Goal: Task Accomplishment & Management: Complete application form

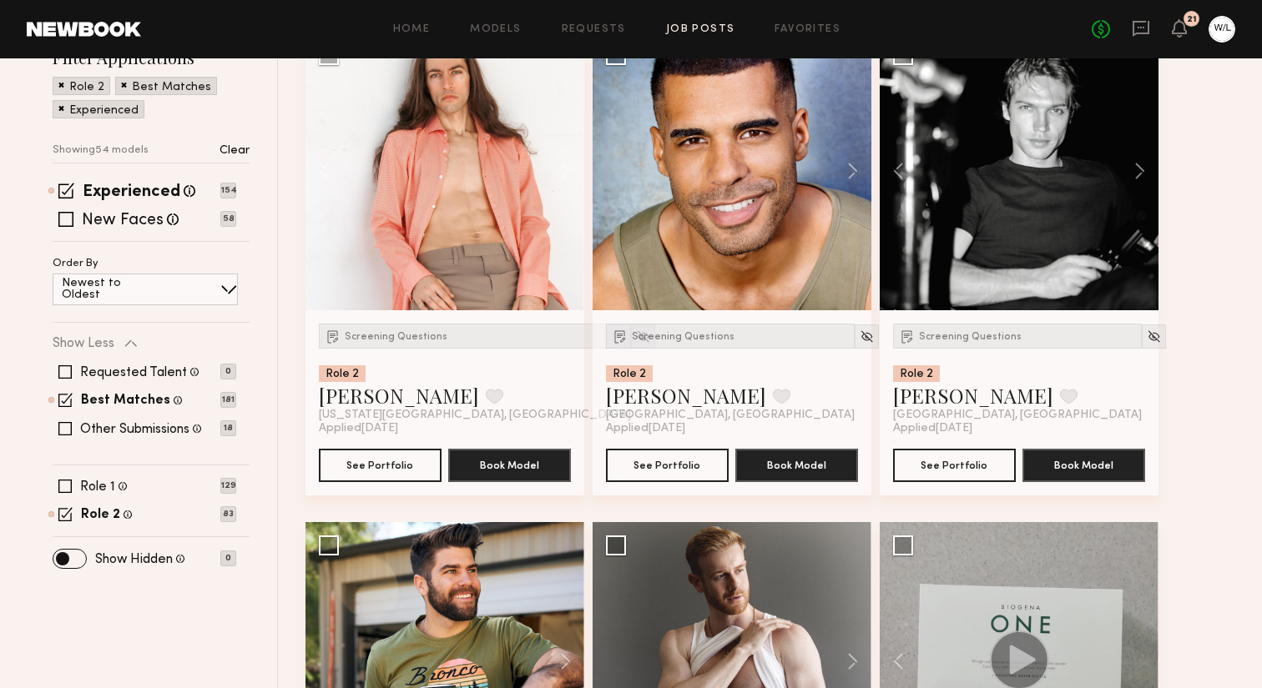
scroll to position [273, 0]
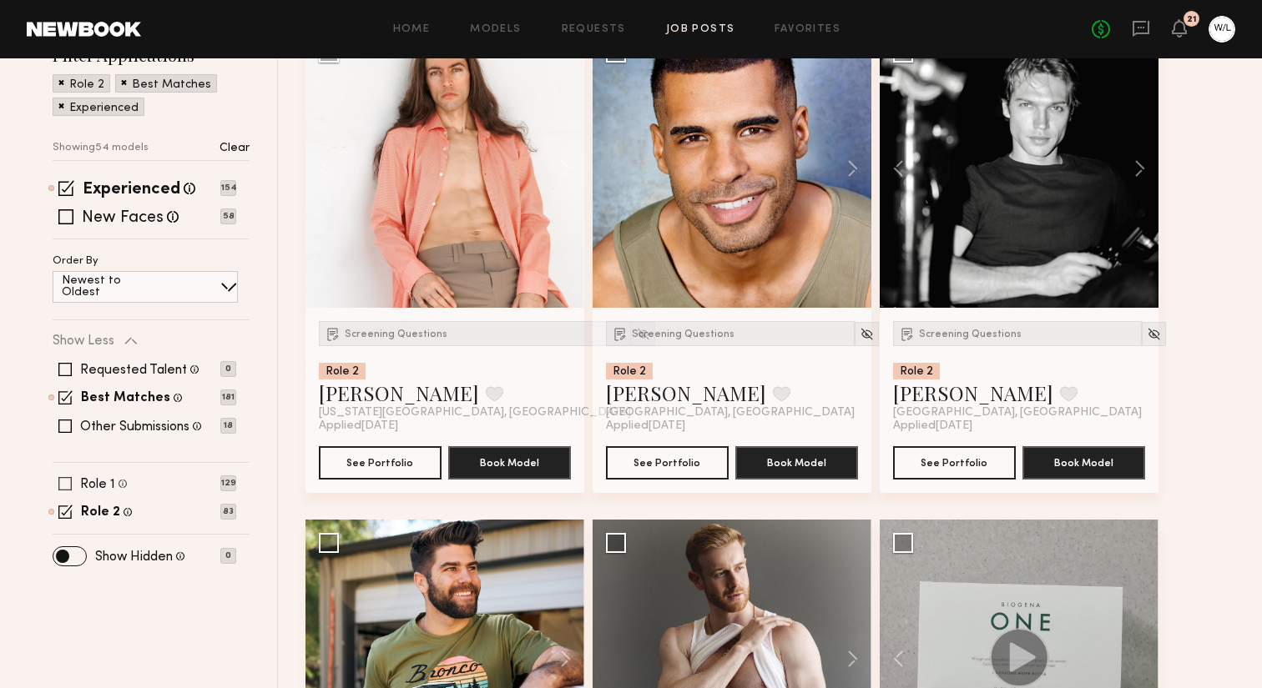
click at [100, 487] on label "Role 1" at bounding box center [97, 484] width 35 height 13
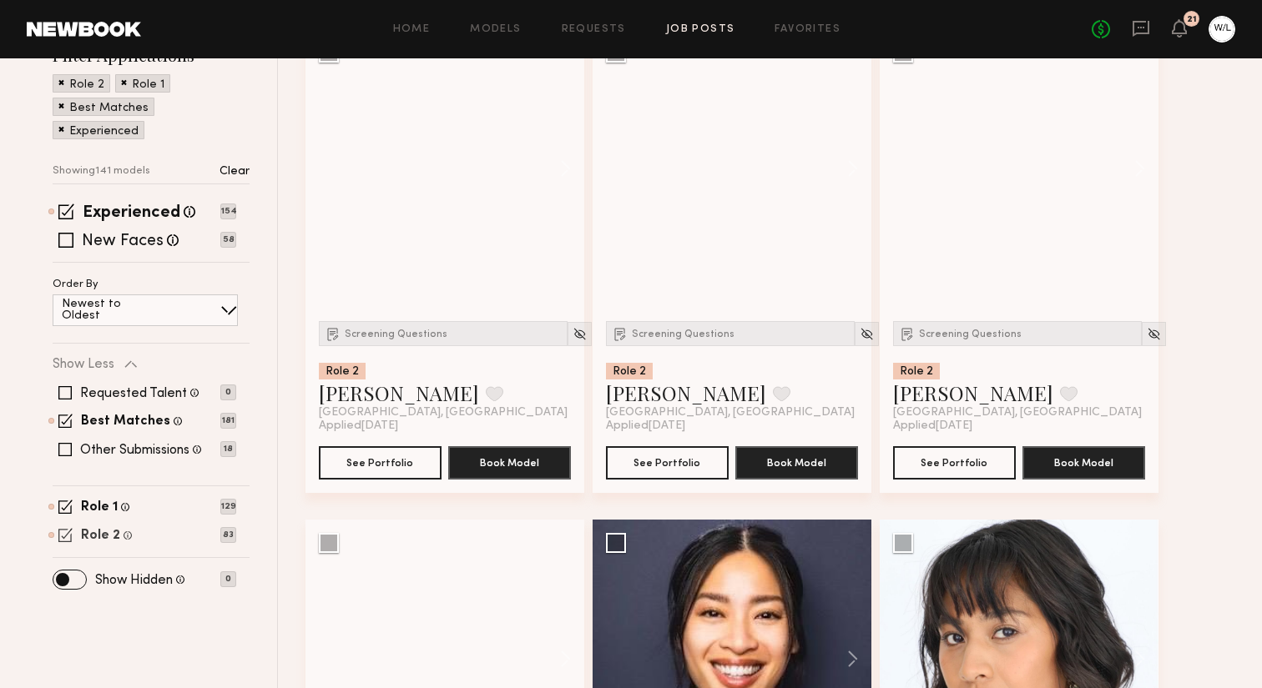
click at [97, 533] on label "Role 2" at bounding box center [100, 536] width 39 height 13
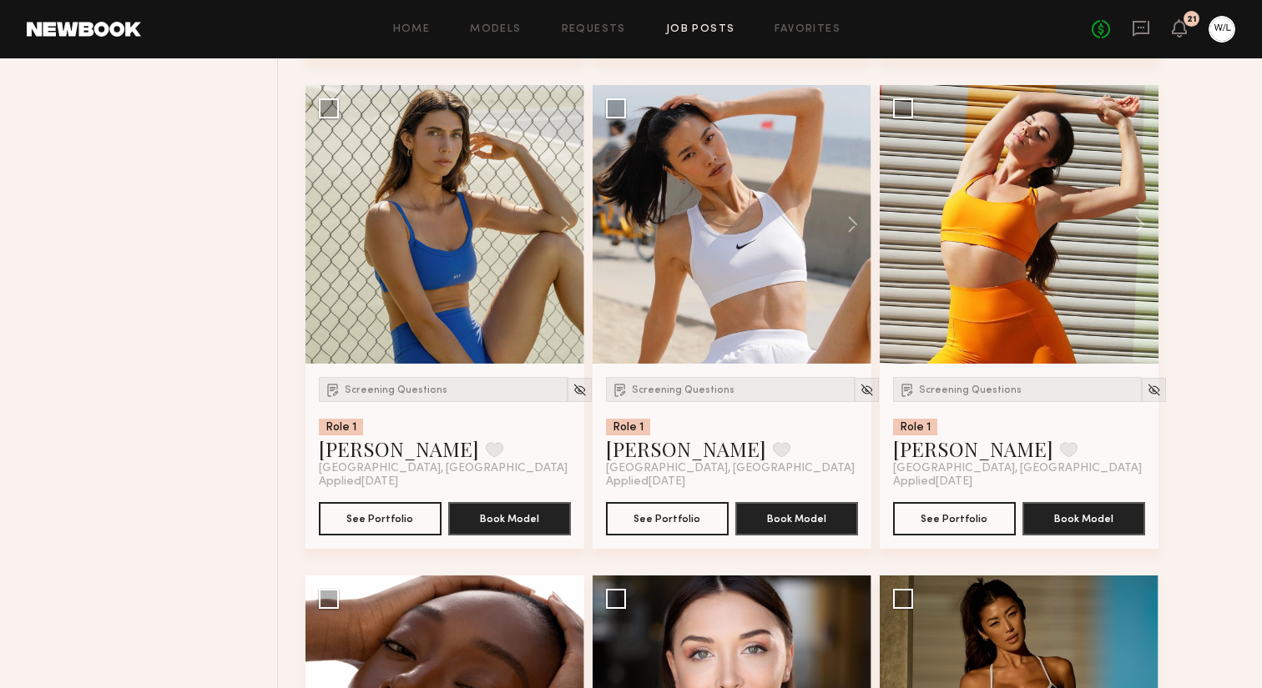
scroll to position [1246, 0]
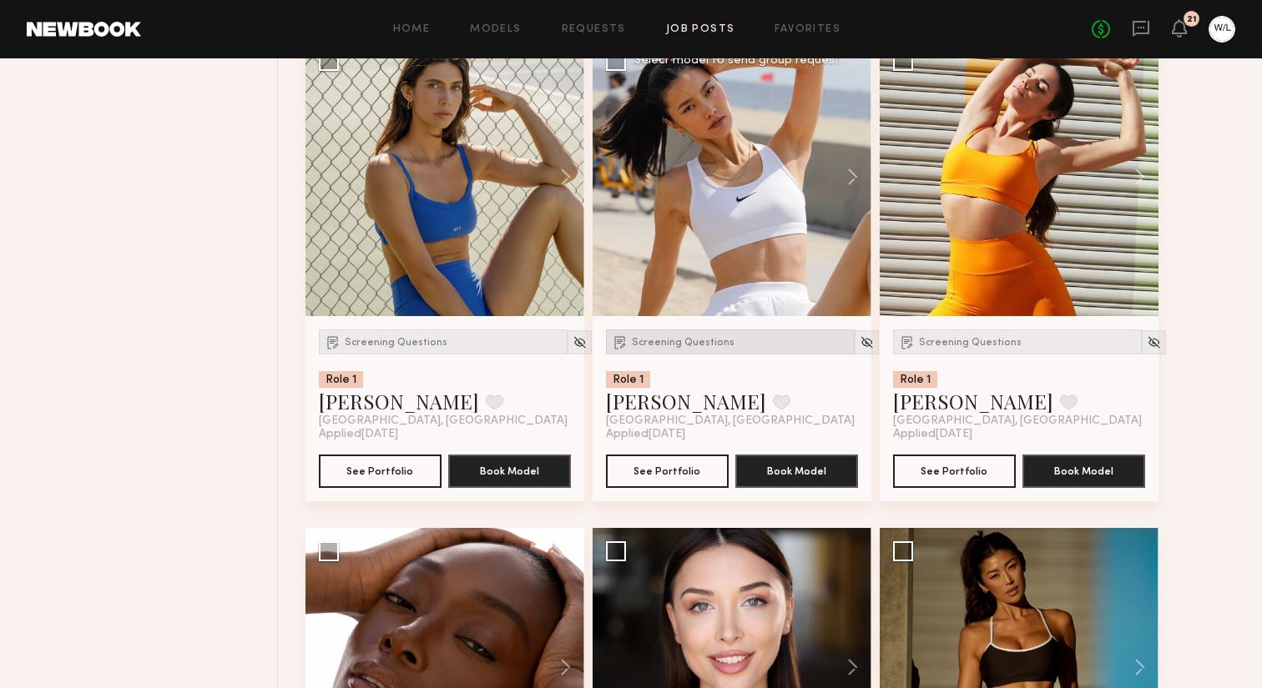
click at [684, 355] on div "Screening Questions" at bounding box center [730, 342] width 249 height 25
click at [947, 345] on span "Screening Questions" at bounding box center [970, 343] width 103 height 10
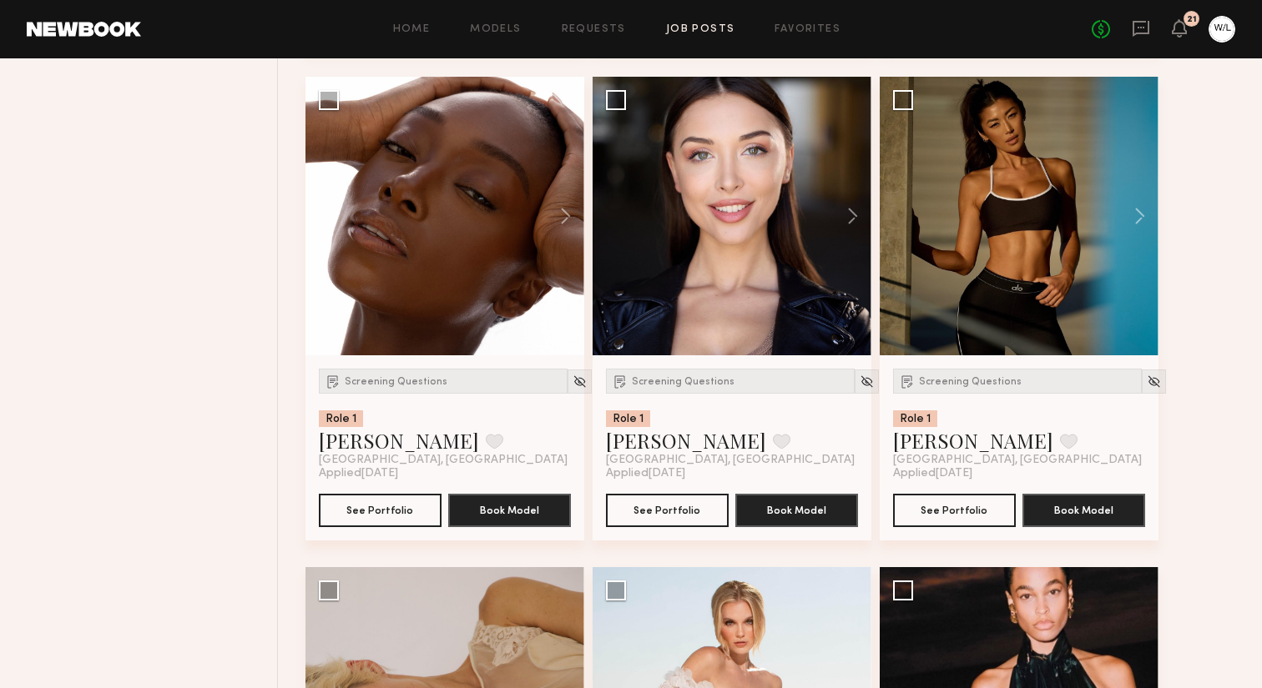
scroll to position [1723, 0]
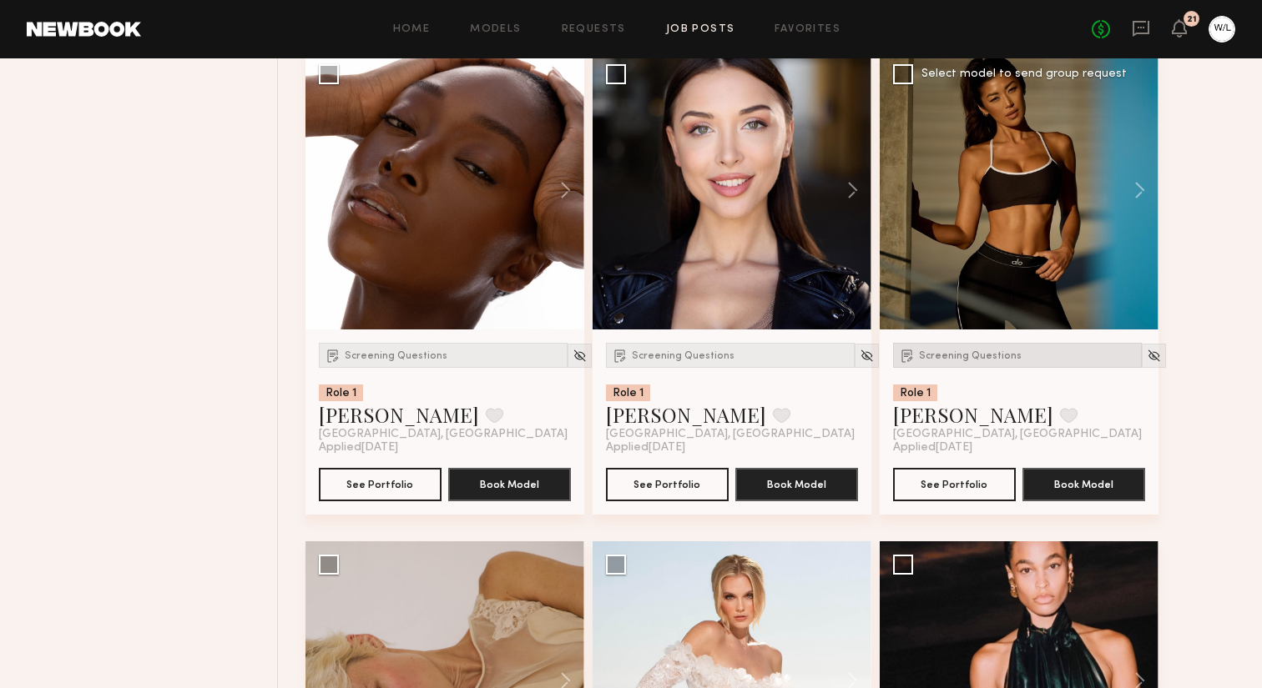
click at [952, 361] on span "Screening Questions" at bounding box center [970, 356] width 103 height 10
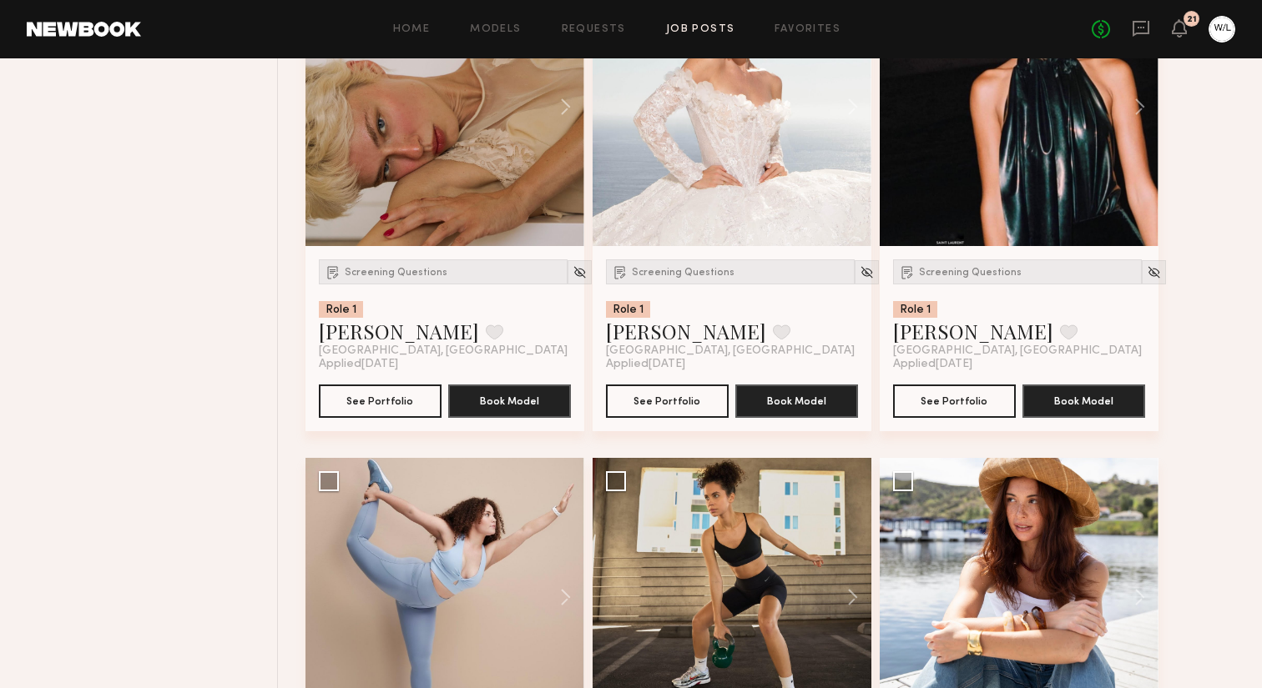
scroll to position [2312, 0]
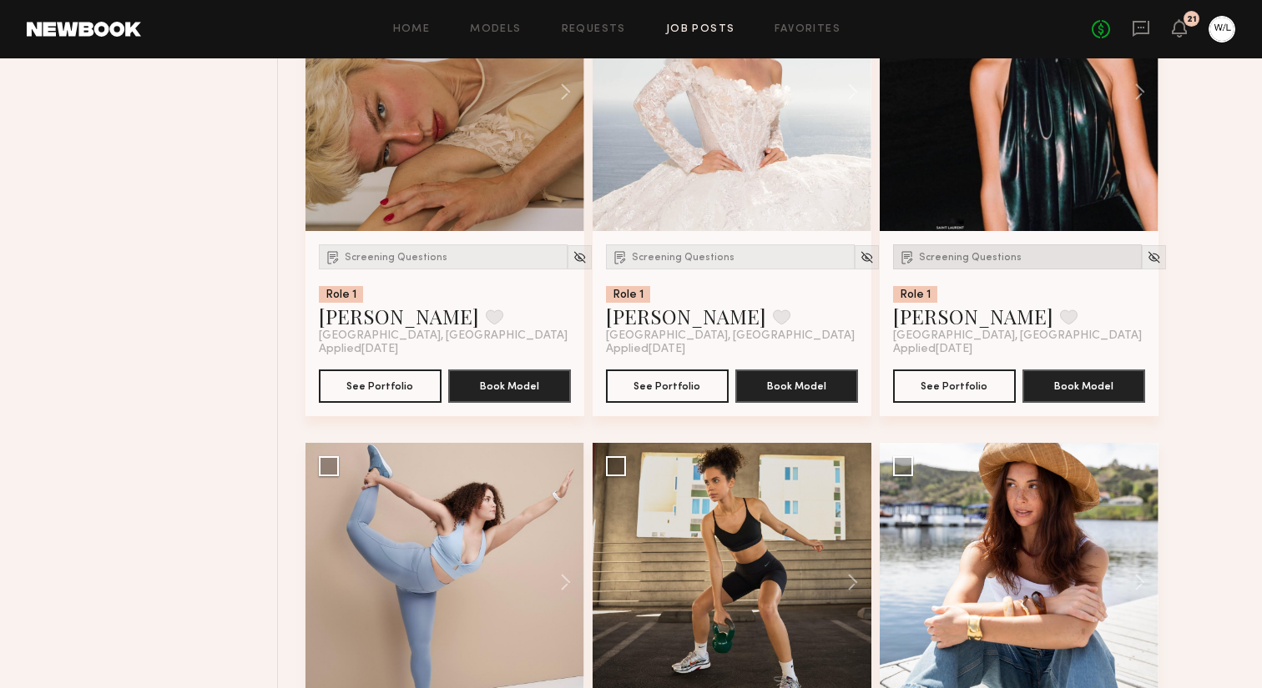
click at [961, 263] on span "Screening Questions" at bounding box center [970, 258] width 103 height 10
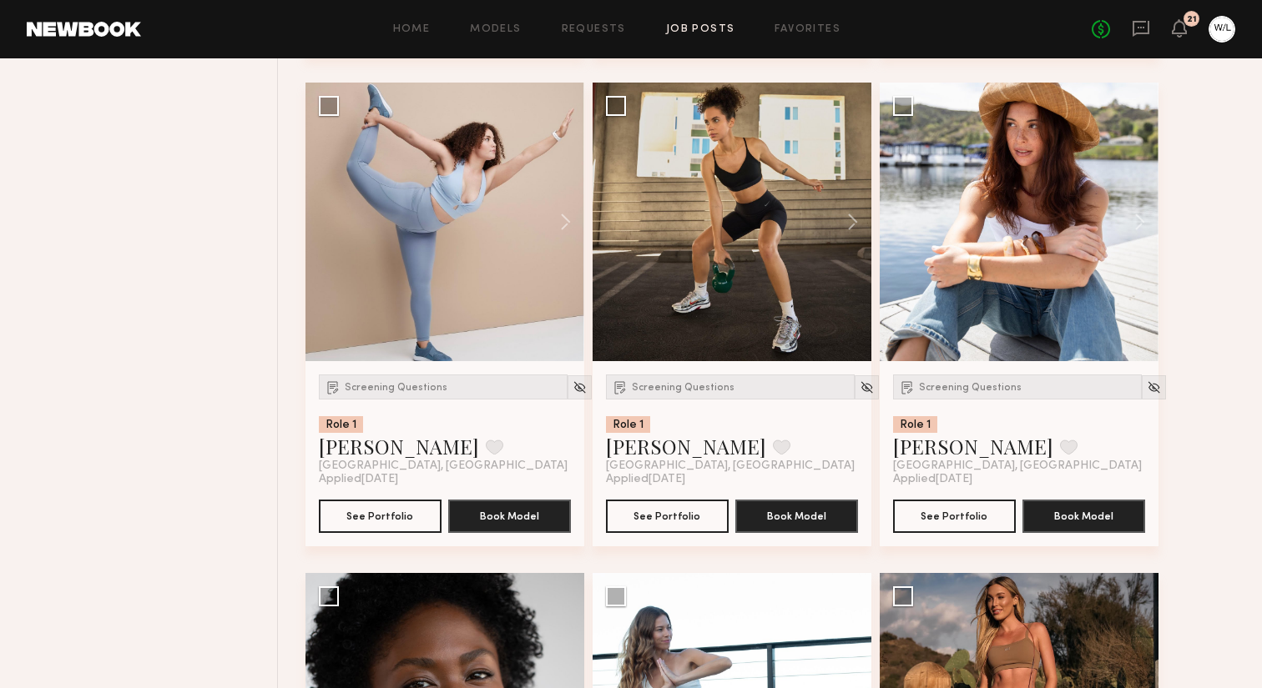
scroll to position [2676, 0]
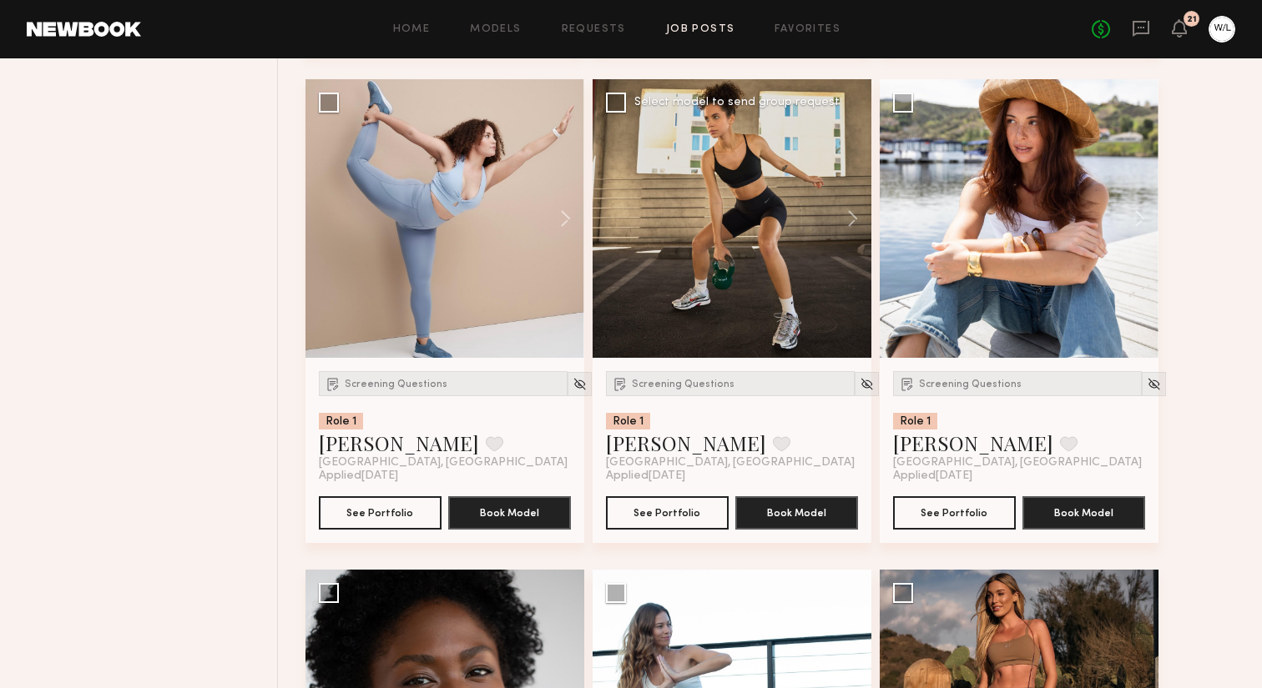
click at [684, 376] on div "Screening Questions Role 1 Tracy D. Favorite Los Angeles, CA Applied 08/20/2025…" at bounding box center [731, 450] width 279 height 185
click at [684, 390] on span "Screening Questions" at bounding box center [683, 385] width 103 height 10
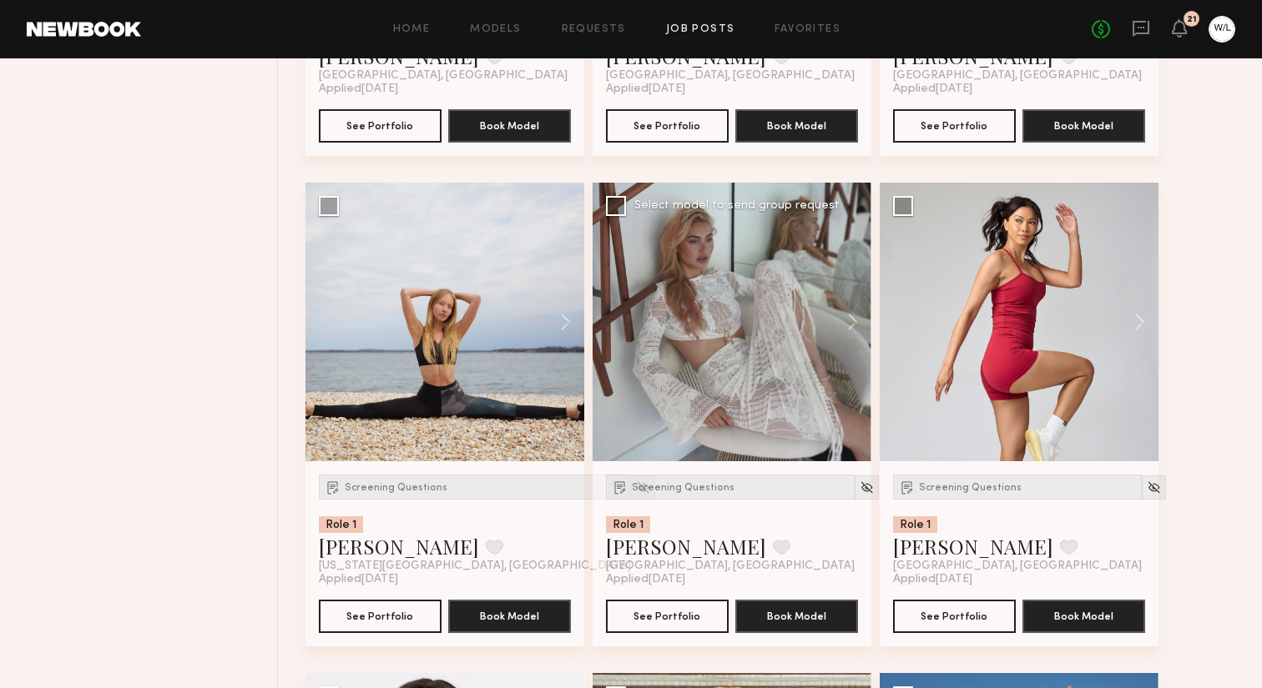
scroll to position [4134, 0]
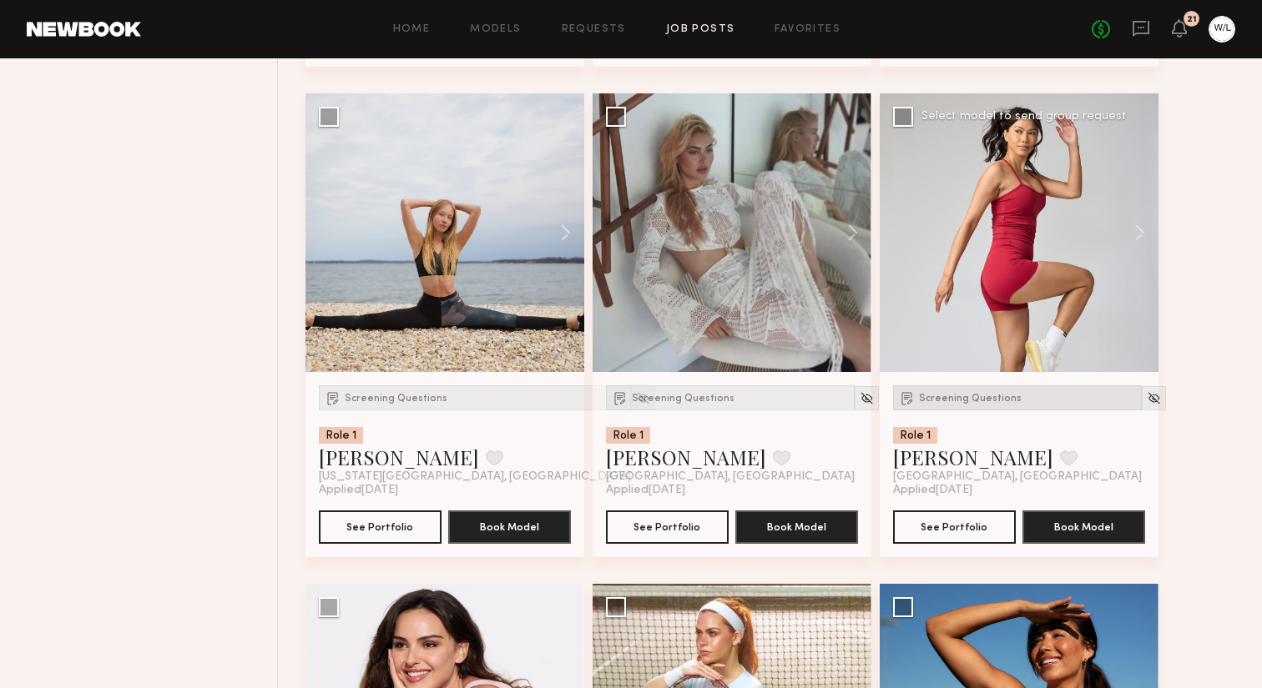
click at [942, 411] on div "Screening Questions" at bounding box center [1017, 398] width 249 height 25
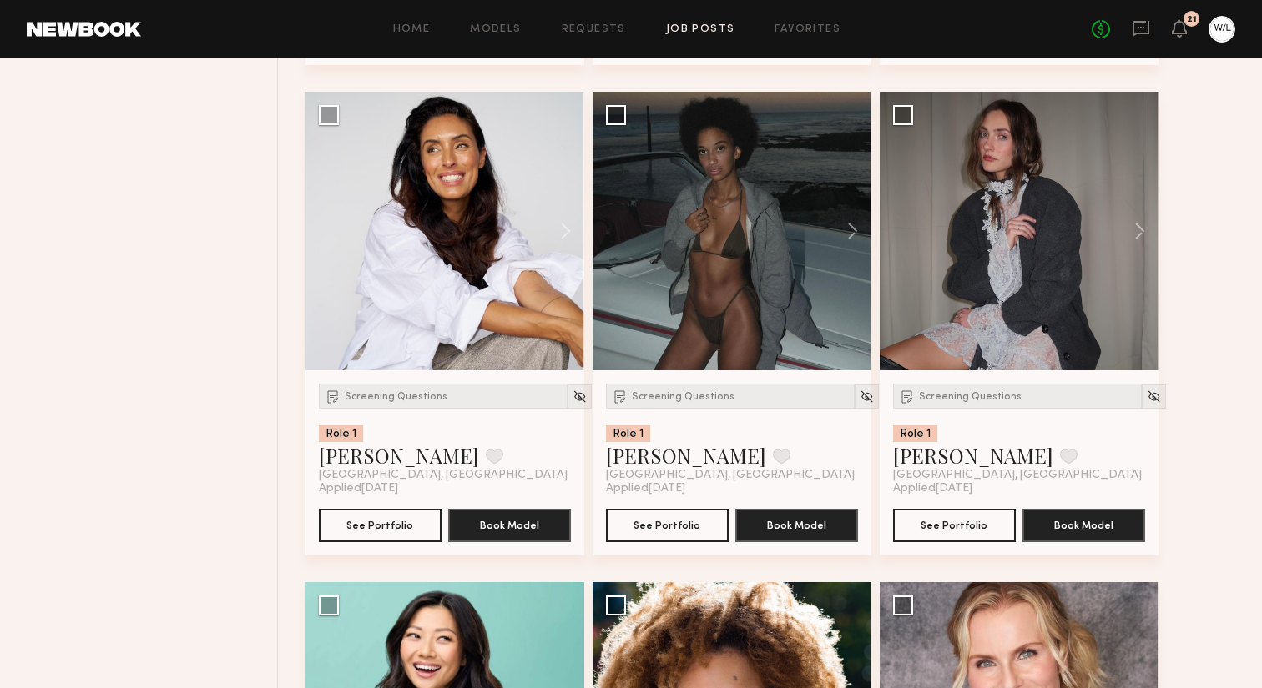
scroll to position [5599, 0]
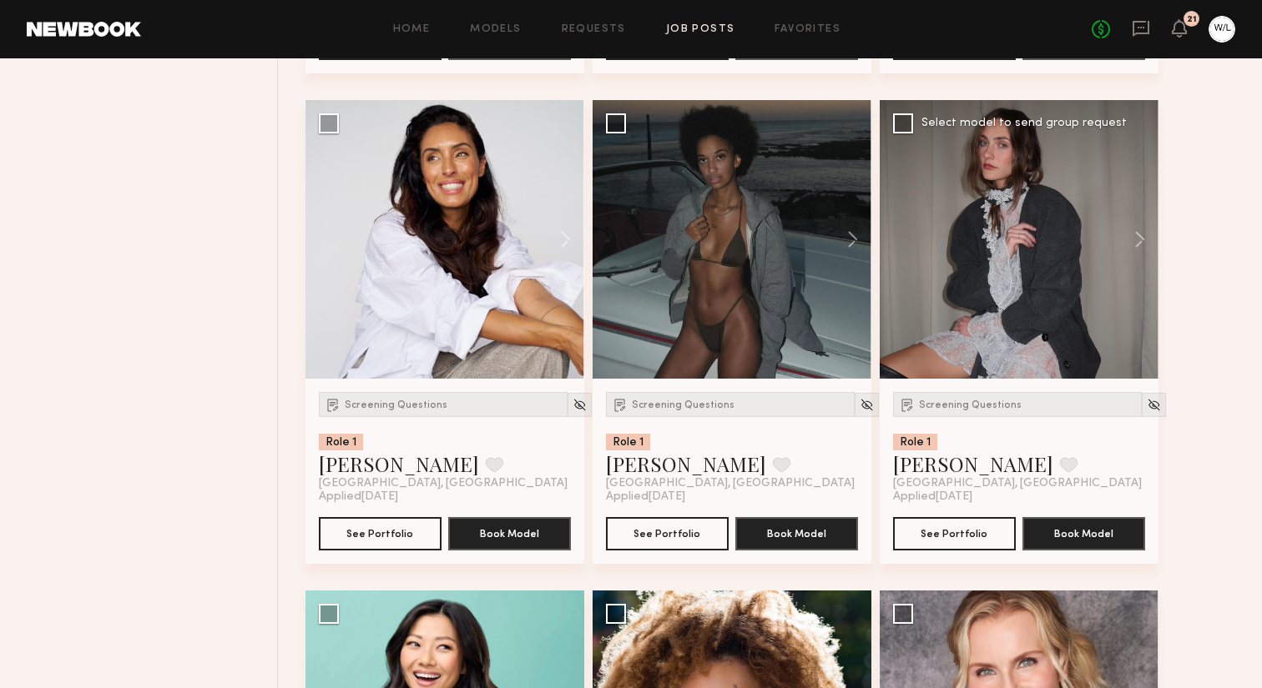
click at [946, 443] on div "Screening Questions Role 1 Emily H. Favorite Los Angeles, CA" at bounding box center [1017, 441] width 249 height 98
click at [948, 411] on span "Screening Questions" at bounding box center [970, 406] width 103 height 10
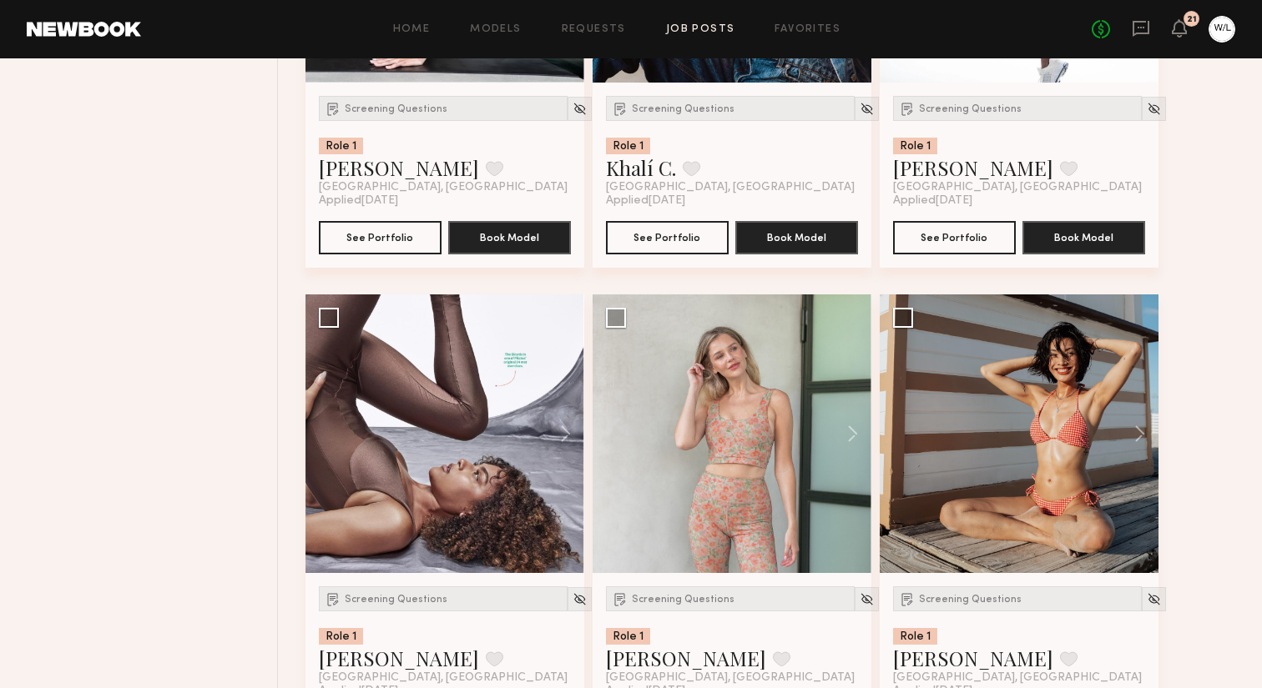
scroll to position [13411, 0]
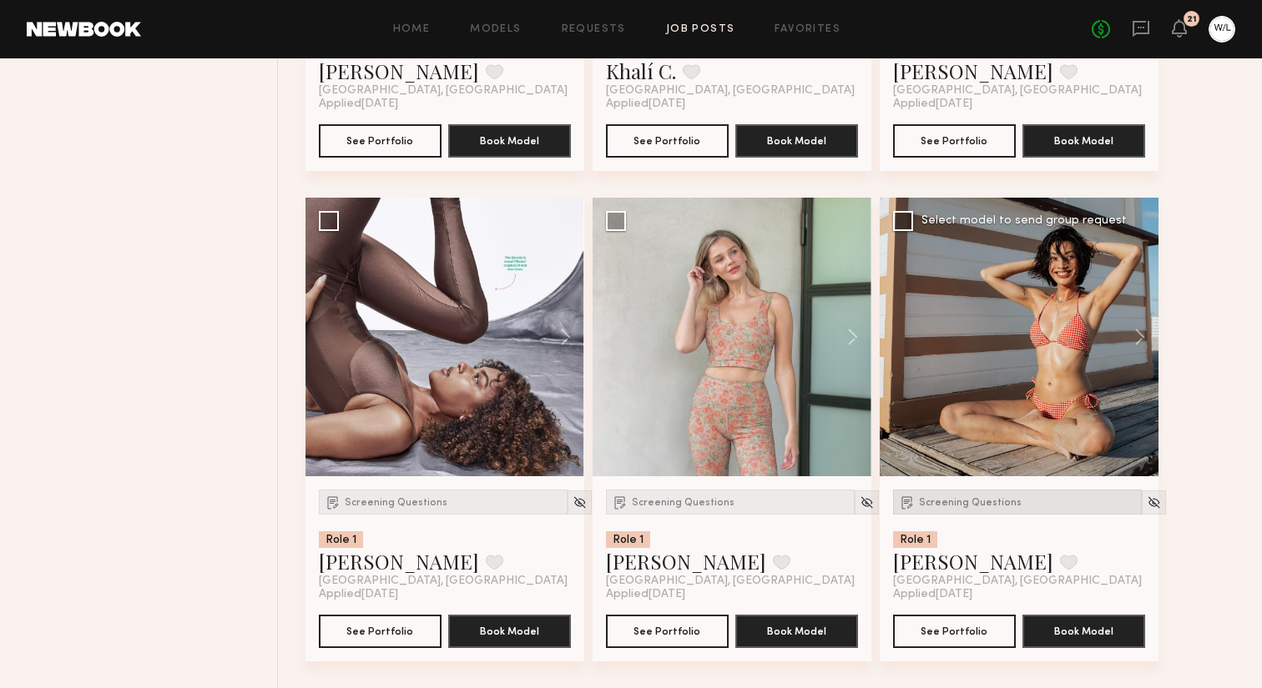
click at [991, 500] on span "Screening Questions" at bounding box center [970, 503] width 103 height 10
click at [946, 628] on button "See Portfolio" at bounding box center [954, 630] width 123 height 33
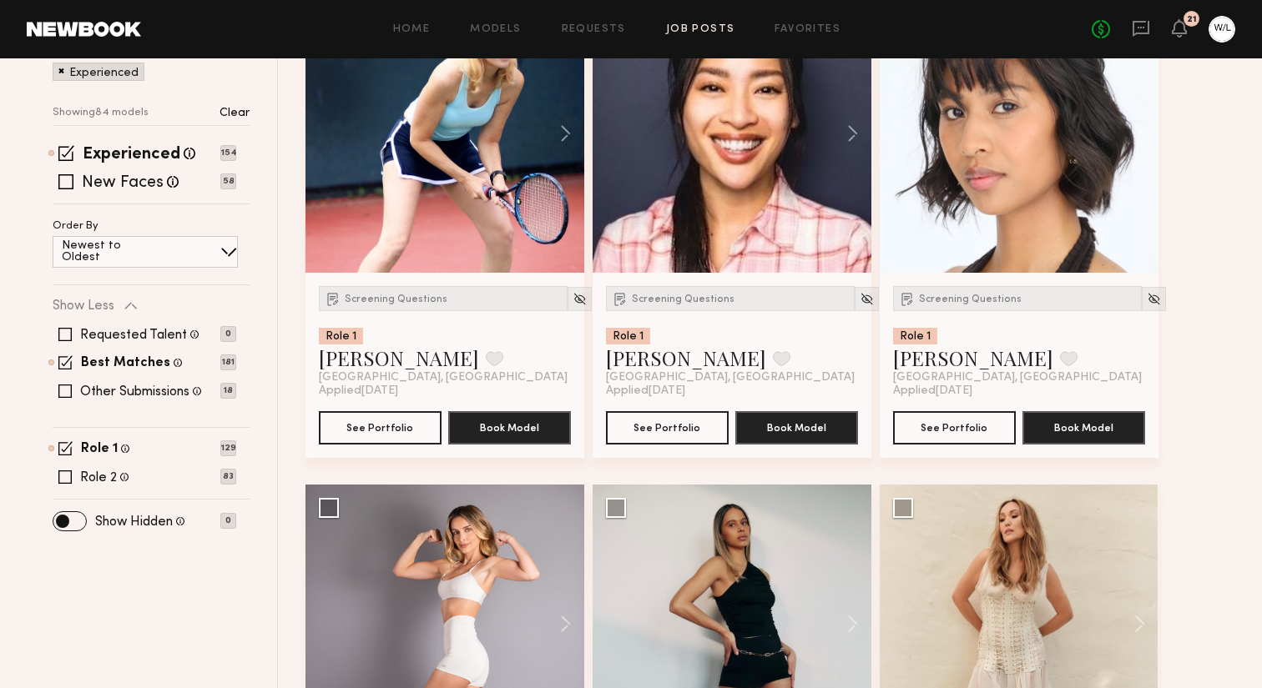
scroll to position [307, 0]
click at [61, 450] on span at bounding box center [65, 449] width 14 height 14
click at [74, 482] on div "Role 2 Male, 25–75, All ethnicities 83" at bounding box center [145, 477] width 184 height 13
click at [59, 476] on span at bounding box center [64, 477] width 13 height 13
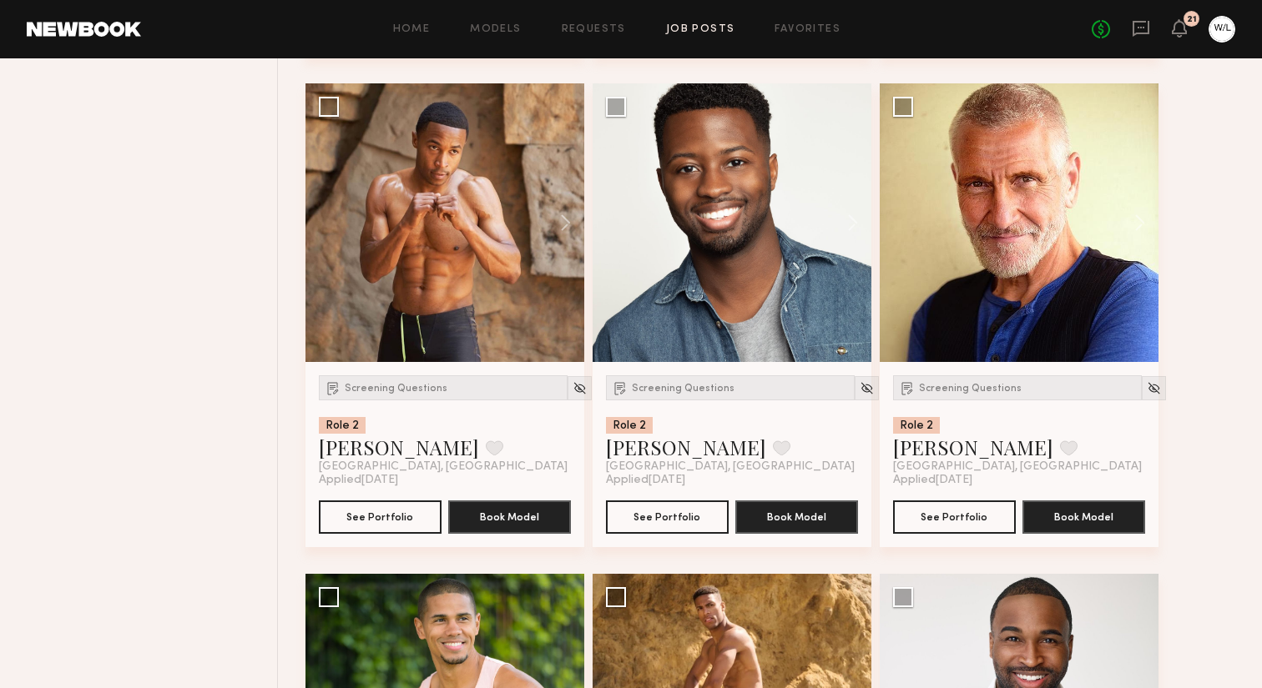
scroll to position [2182, 0]
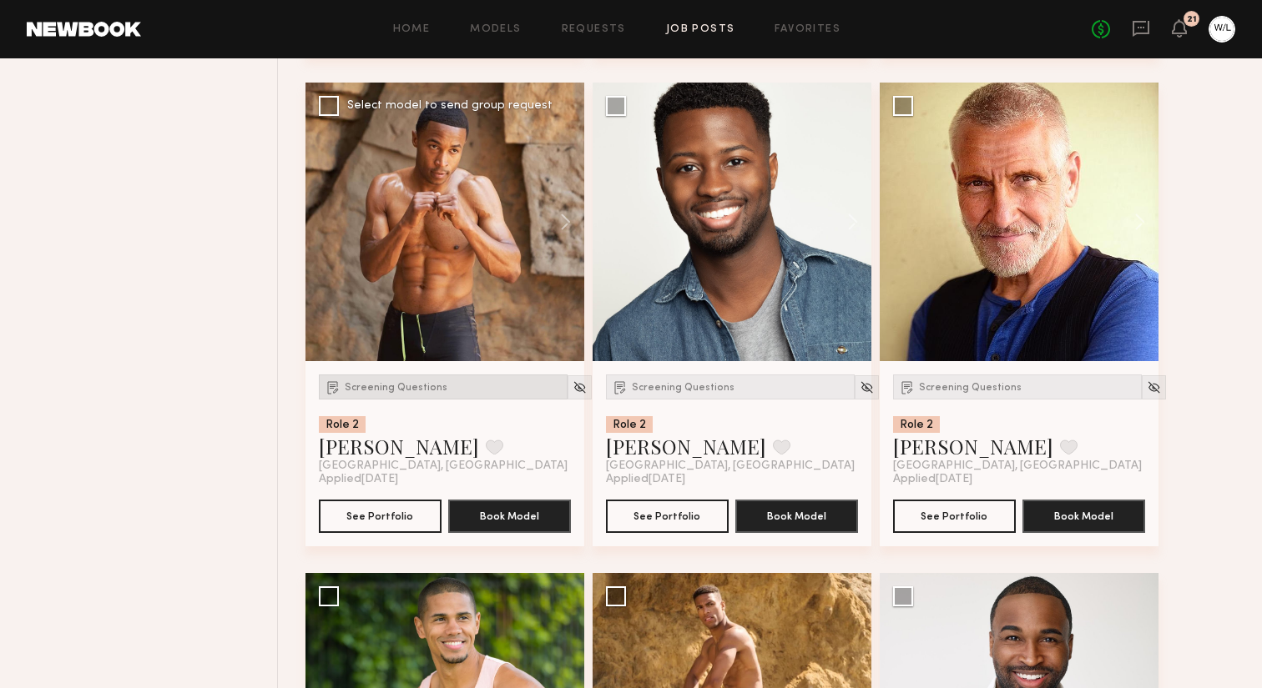
click at [405, 390] on span "Screening Questions" at bounding box center [396, 388] width 103 height 10
click at [391, 520] on button "See Portfolio" at bounding box center [380, 515] width 123 height 33
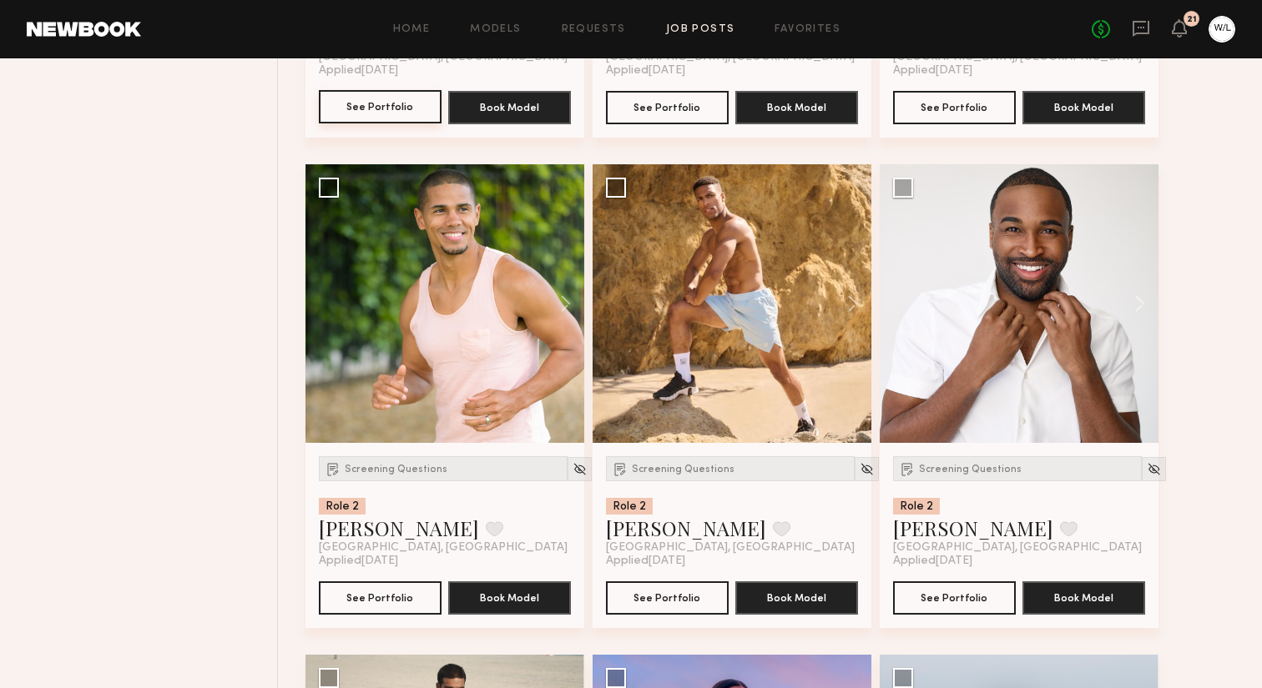
scroll to position [2595, 0]
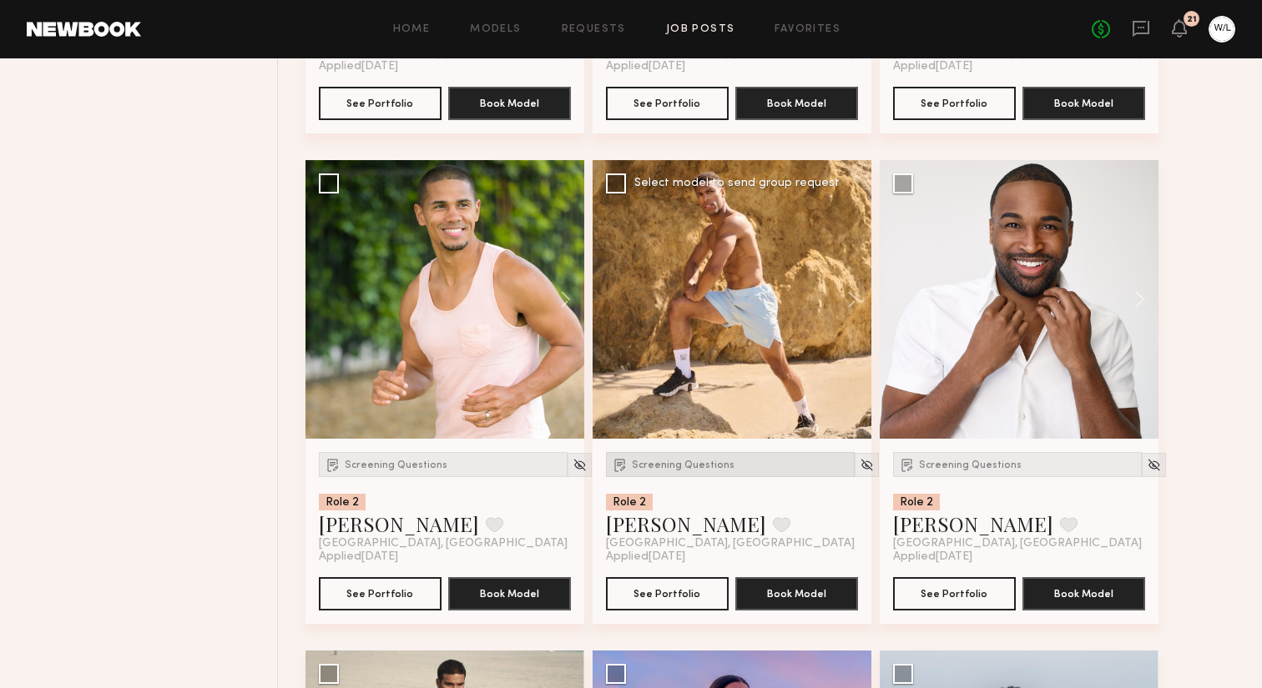
click at [639, 471] on span "Screening Questions" at bounding box center [683, 466] width 103 height 10
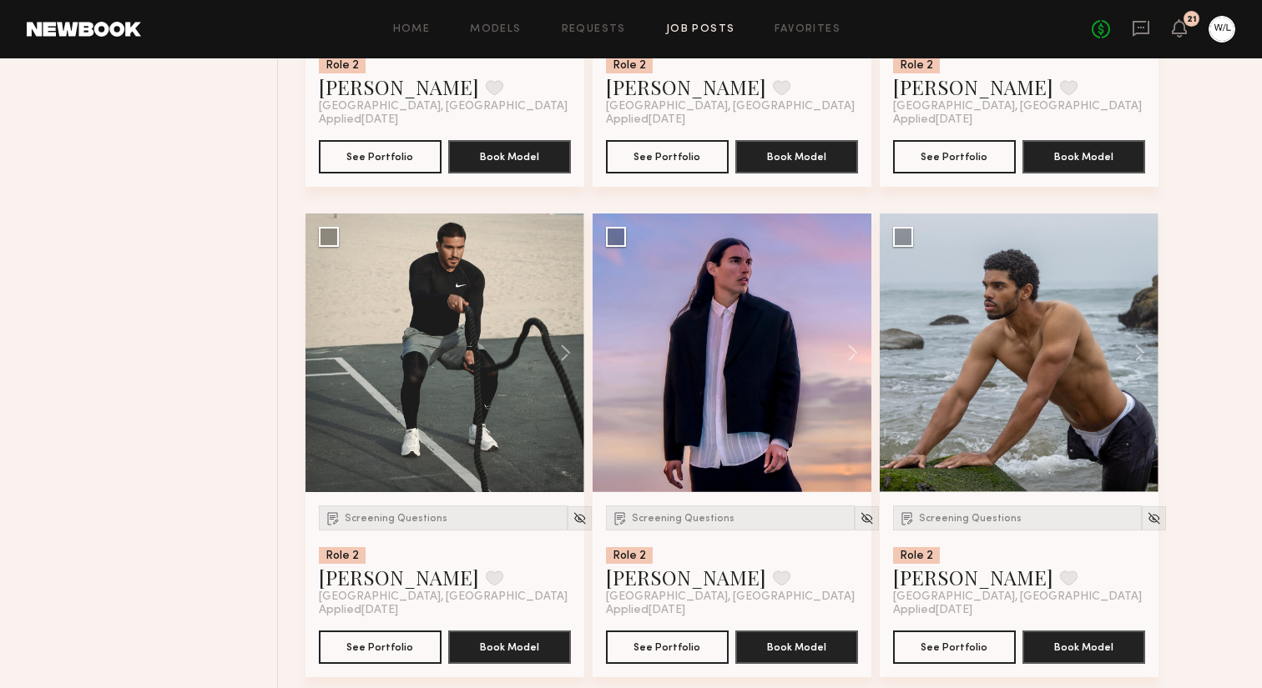
scroll to position [3038, 0]
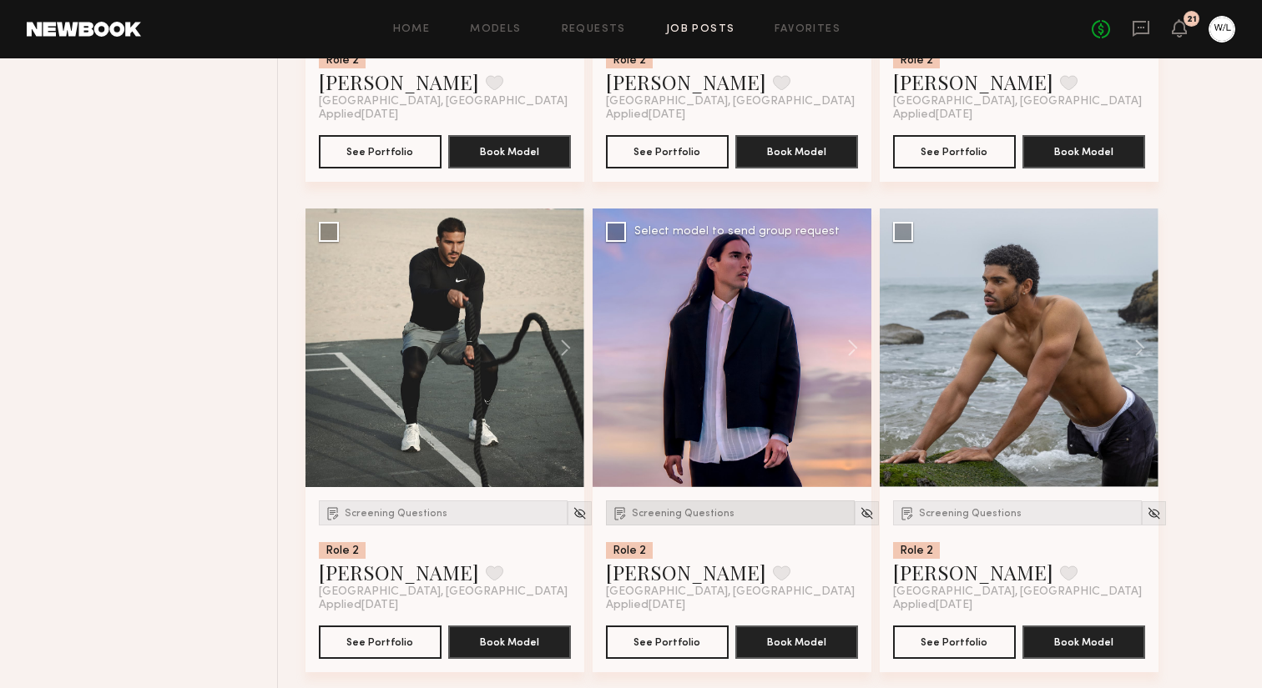
click at [673, 515] on div "Screening Questions" at bounding box center [730, 513] width 249 height 25
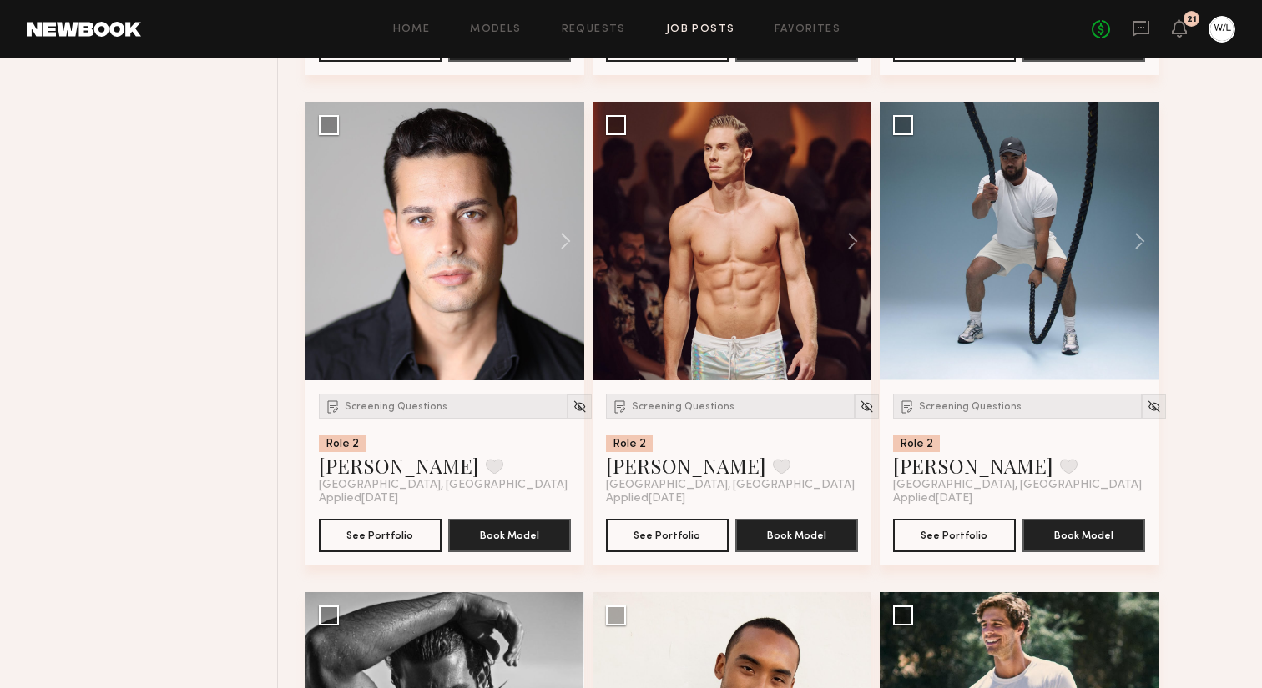
scroll to position [3636, 0]
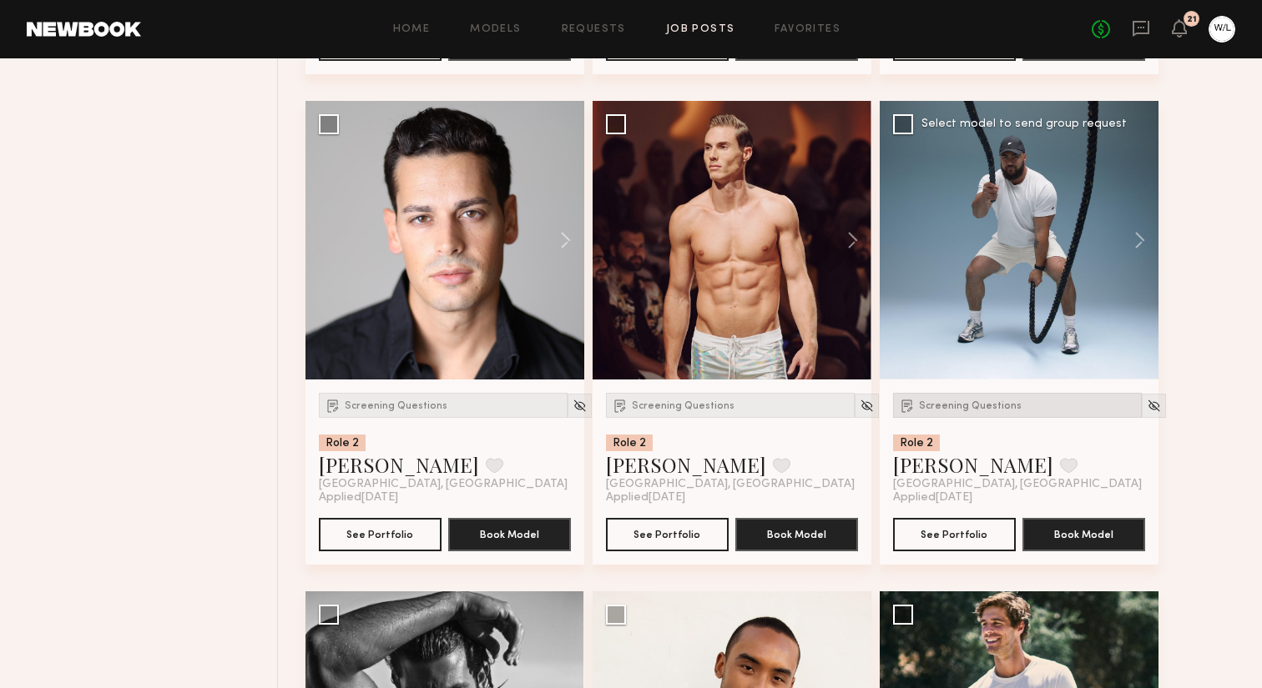
click at [935, 411] on span "Screening Questions" at bounding box center [970, 406] width 103 height 10
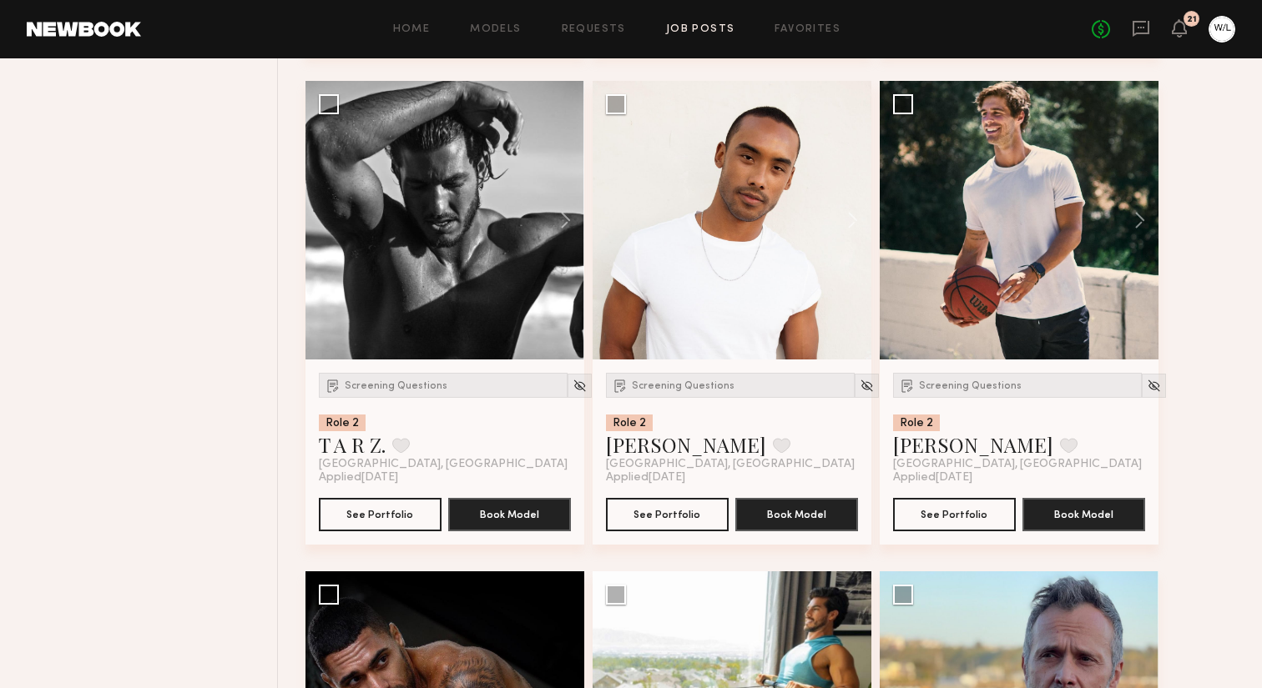
scroll to position [4162, 0]
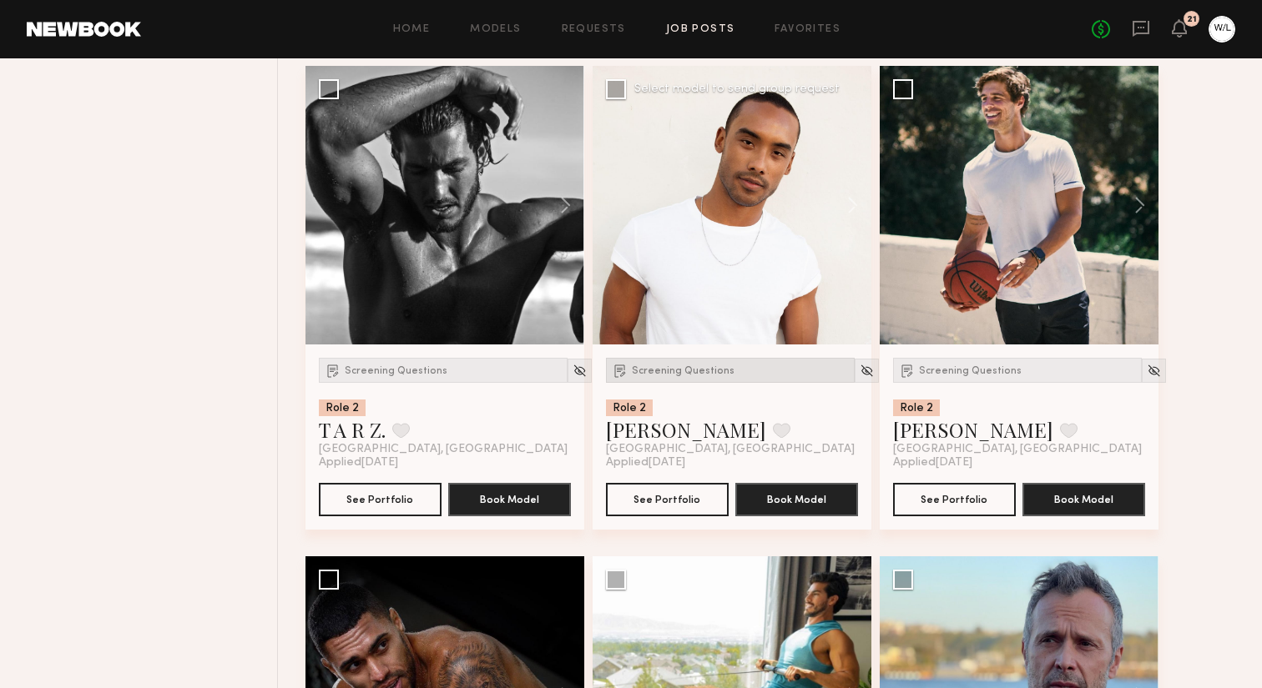
click at [702, 383] on div "Screening Questions" at bounding box center [730, 370] width 249 height 25
click at [429, 383] on div "Screening Questions" at bounding box center [443, 370] width 249 height 25
click at [914, 379] on img at bounding box center [907, 370] width 17 height 17
click at [926, 516] on button "See Portfolio" at bounding box center [954, 498] width 123 height 33
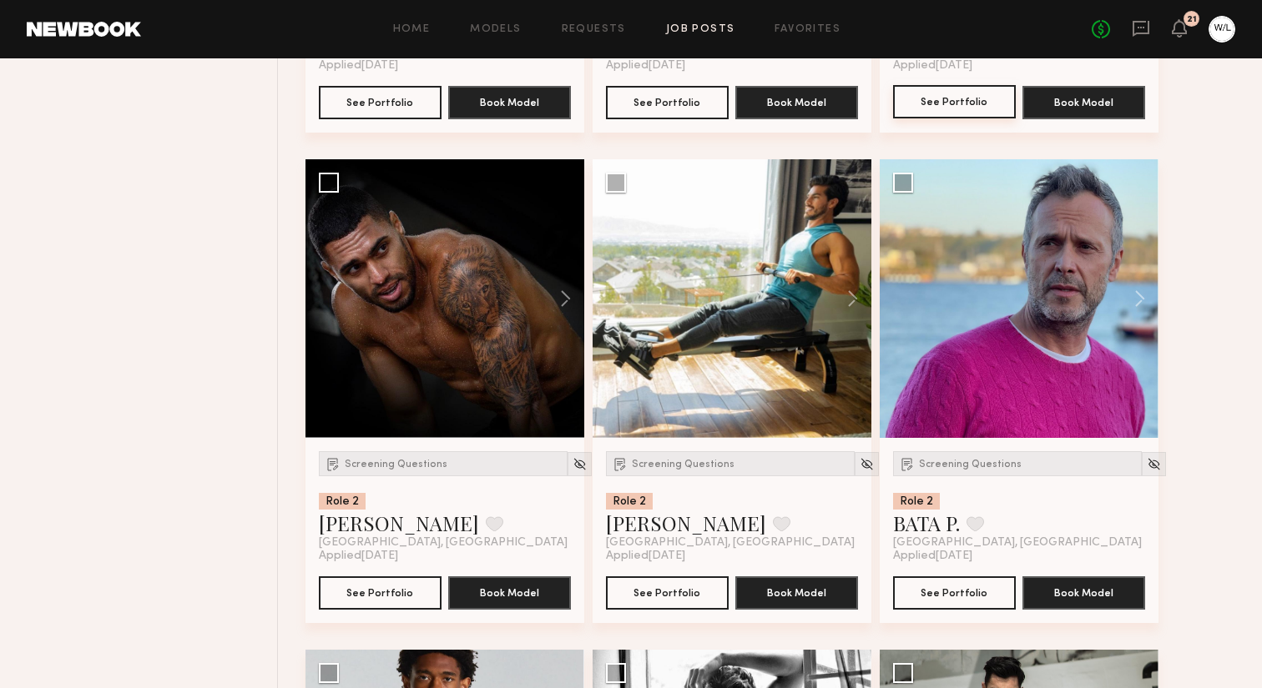
scroll to position [4560, 0]
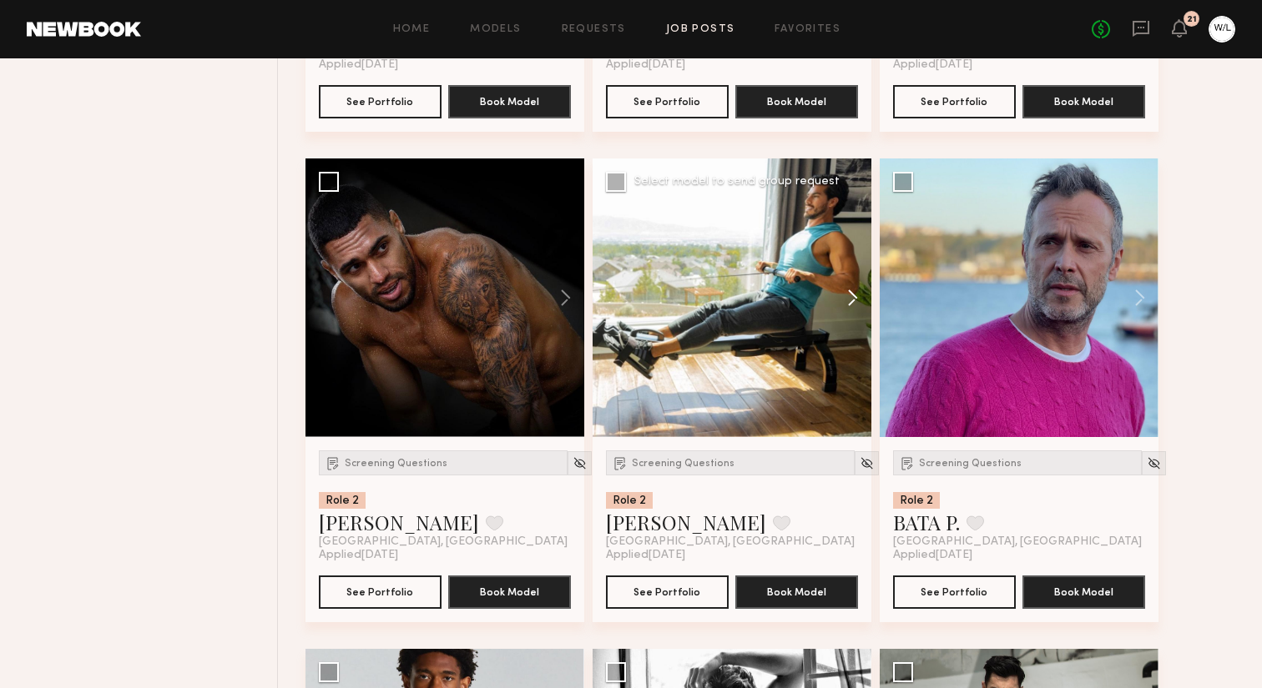
click at [865, 309] on button at bounding box center [844, 298] width 53 height 279
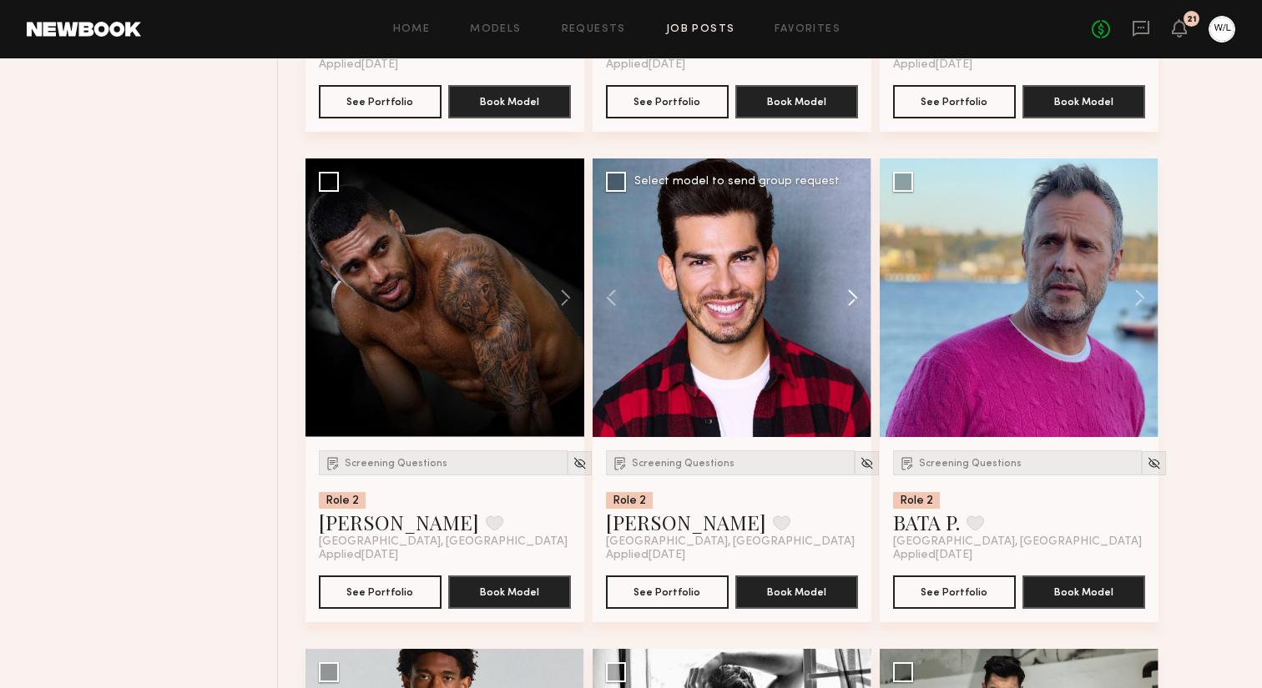
click at [863, 309] on button at bounding box center [844, 298] width 53 height 279
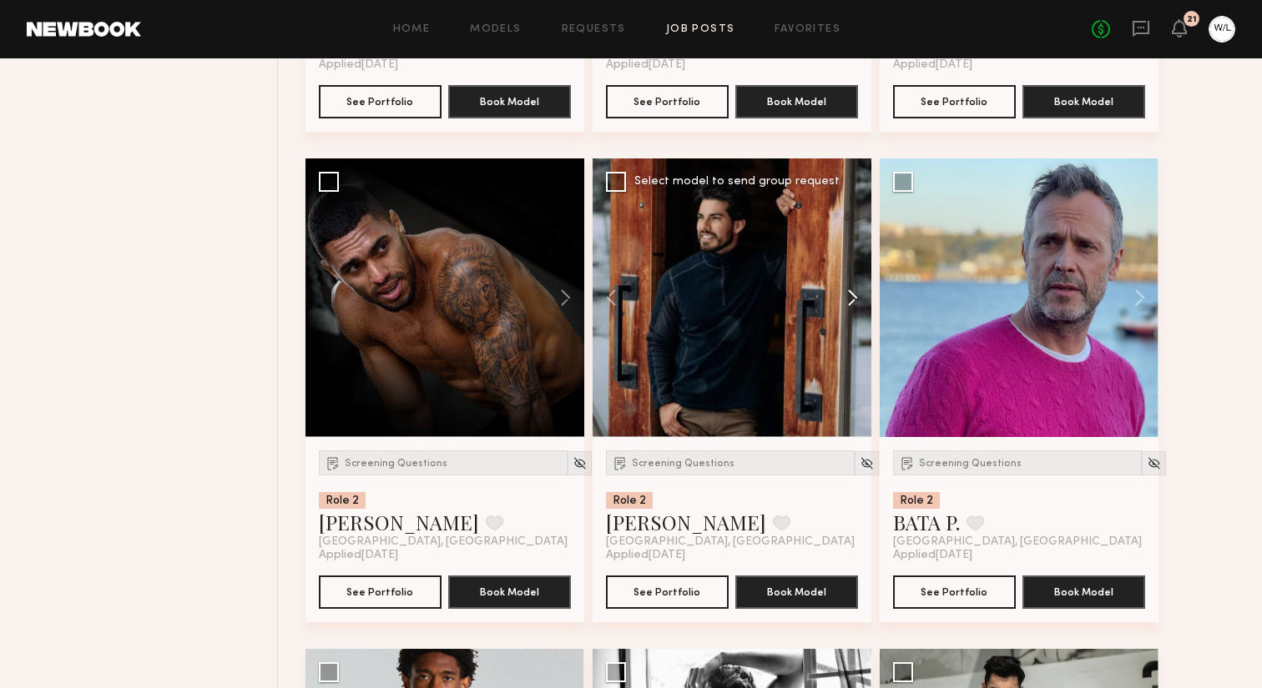
click at [861, 310] on button at bounding box center [844, 298] width 53 height 279
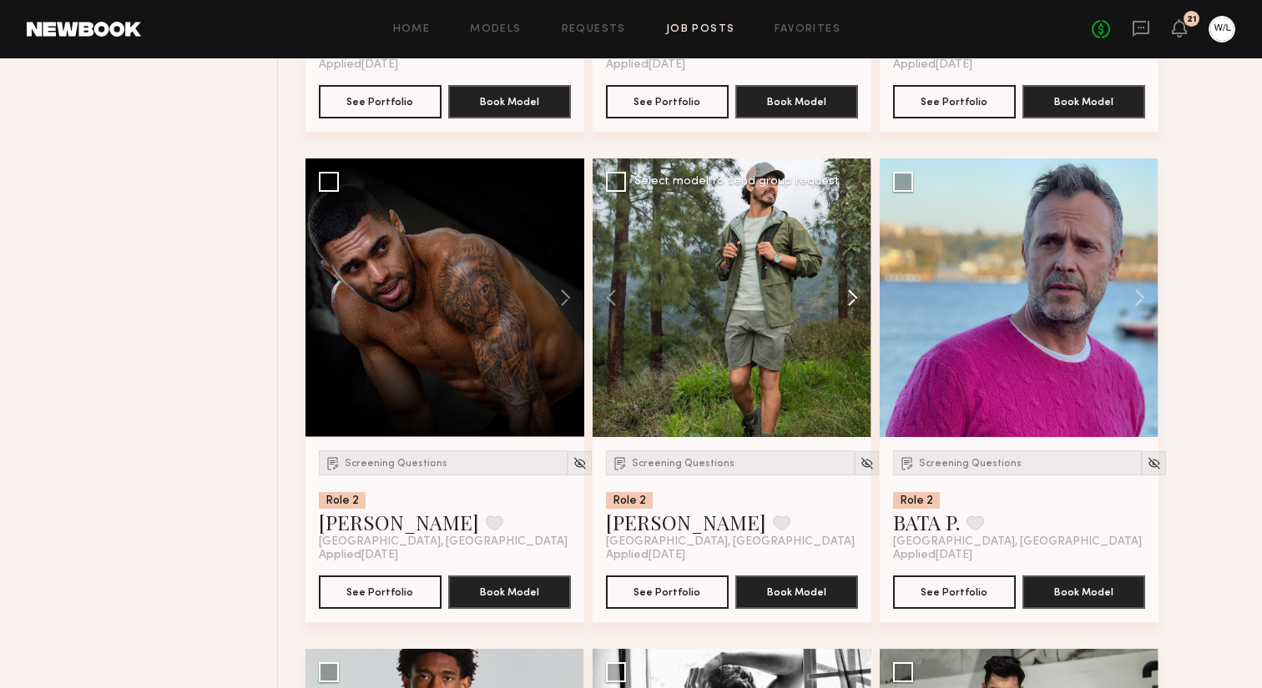
click at [861, 310] on button at bounding box center [844, 298] width 53 height 279
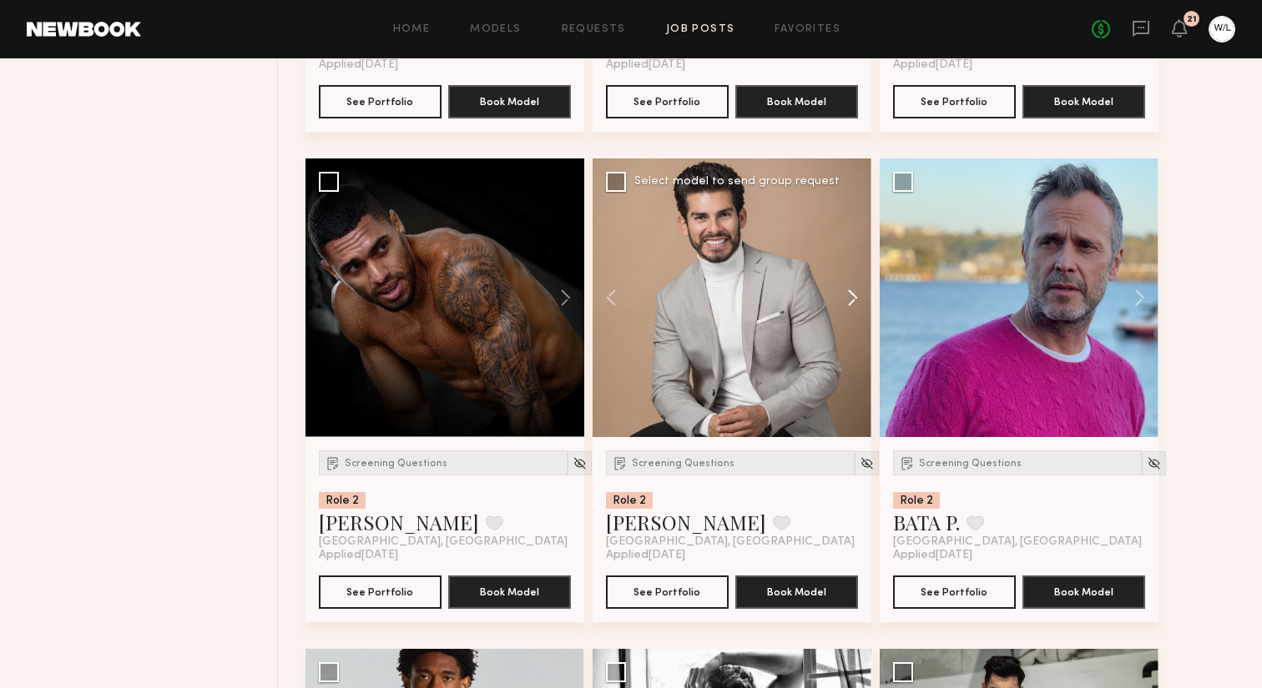
click at [861, 310] on button at bounding box center [844, 298] width 53 height 279
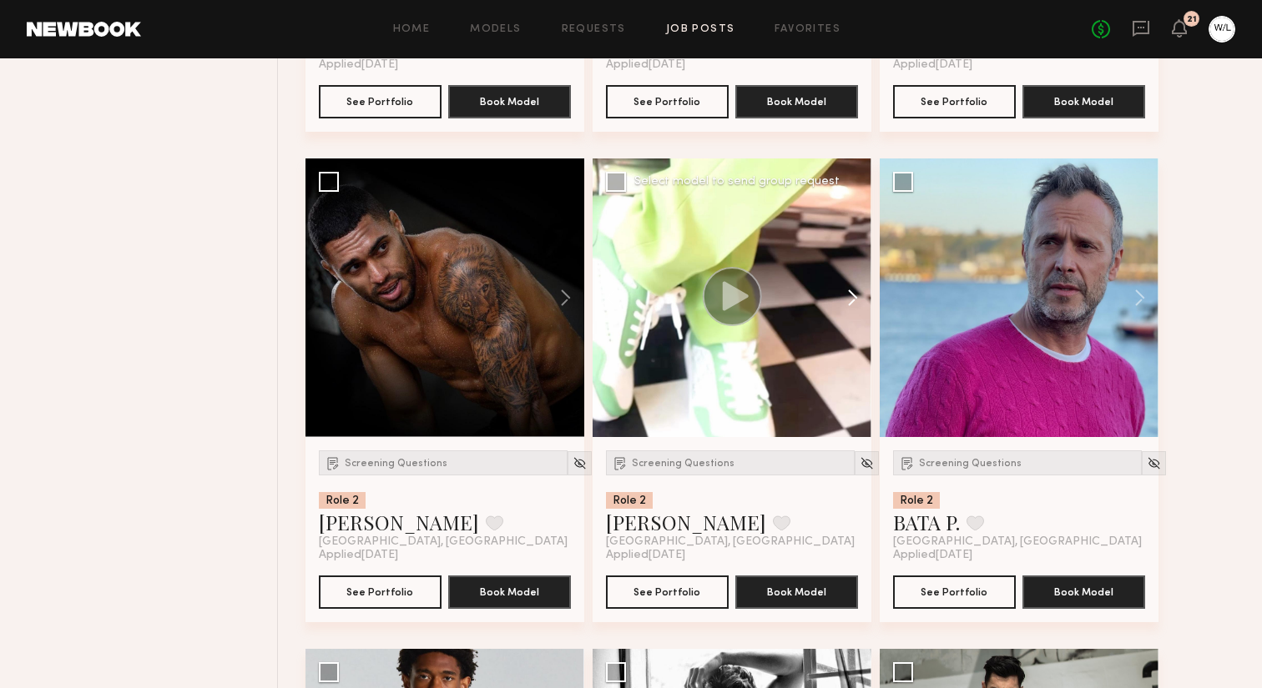
click at [861, 310] on button at bounding box center [844, 298] width 53 height 279
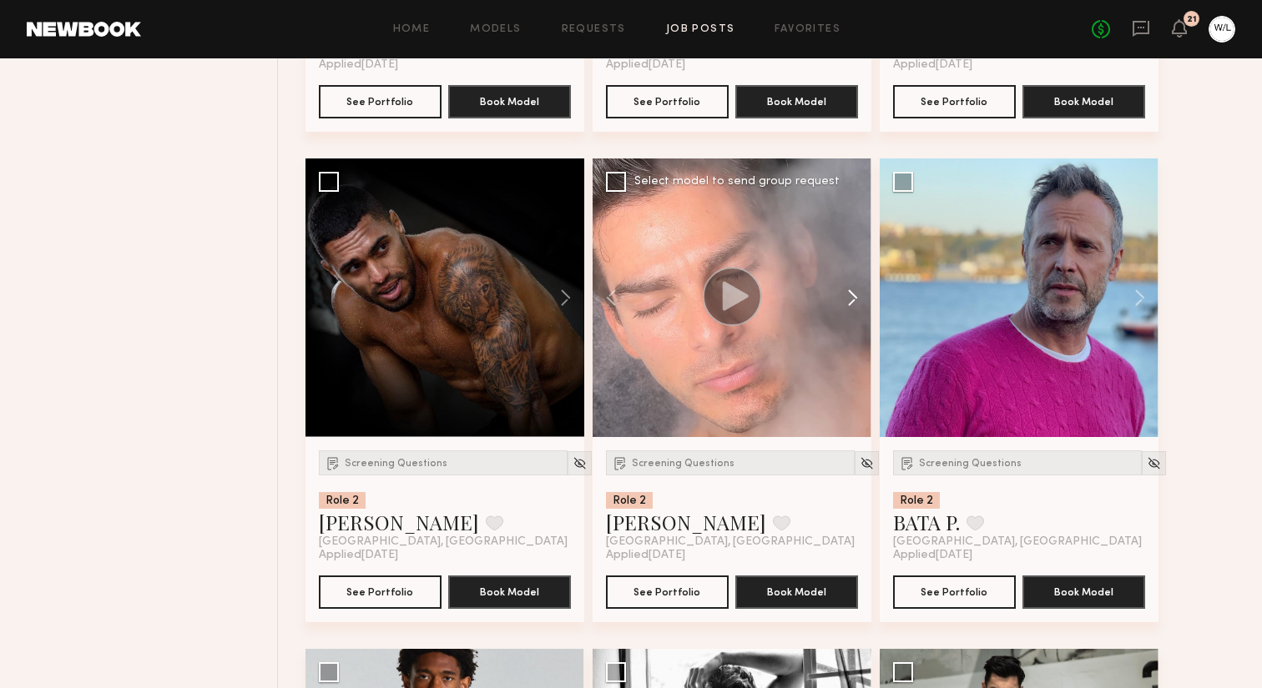
click at [861, 310] on button at bounding box center [844, 298] width 53 height 279
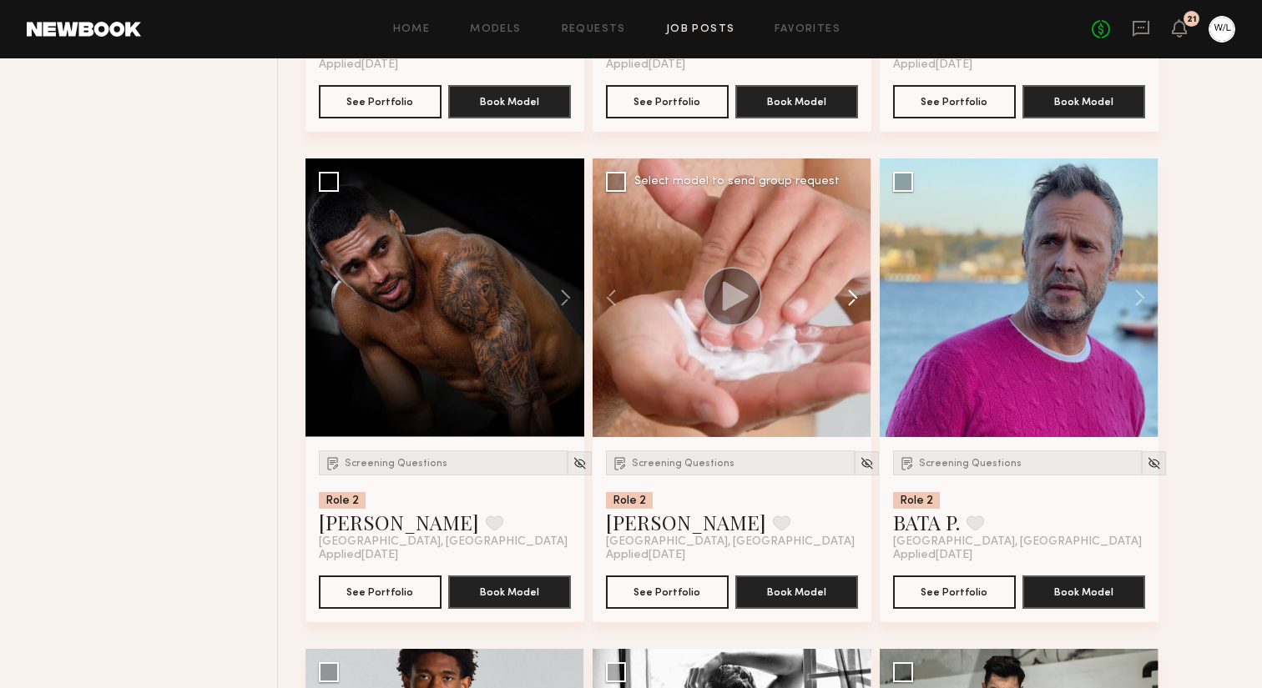
click at [861, 310] on button at bounding box center [844, 298] width 53 height 279
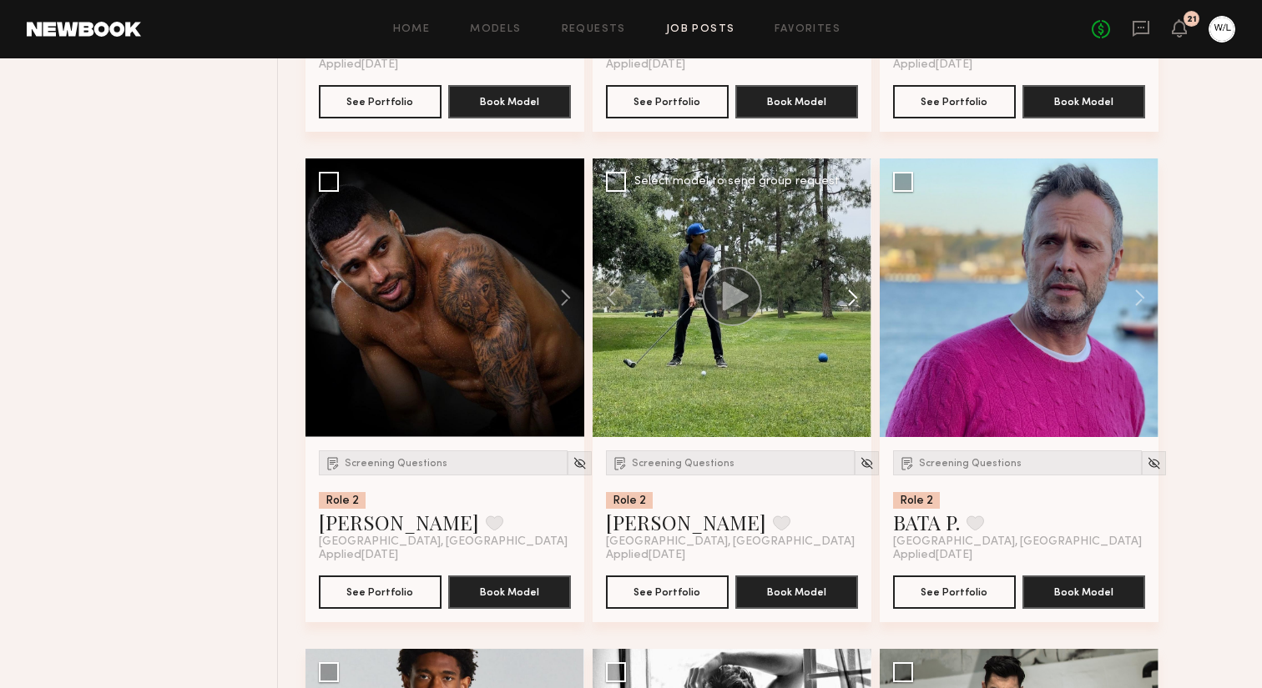
click at [861, 310] on button at bounding box center [844, 298] width 53 height 279
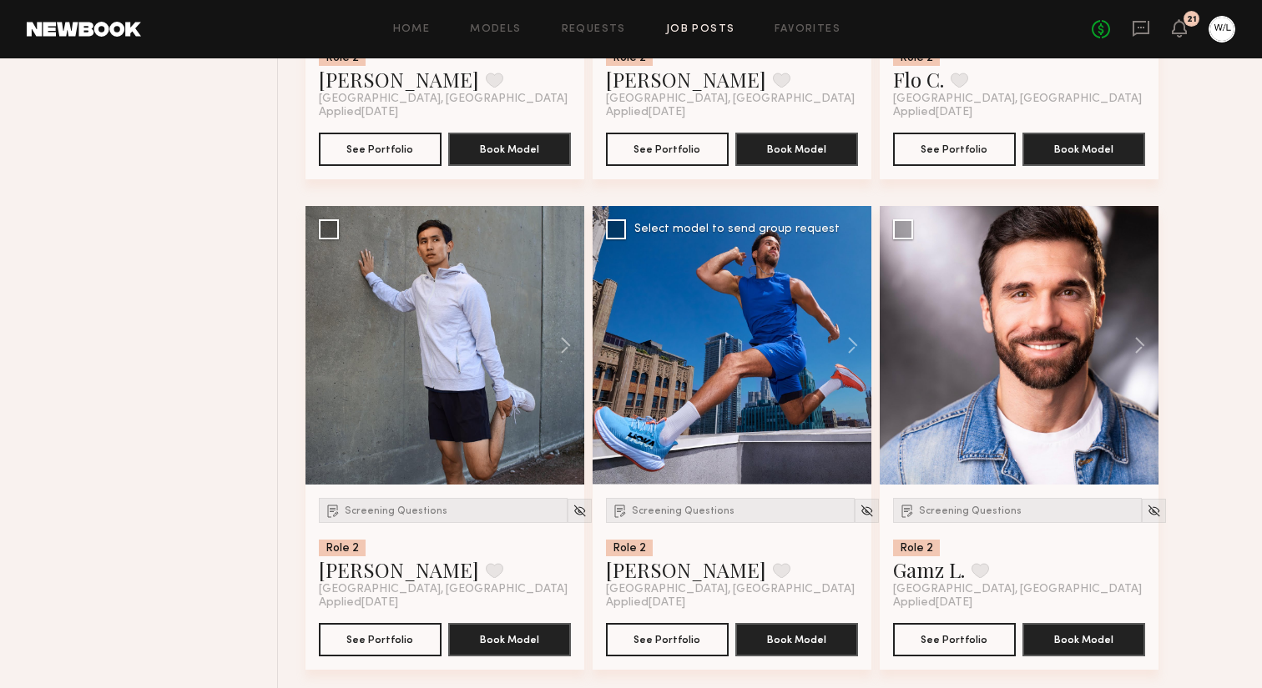
scroll to position [5993, 0]
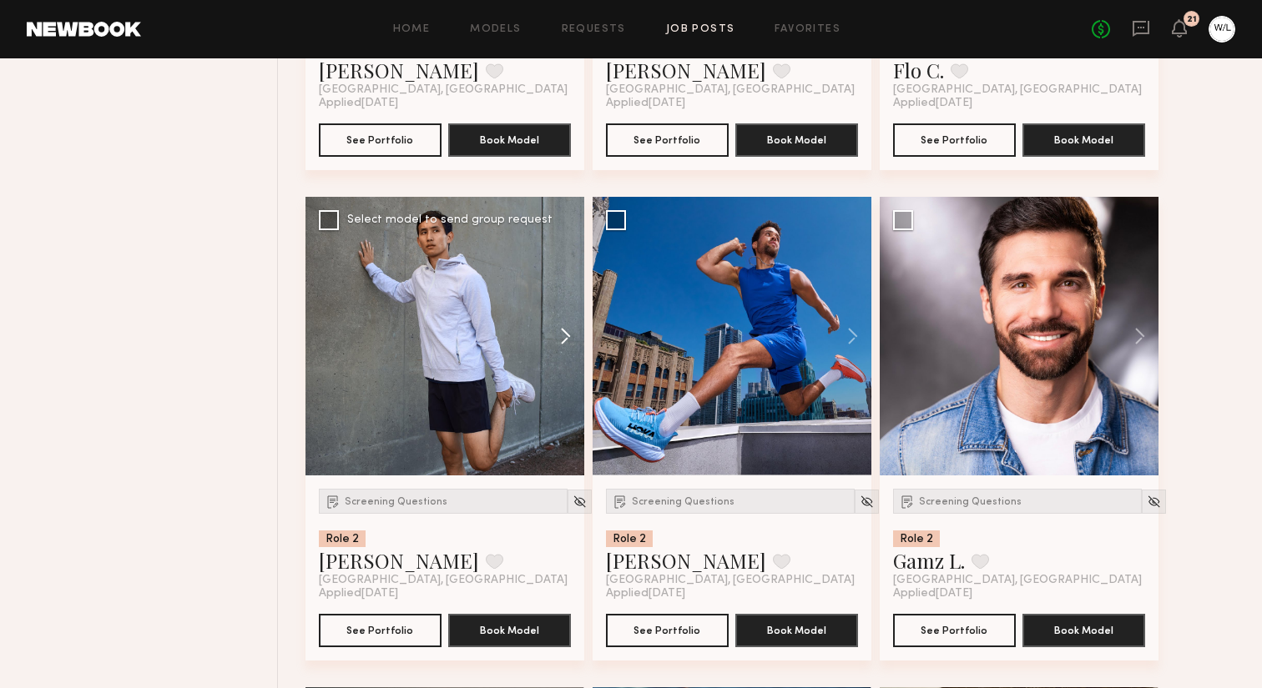
click at [571, 355] on button at bounding box center [557, 336] width 53 height 279
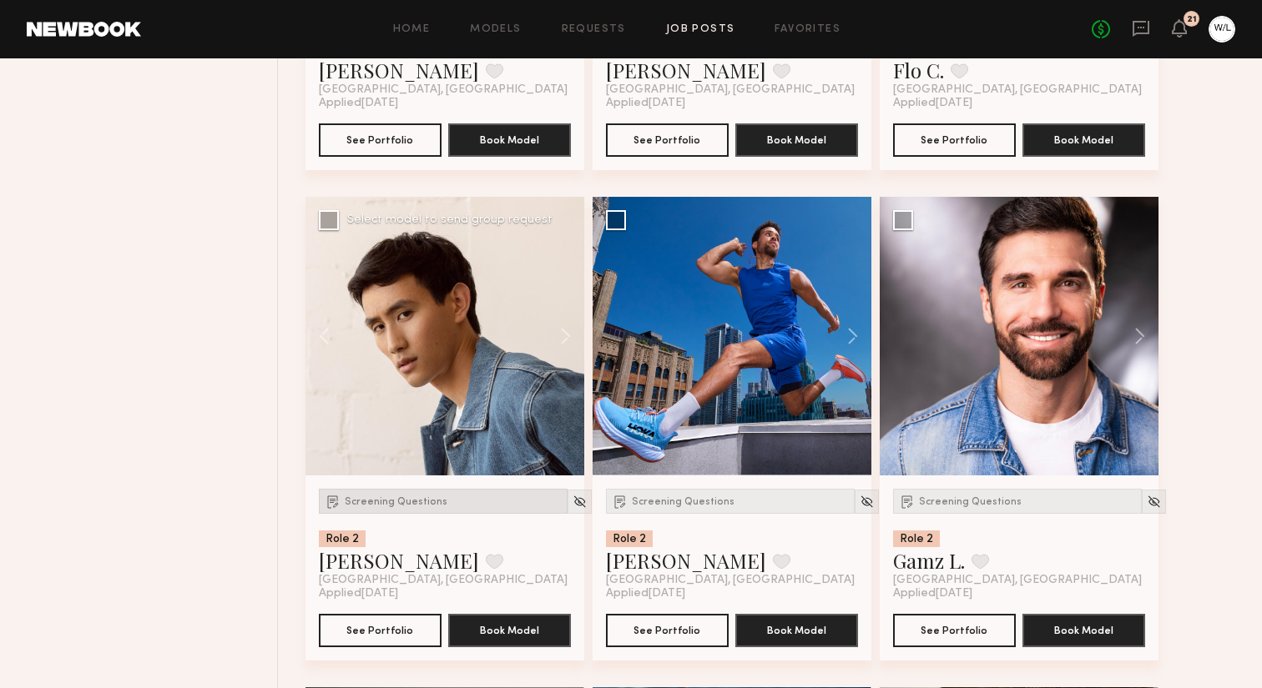
click at [403, 507] on span "Screening Questions" at bounding box center [396, 502] width 103 height 10
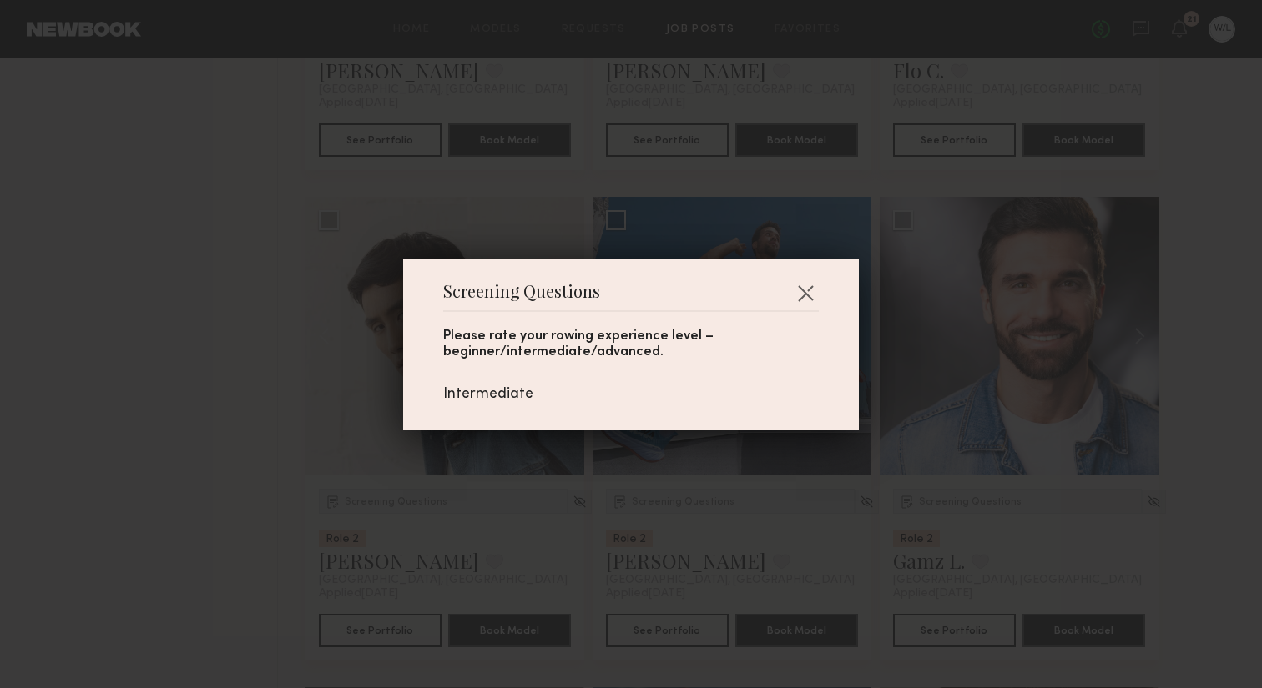
click at [209, 471] on div "Screening Questions Please rate your rowing experience level – beginner/interme…" at bounding box center [631, 344] width 1262 height 688
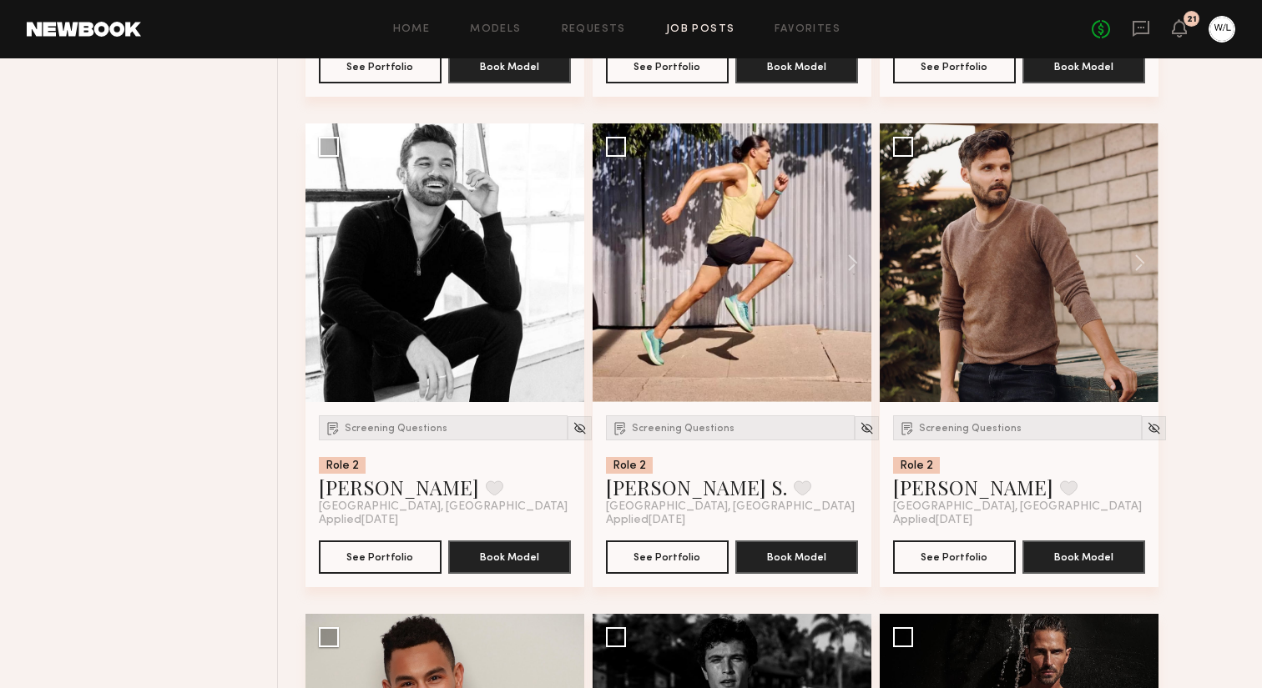
scroll to position [7050, 0]
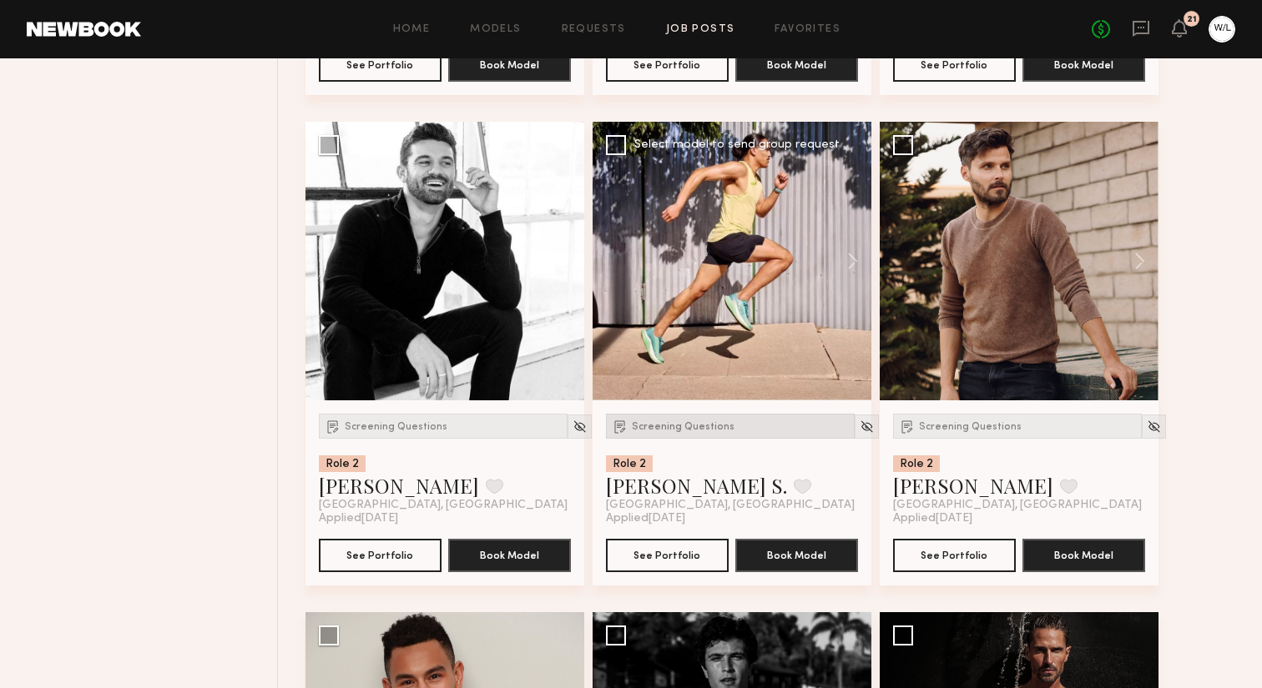
click at [646, 432] on span "Screening Questions" at bounding box center [683, 427] width 103 height 10
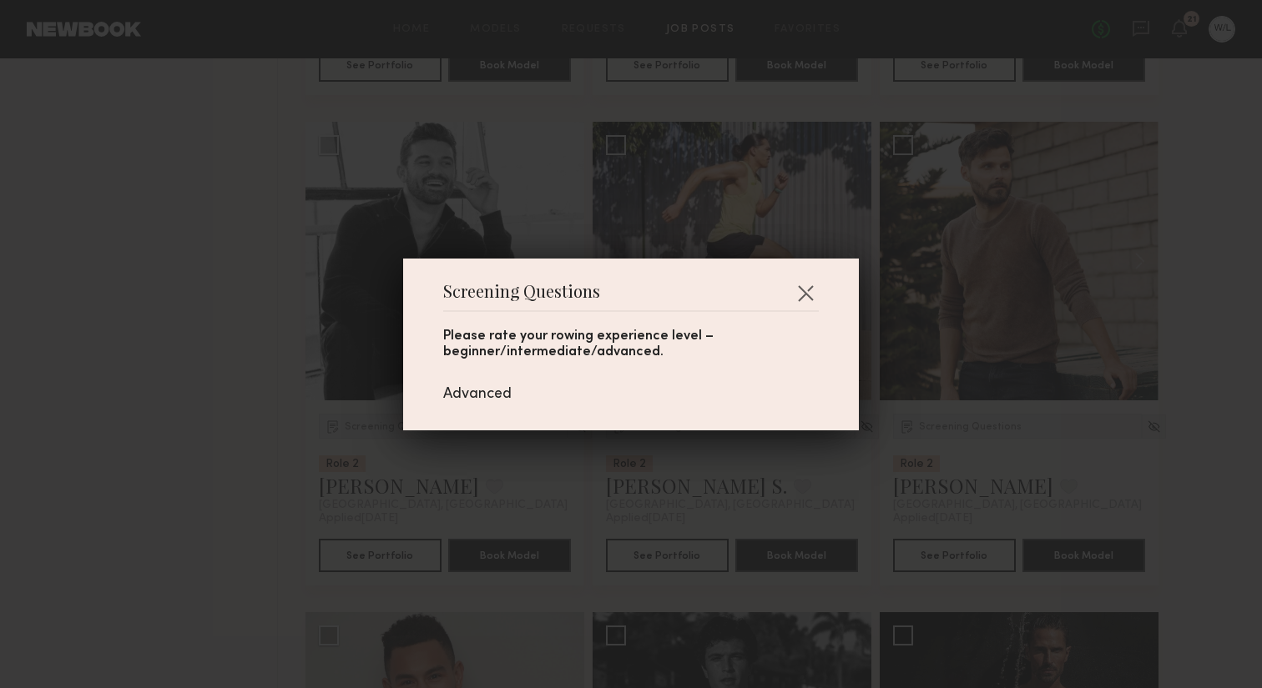
click at [258, 416] on div "Screening Questions Please rate your rowing experience level – beginner/interme…" at bounding box center [631, 344] width 1262 height 688
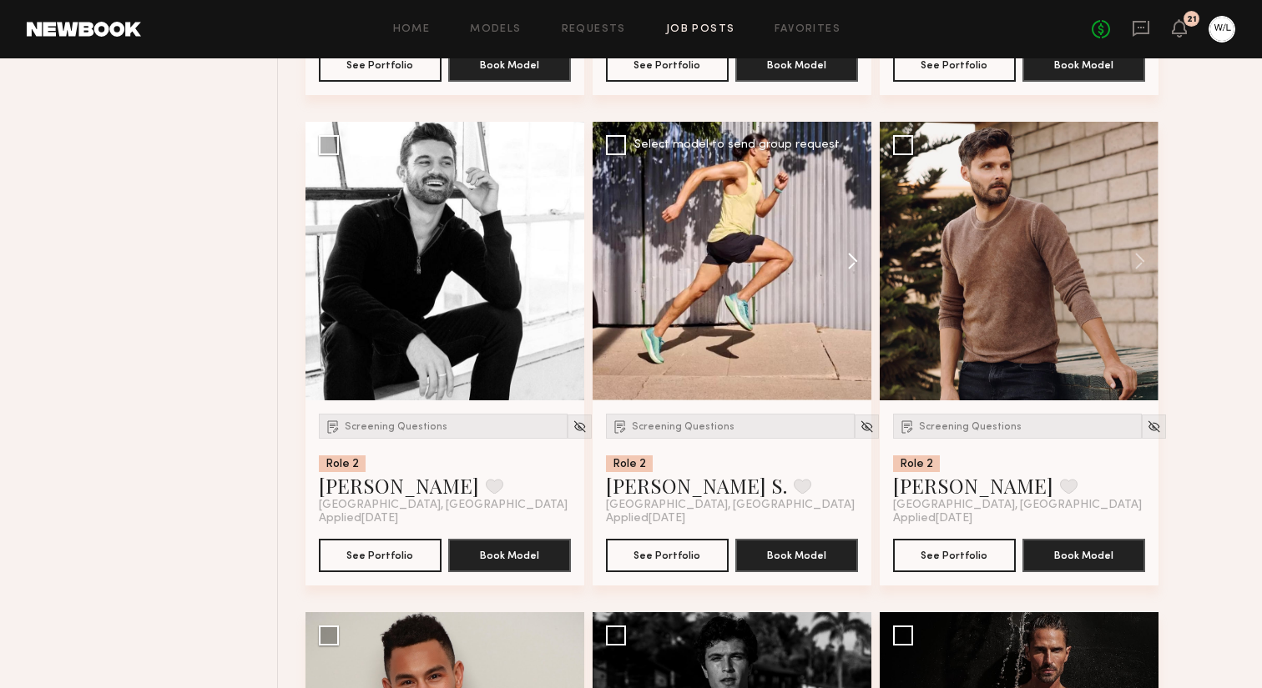
click at [843, 283] on button at bounding box center [844, 261] width 53 height 279
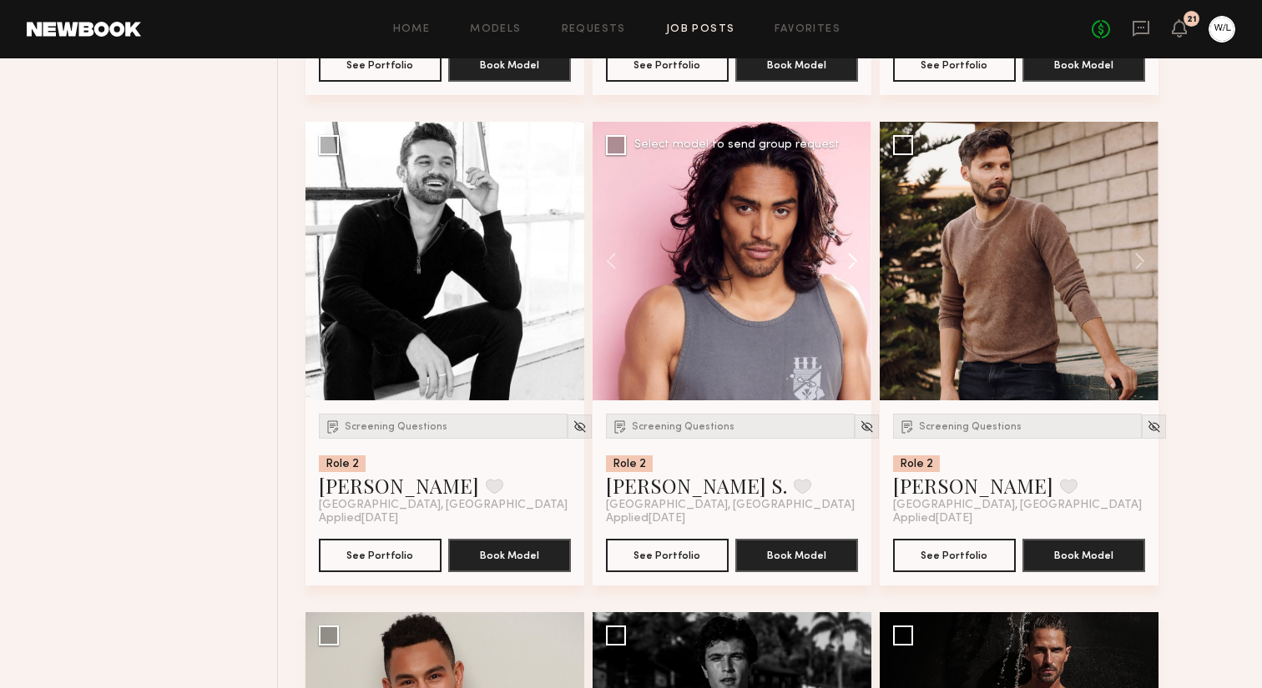
click at [843, 283] on button at bounding box center [844, 261] width 53 height 279
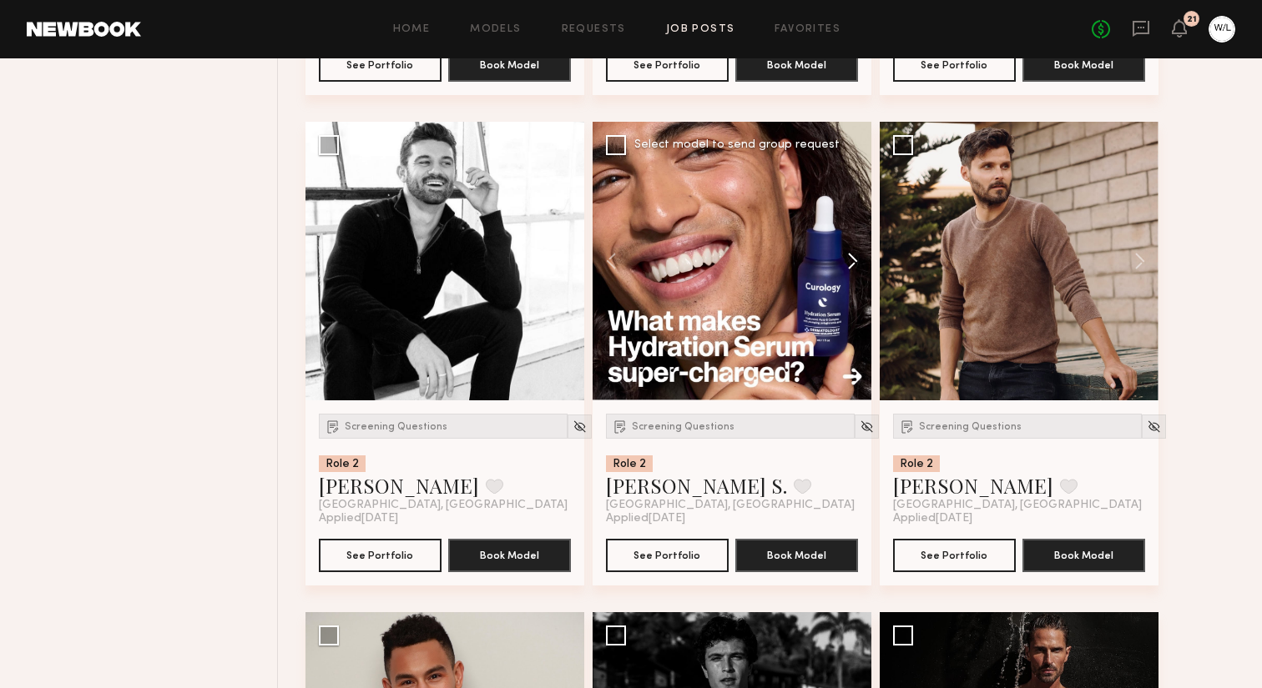
click at [843, 283] on button at bounding box center [844, 261] width 53 height 279
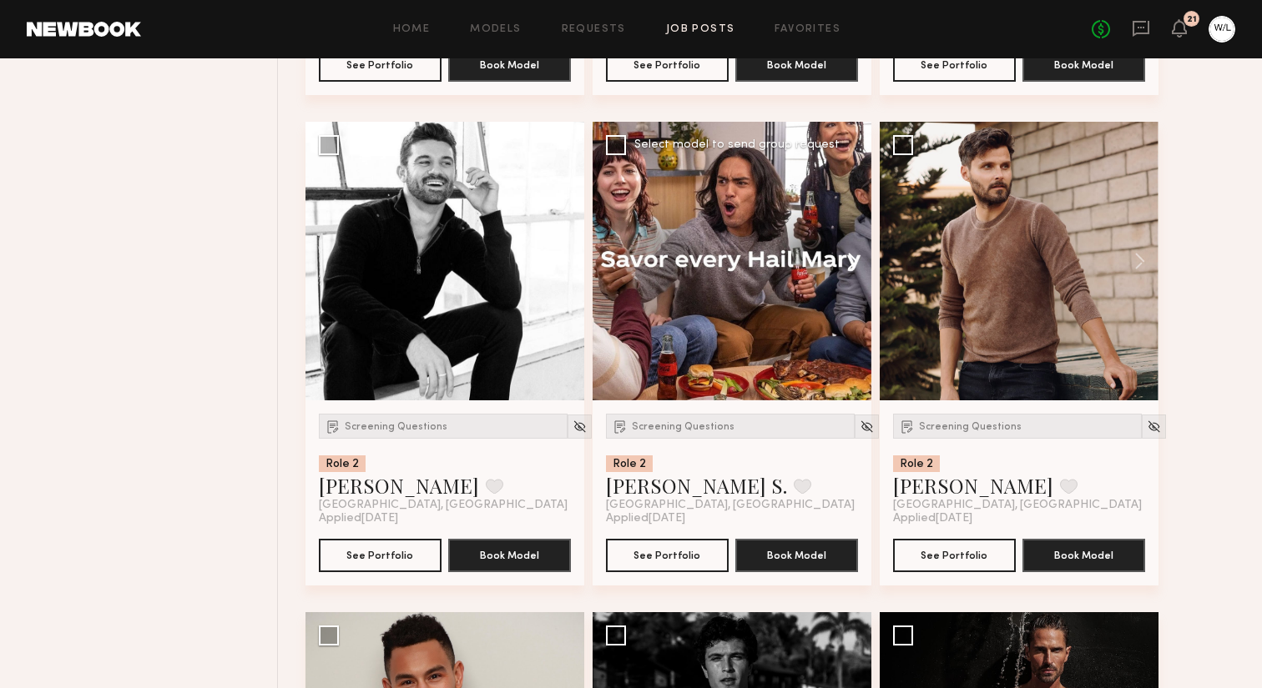
click at [843, 283] on button at bounding box center [844, 261] width 53 height 279
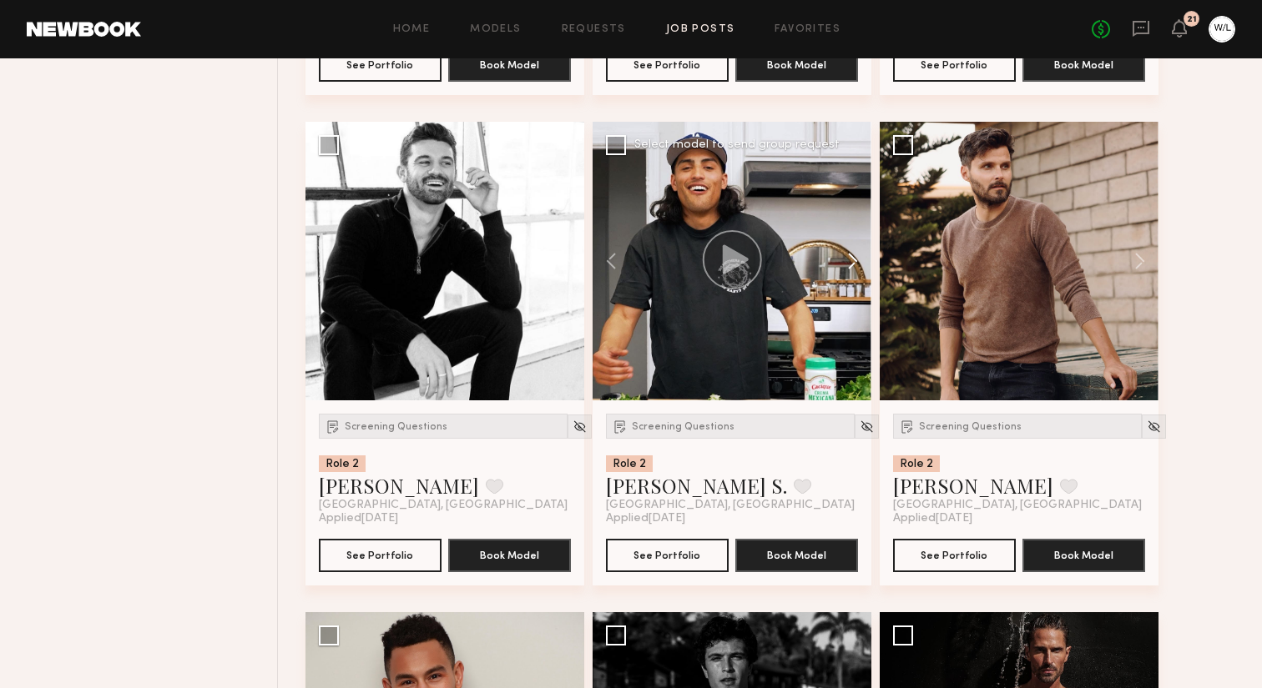
click at [843, 283] on button at bounding box center [844, 261] width 53 height 279
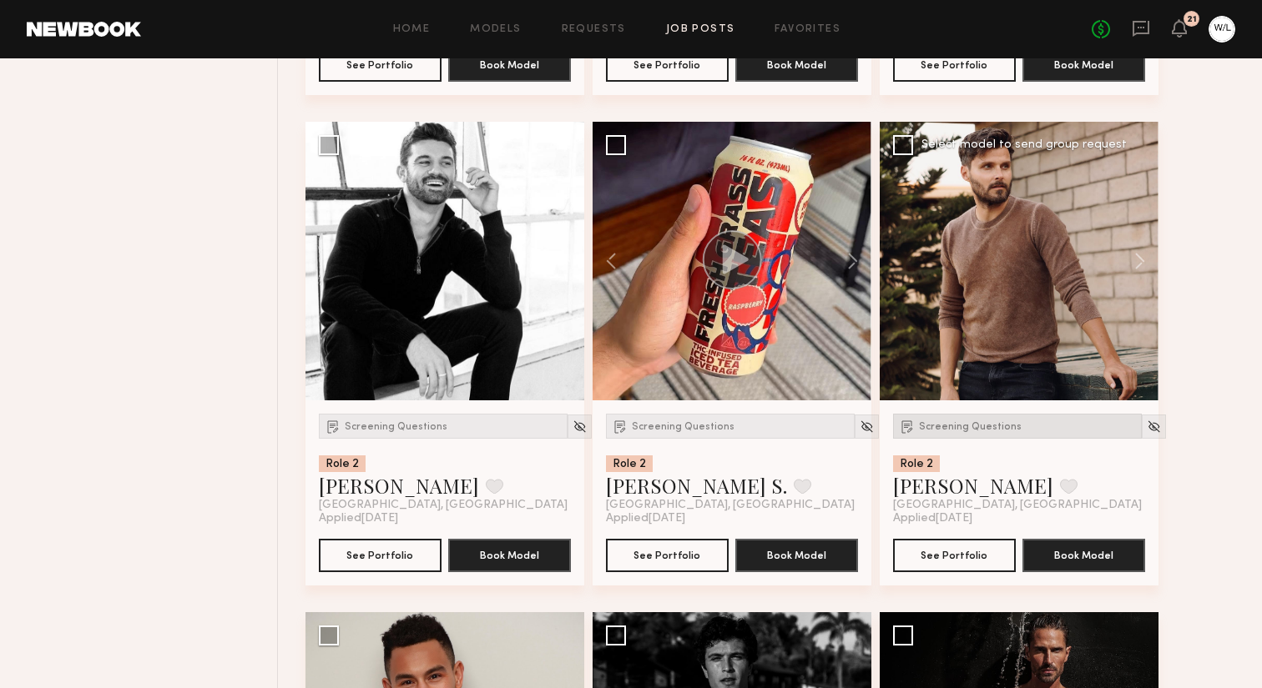
click at [970, 439] on div "Screening Questions" at bounding box center [1017, 426] width 249 height 25
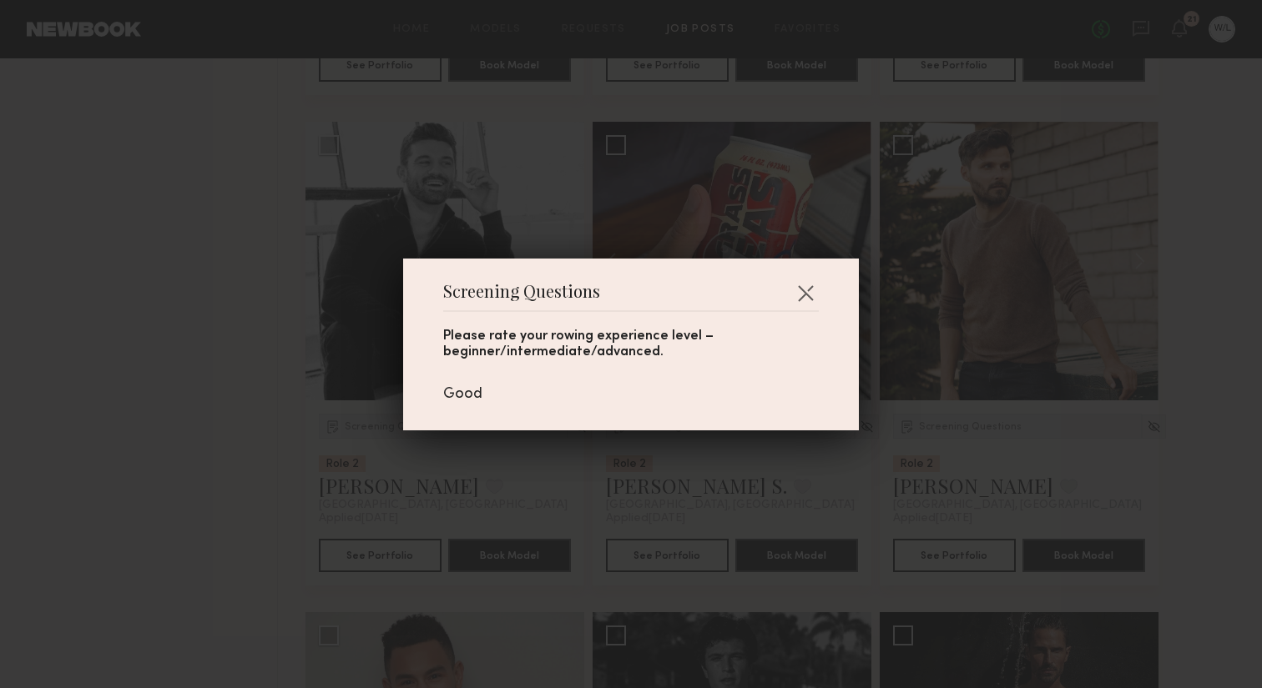
click at [1054, 495] on div "Screening Questions Please rate your rowing experience level – beginner/interme…" at bounding box center [631, 344] width 1262 height 688
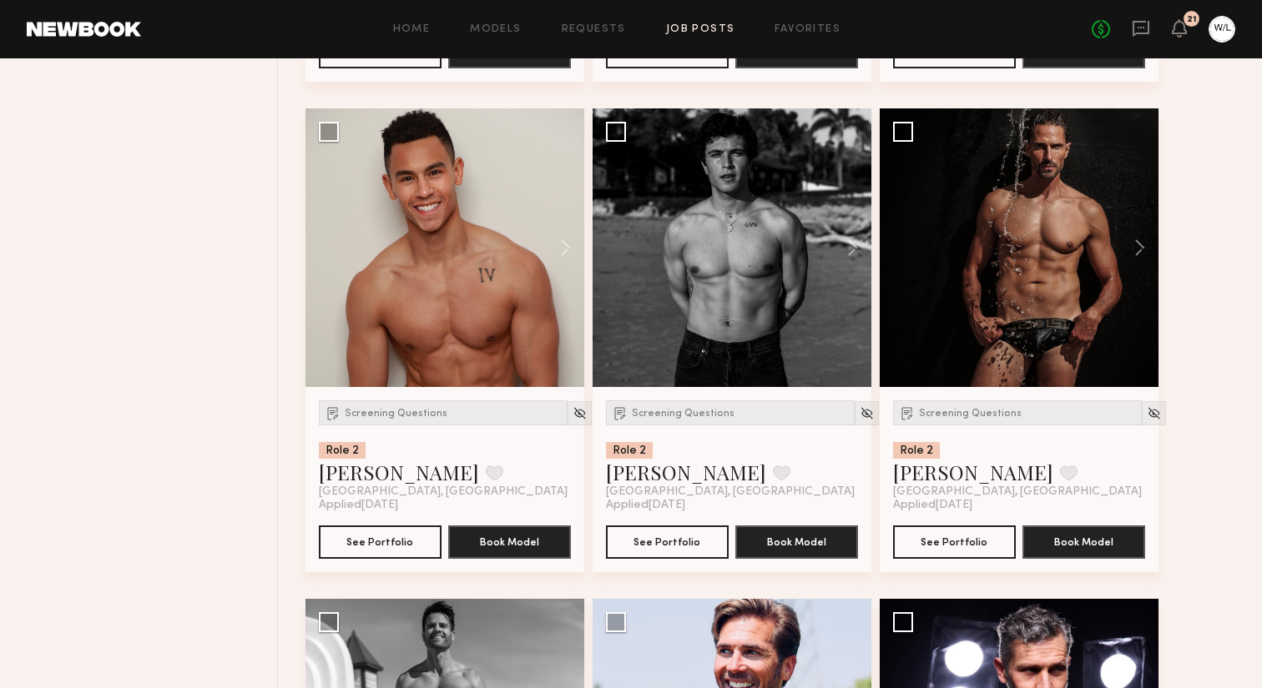
scroll to position [7561, 0]
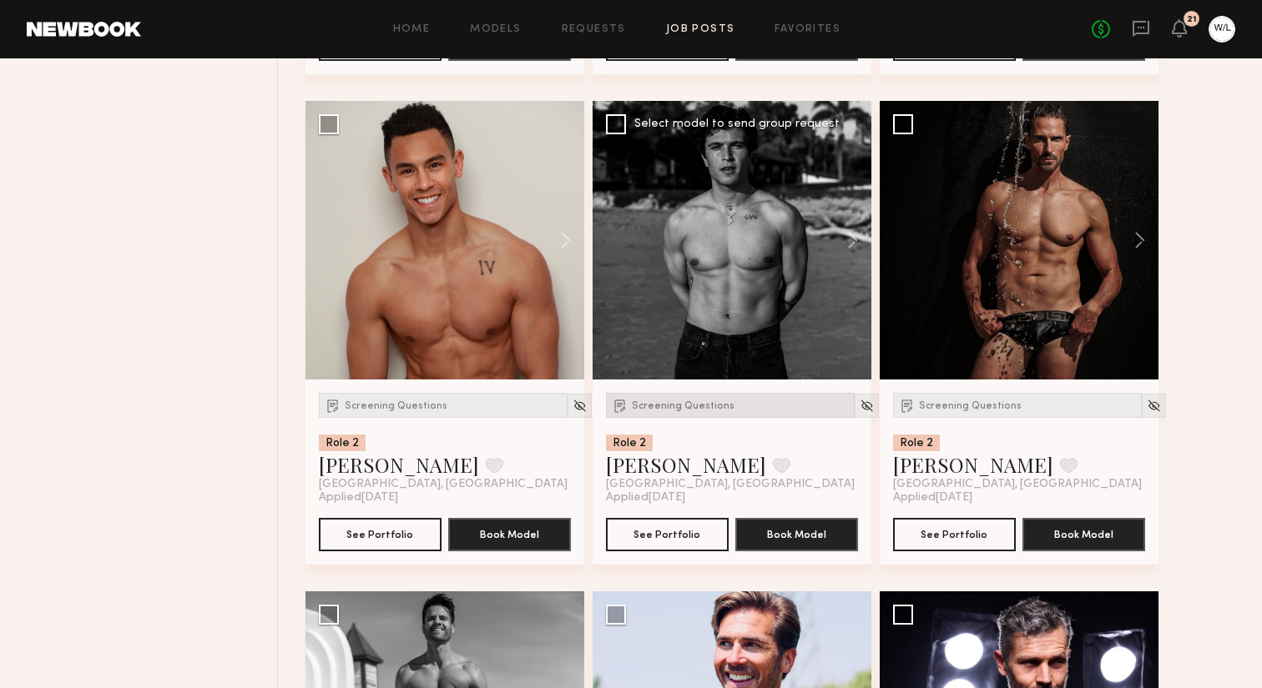
click at [709, 418] on div "Screening Questions" at bounding box center [730, 405] width 249 height 25
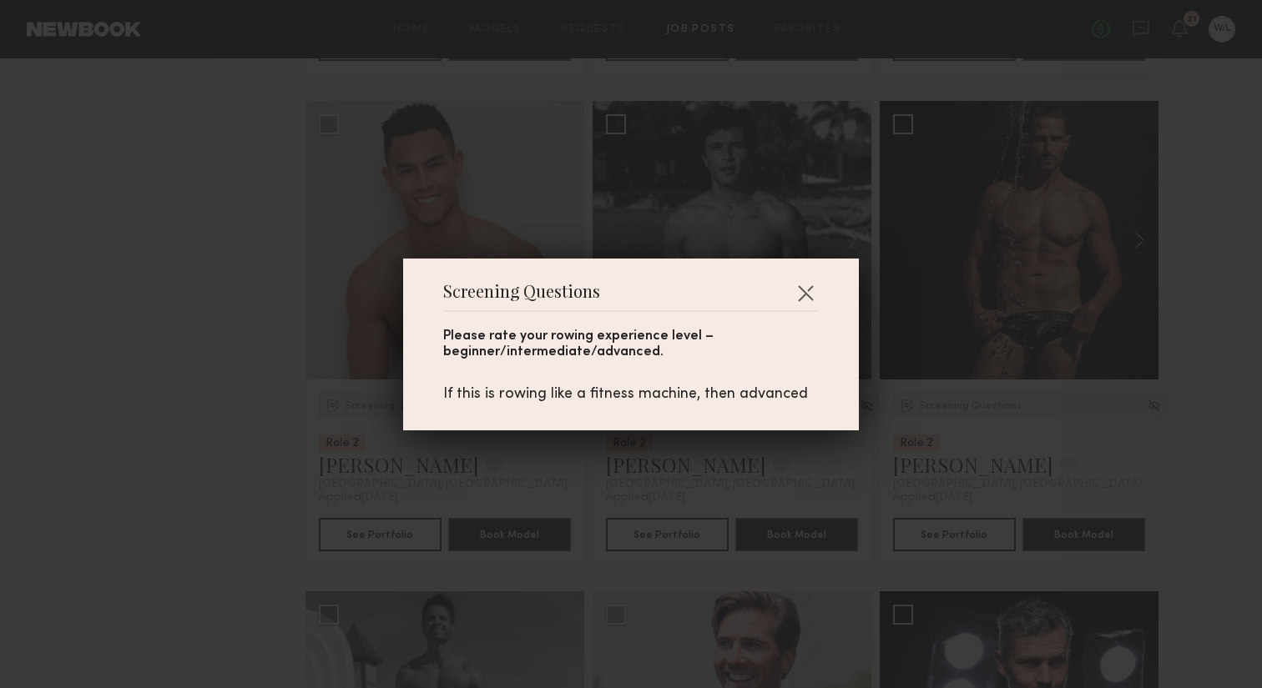
click at [783, 485] on div "Screening Questions Please rate your rowing experience level – beginner/interme…" at bounding box center [631, 344] width 1262 height 688
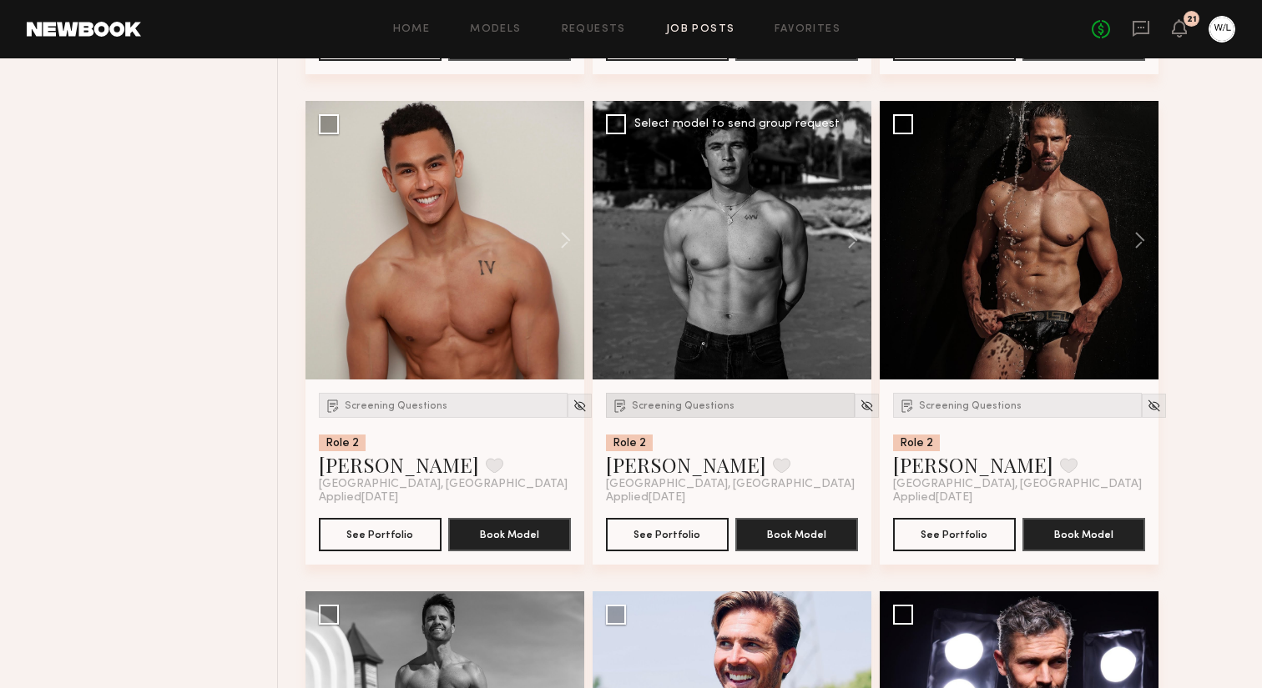
click at [717, 411] on span "Screening Questions" at bounding box center [683, 406] width 103 height 10
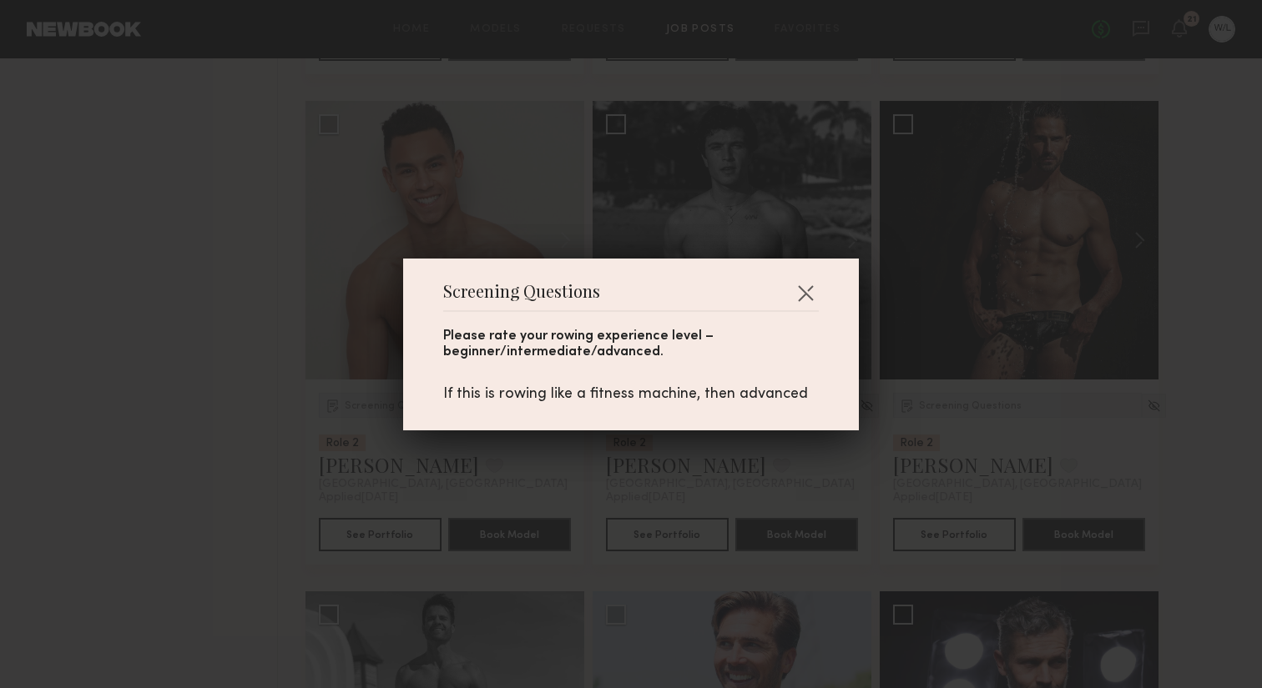
click at [781, 460] on div "Screening Questions Please rate your rowing experience level – beginner/interme…" at bounding box center [631, 344] width 1262 height 688
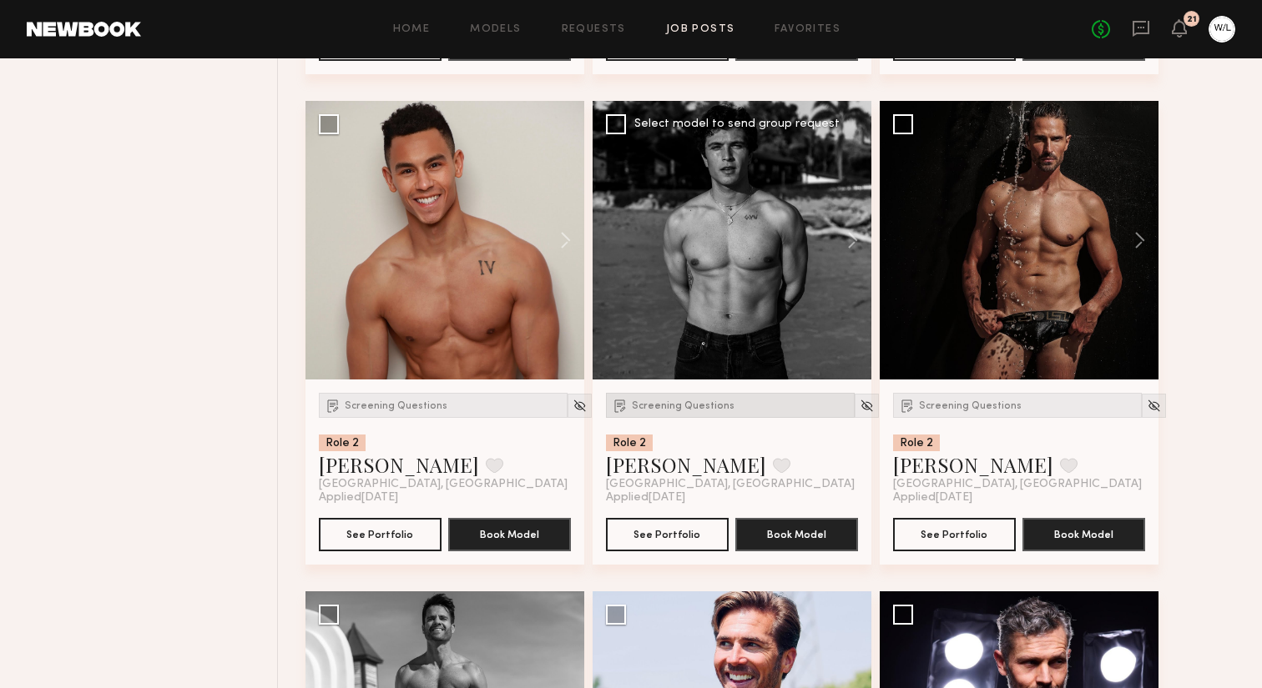
click at [689, 418] on div "Screening Questions" at bounding box center [730, 405] width 249 height 25
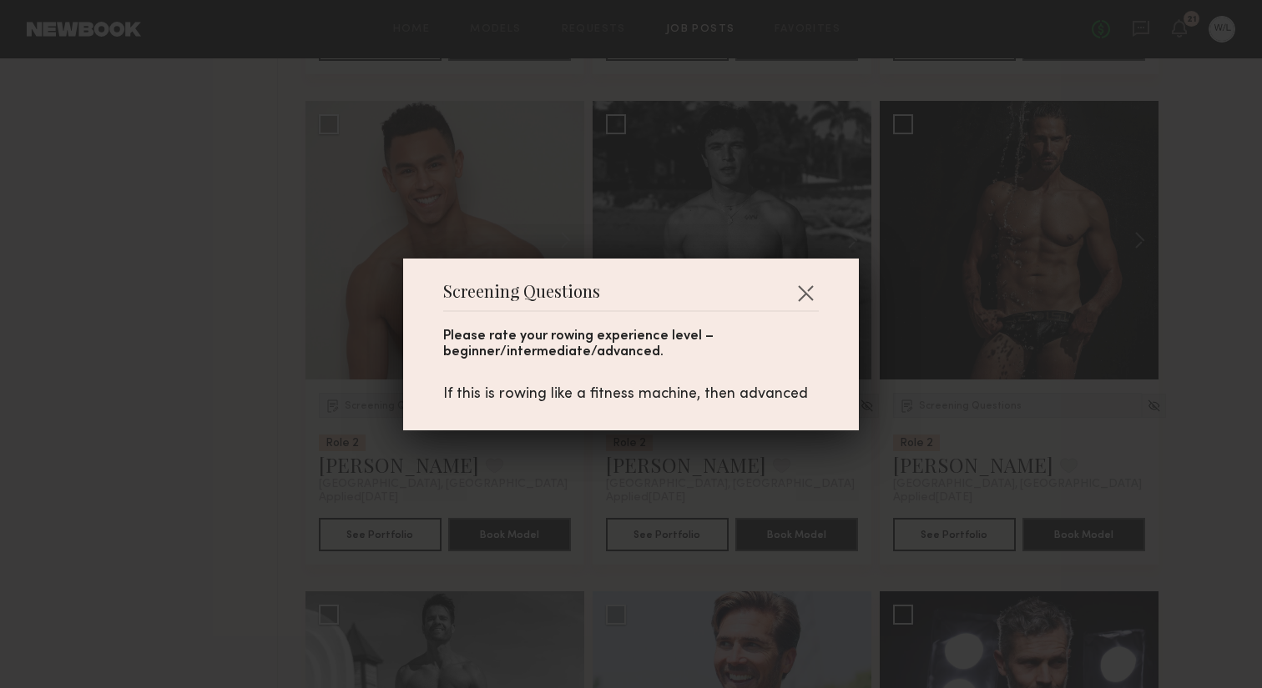
click at [765, 473] on div "Screening Questions Please rate your rowing experience level – beginner/interme…" at bounding box center [631, 344] width 1262 height 688
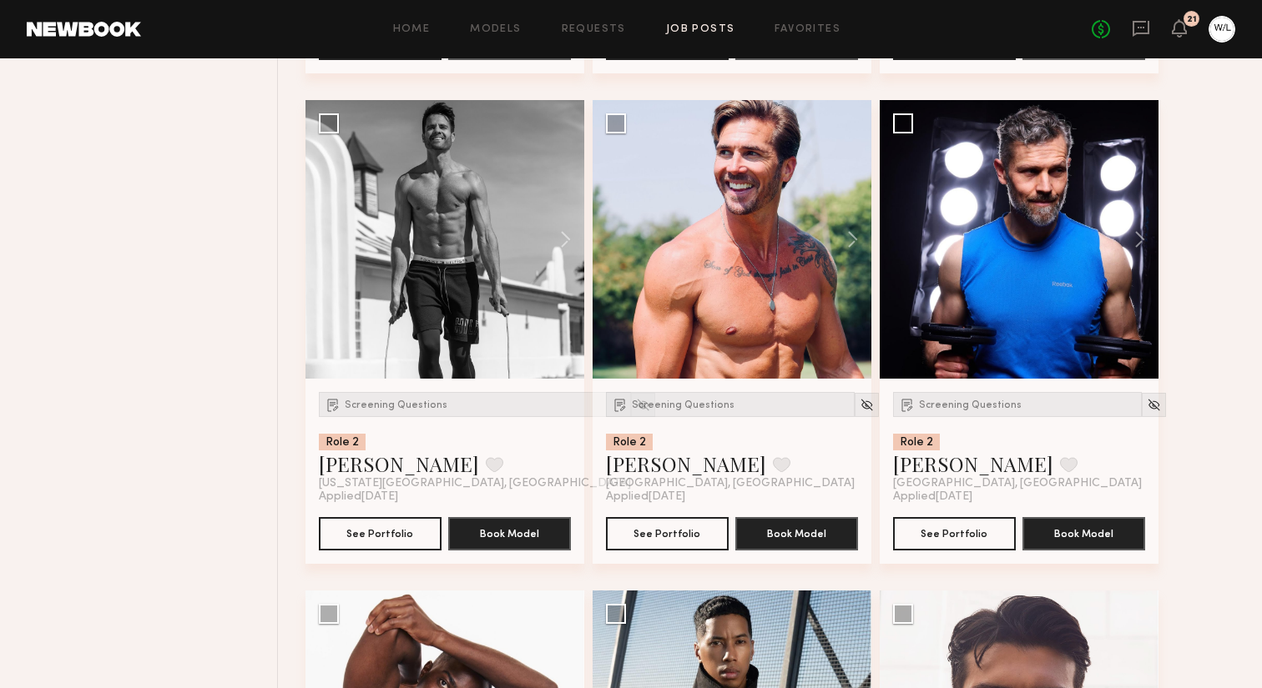
scroll to position [8083, 0]
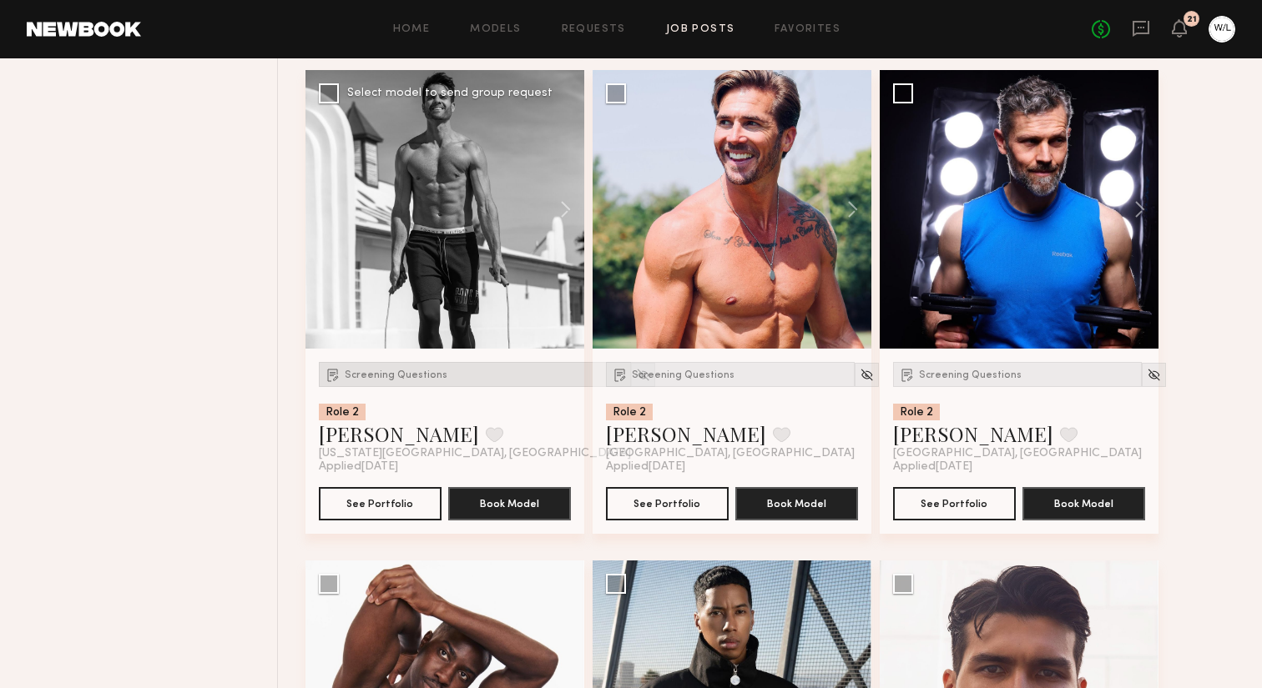
click at [416, 381] on span "Screening Questions" at bounding box center [396, 376] width 103 height 10
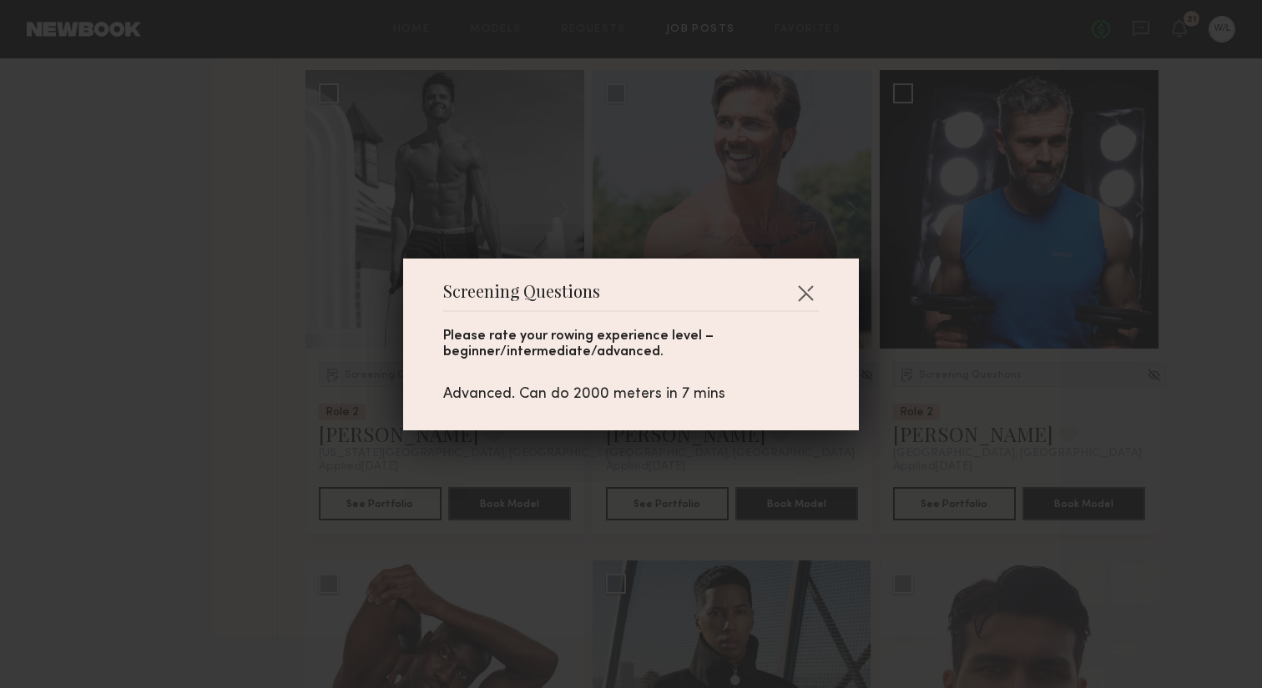
click at [244, 385] on div "Screening Questions Please rate your rowing experience level – beginner/interme…" at bounding box center [631, 344] width 1262 height 688
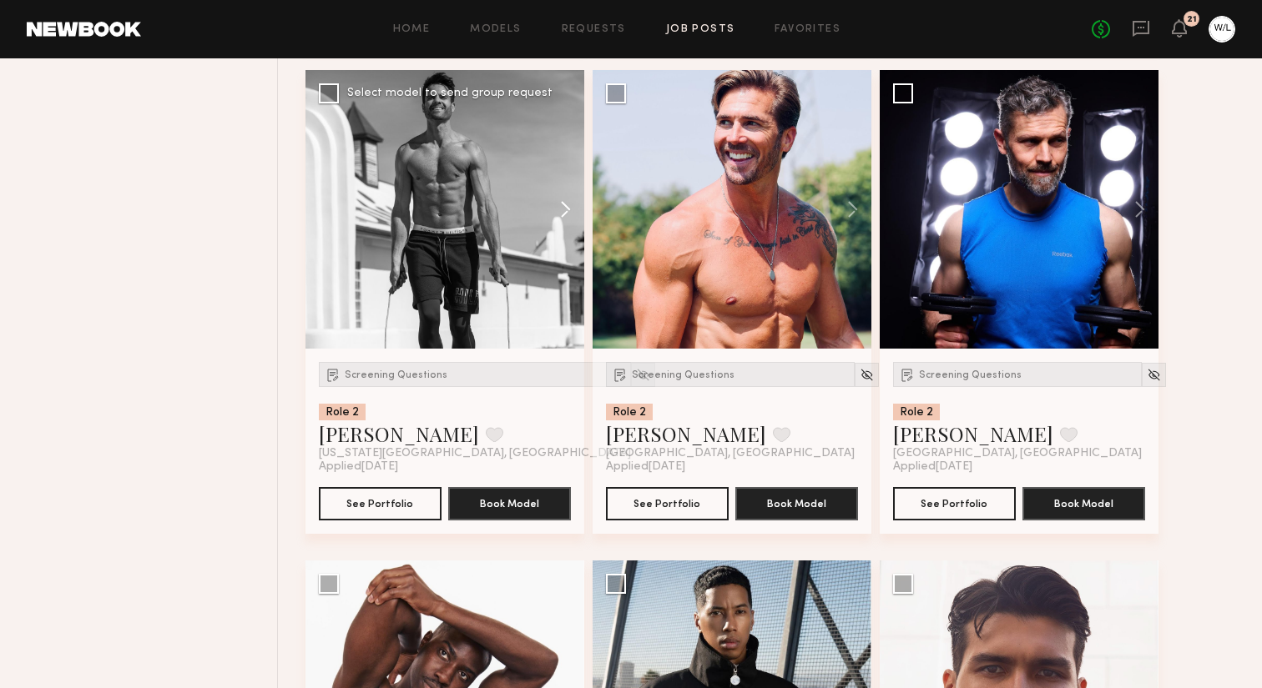
click at [564, 236] on button at bounding box center [557, 209] width 53 height 279
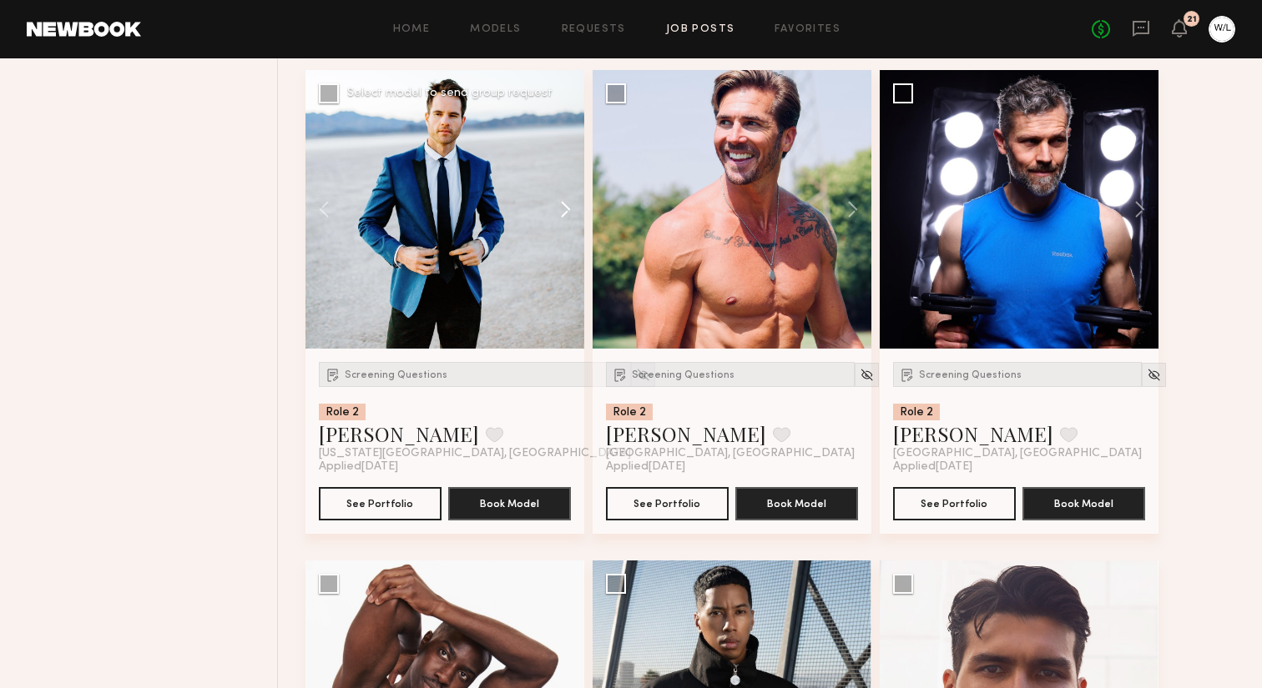
click at [564, 236] on button at bounding box center [557, 209] width 53 height 279
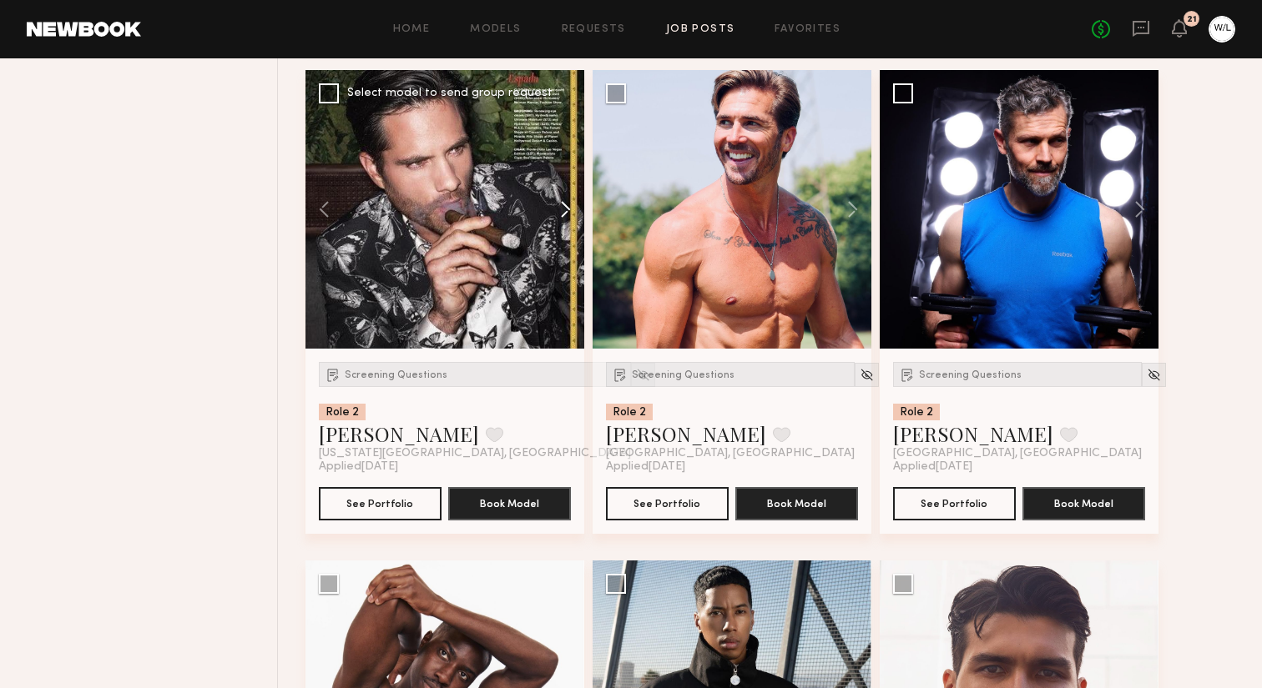
click at [564, 236] on button at bounding box center [557, 209] width 53 height 279
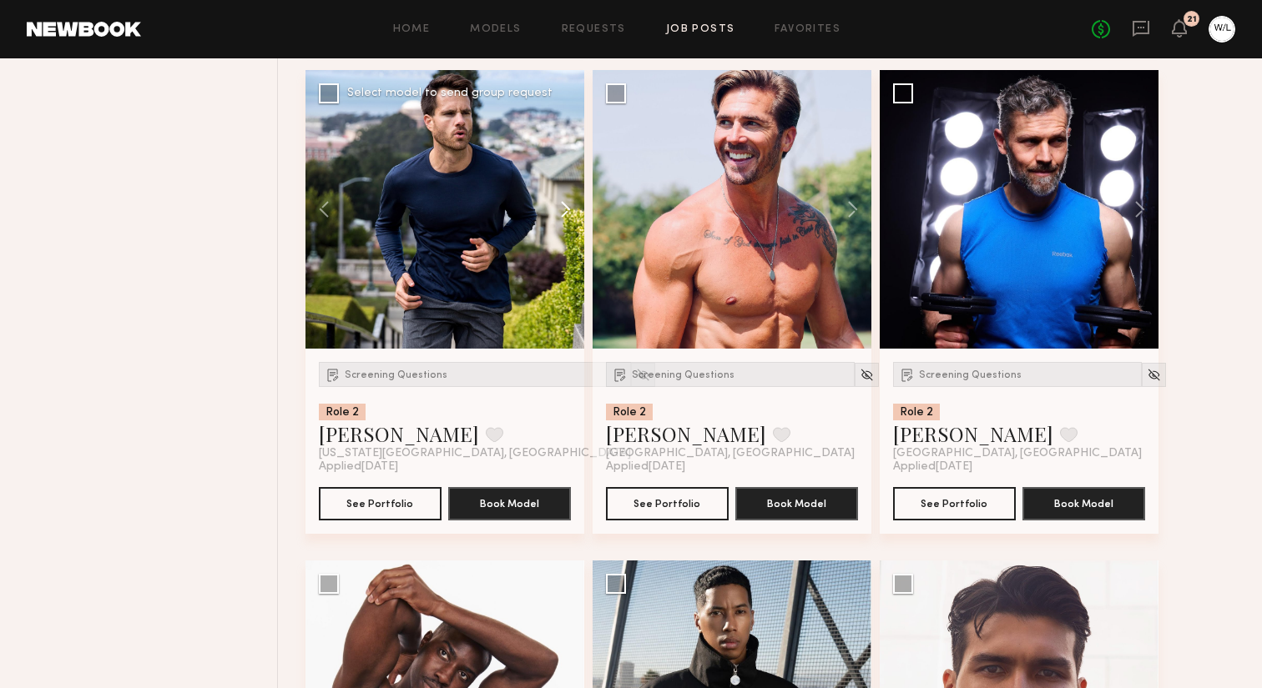
click at [564, 236] on button at bounding box center [557, 209] width 53 height 279
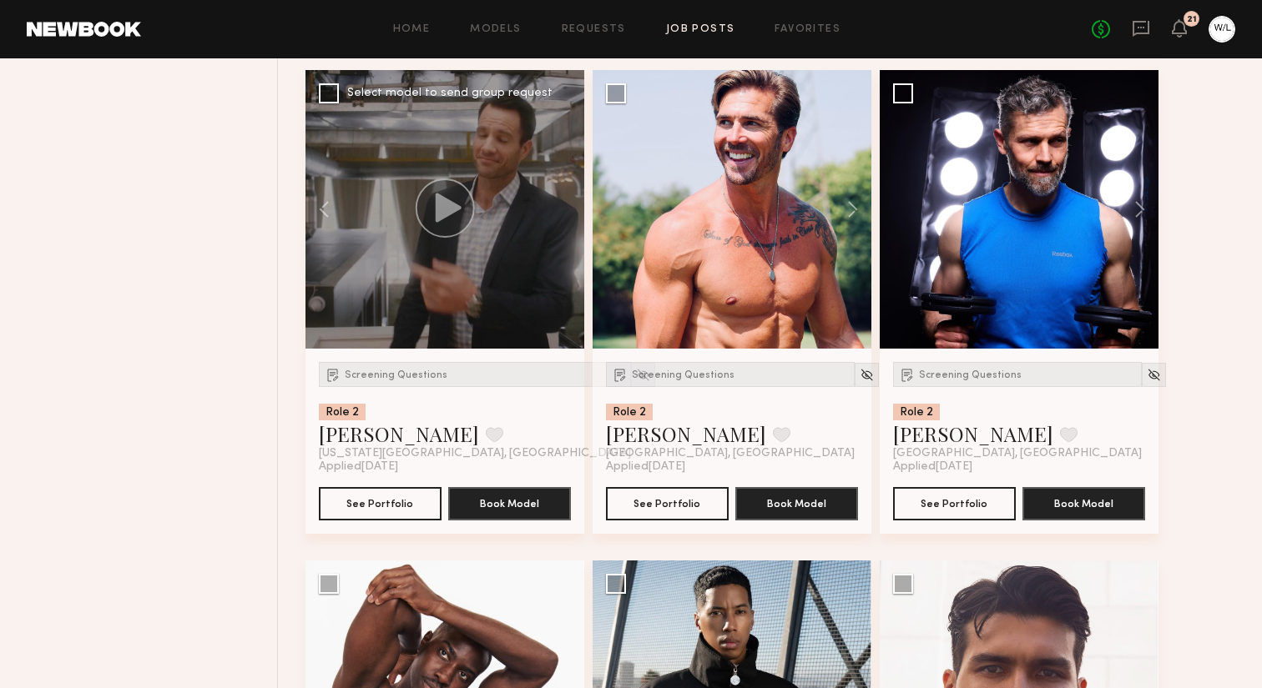
click at [564, 236] on div at bounding box center [444, 209] width 279 height 279
click at [713, 381] on span "Screening Questions" at bounding box center [683, 376] width 103 height 10
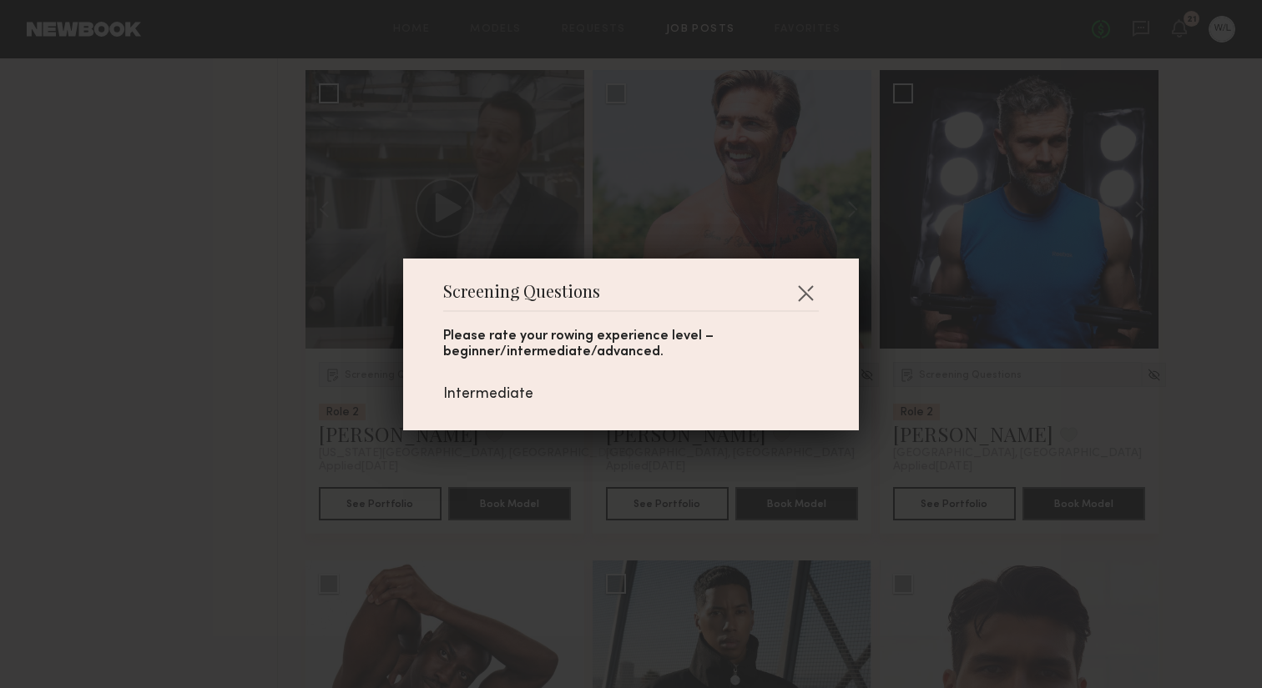
click at [750, 460] on div "Screening Questions Please rate your rowing experience level – beginner/interme…" at bounding box center [631, 344] width 1262 height 688
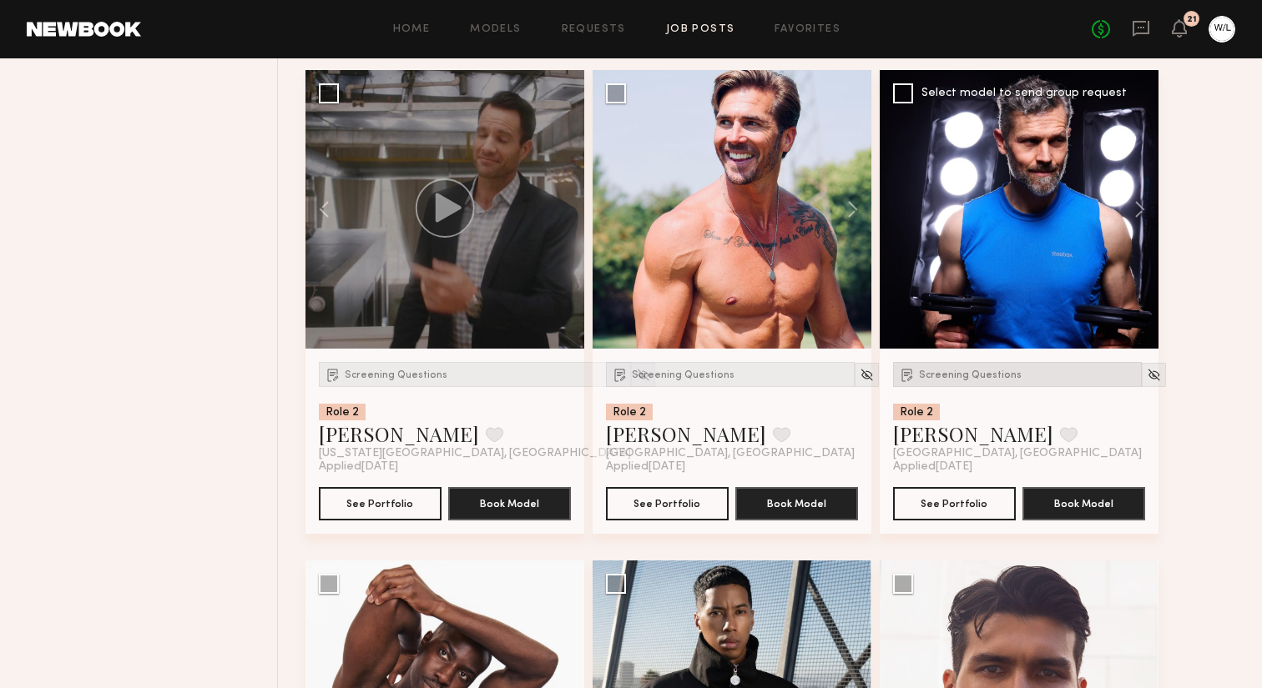
click at [975, 381] on span "Screening Questions" at bounding box center [970, 376] width 103 height 10
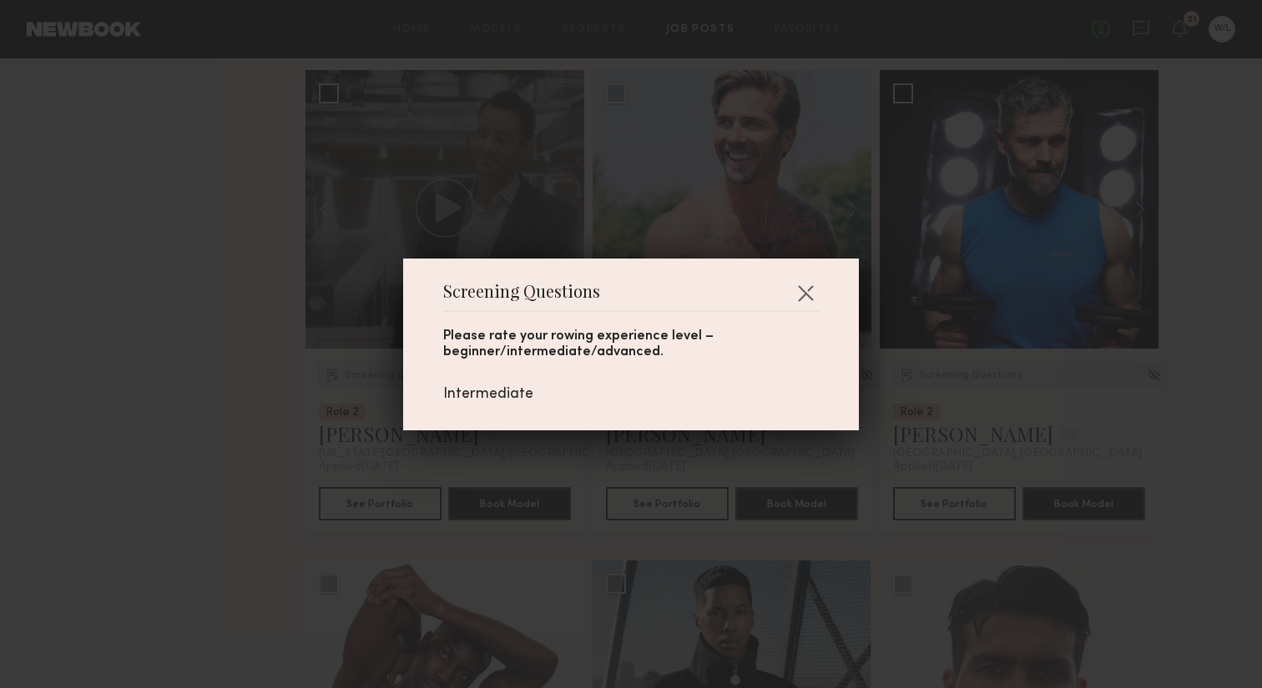
click at [1087, 445] on div "Screening Questions Please rate your rowing experience level – beginner/interme…" at bounding box center [631, 344] width 1262 height 688
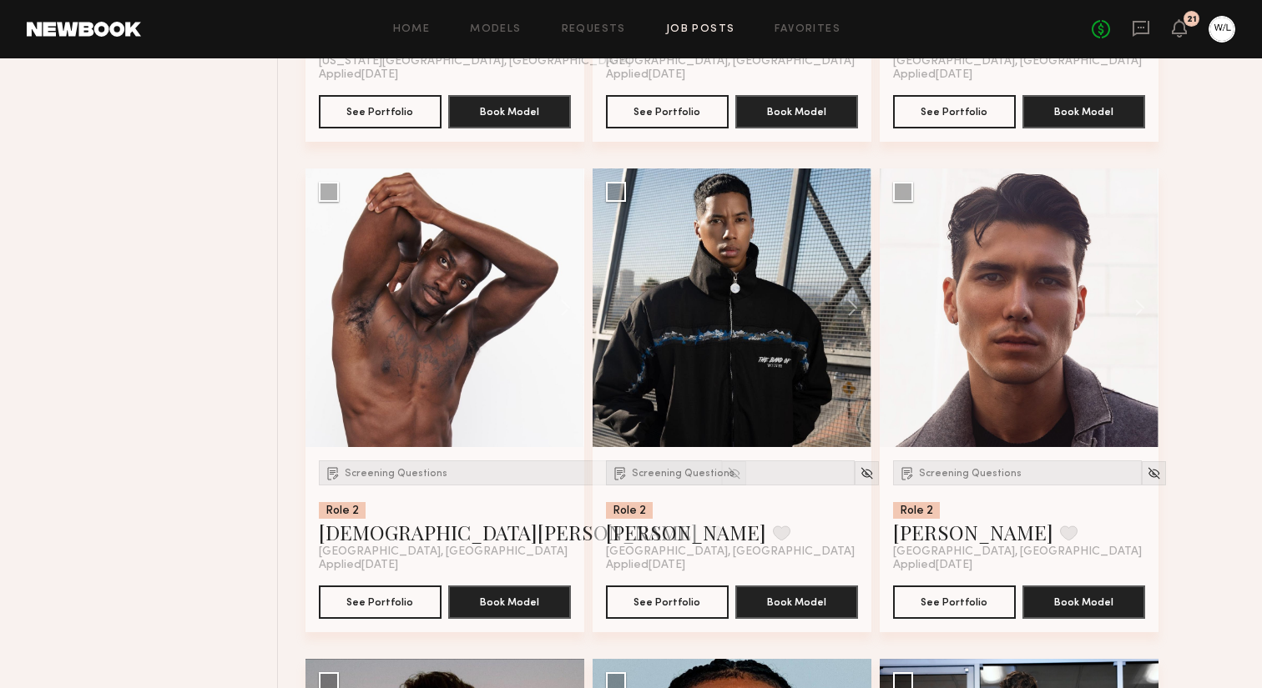
scroll to position [8476, 0]
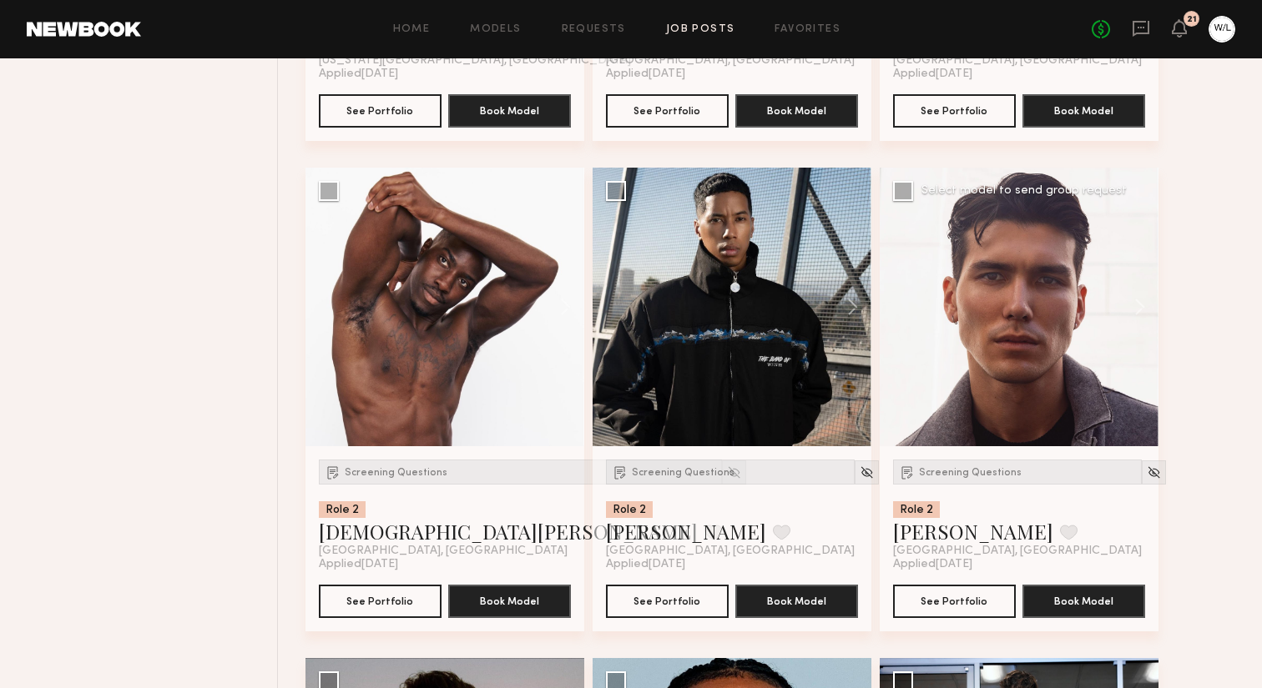
click at [941, 522] on div "Screening Questions Role 2 Tommy Y. Favorite Los Angeles, CA" at bounding box center [1017, 509] width 249 height 98
click at [959, 478] on span "Screening Questions" at bounding box center [970, 473] width 103 height 10
click at [1141, 335] on button at bounding box center [1131, 307] width 53 height 279
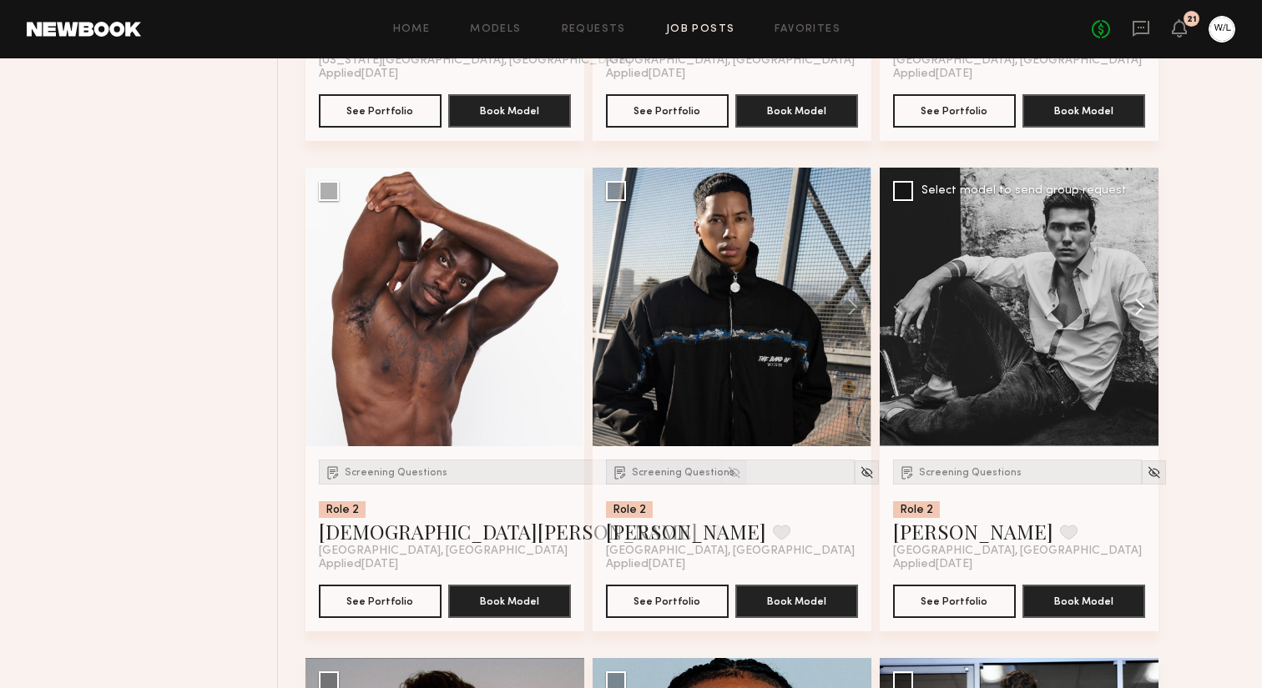
click at [1141, 335] on button at bounding box center [1131, 307] width 53 height 279
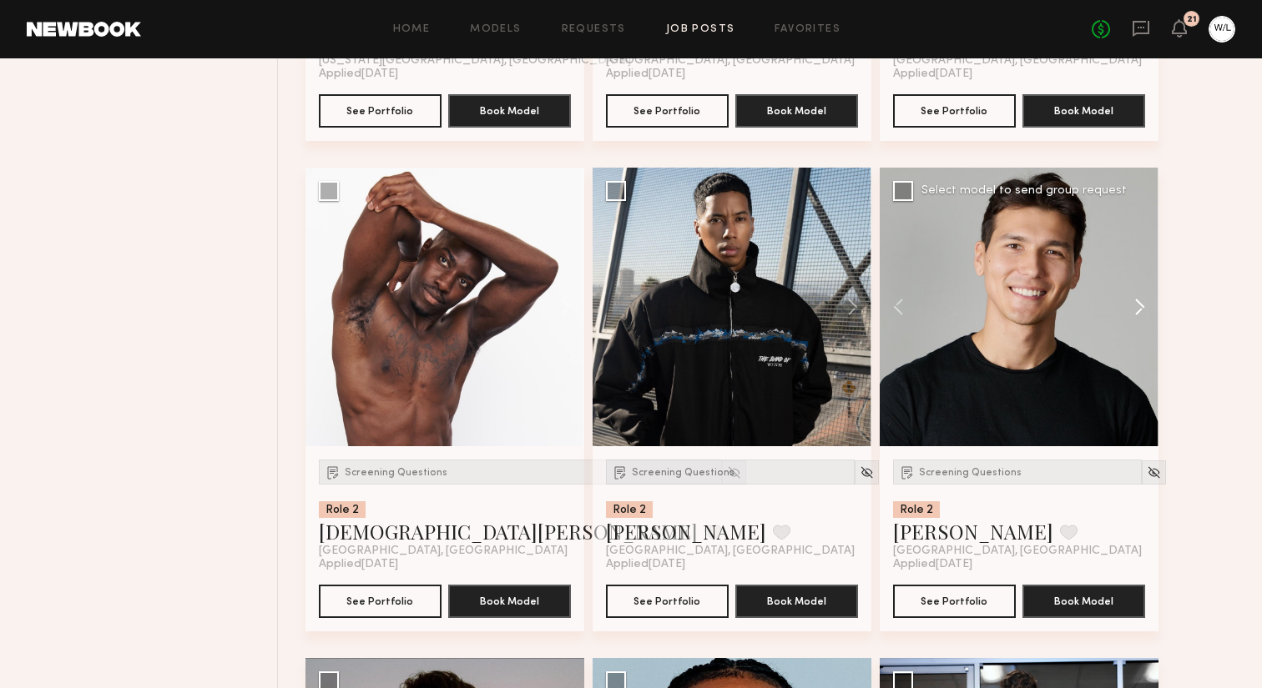
click at [1141, 335] on button at bounding box center [1131, 307] width 53 height 279
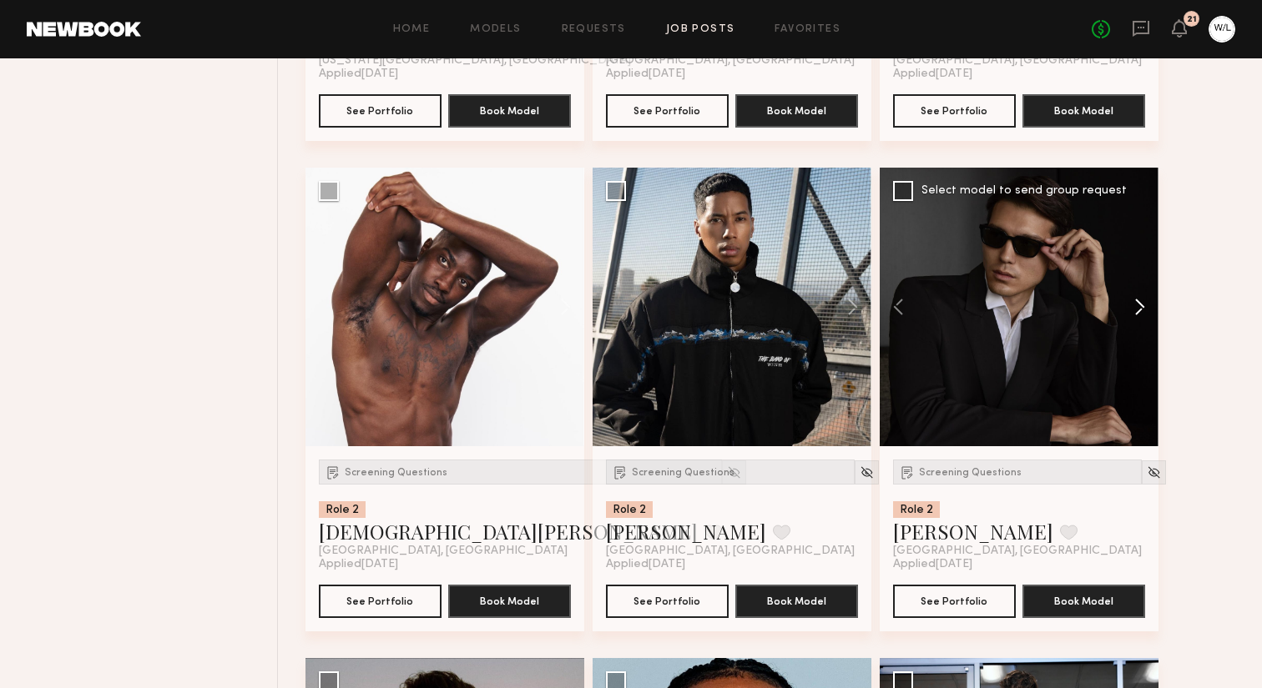
click at [1141, 335] on button at bounding box center [1131, 307] width 53 height 279
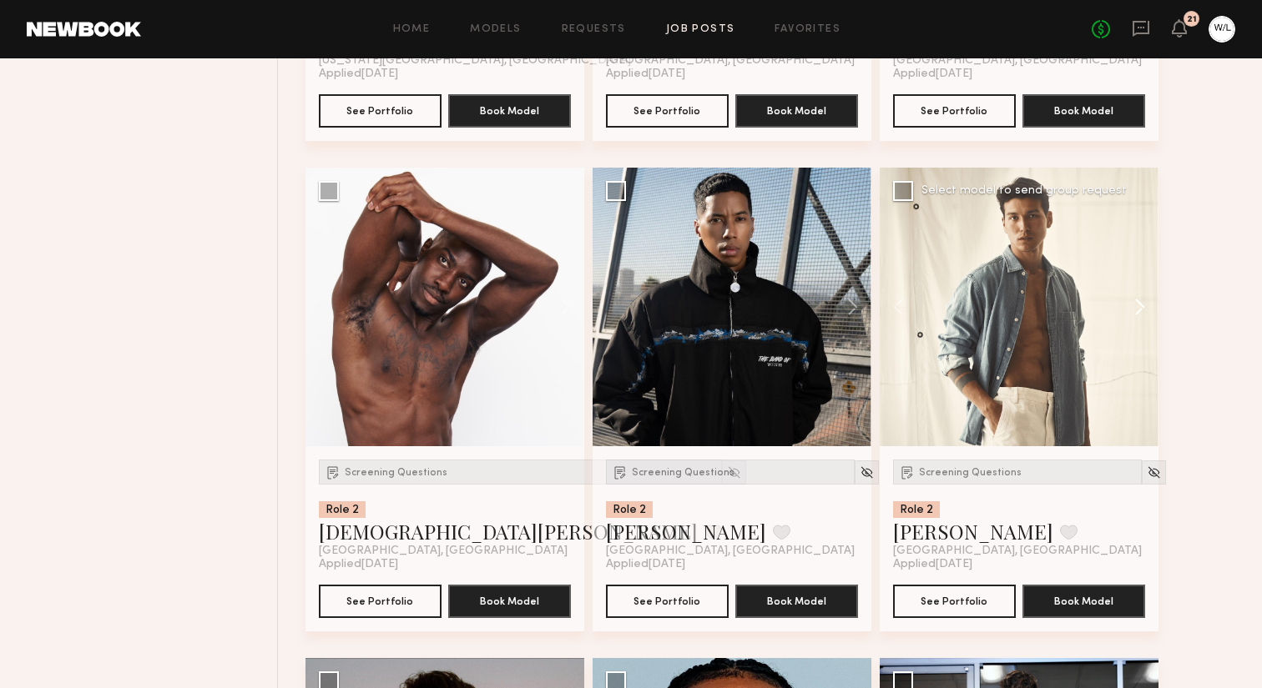
click at [1141, 335] on button at bounding box center [1131, 307] width 53 height 279
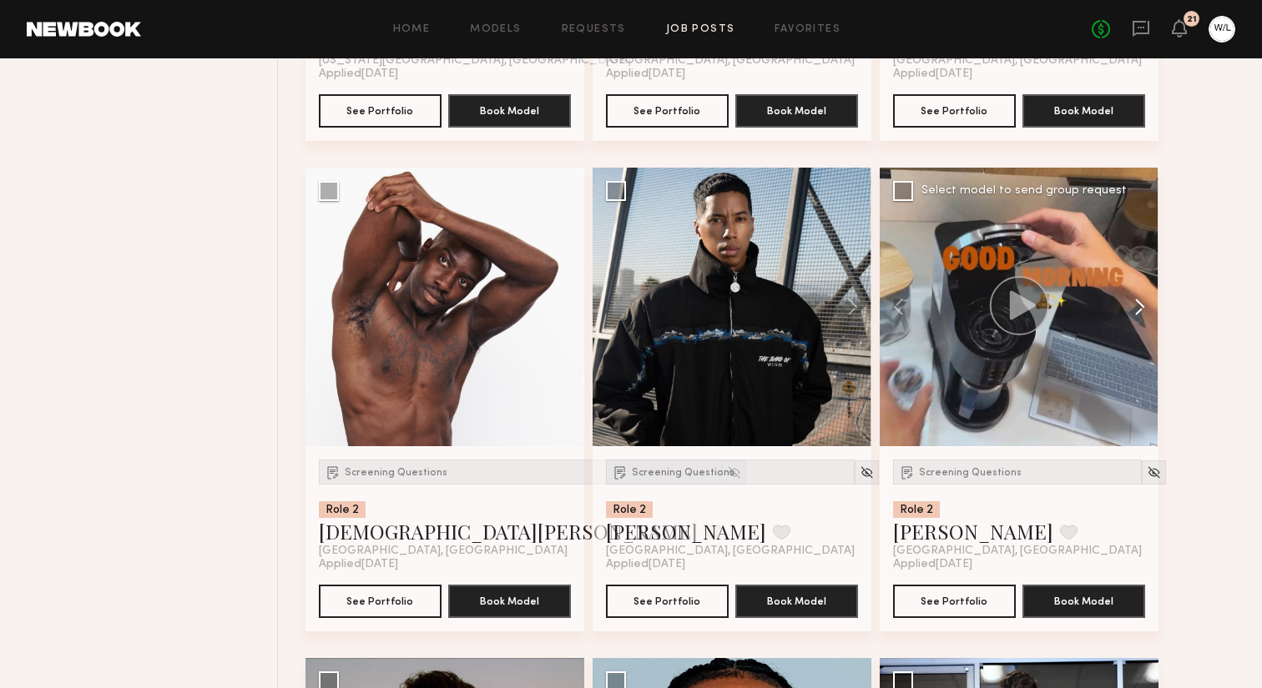
click at [1141, 335] on button at bounding box center [1131, 307] width 53 height 279
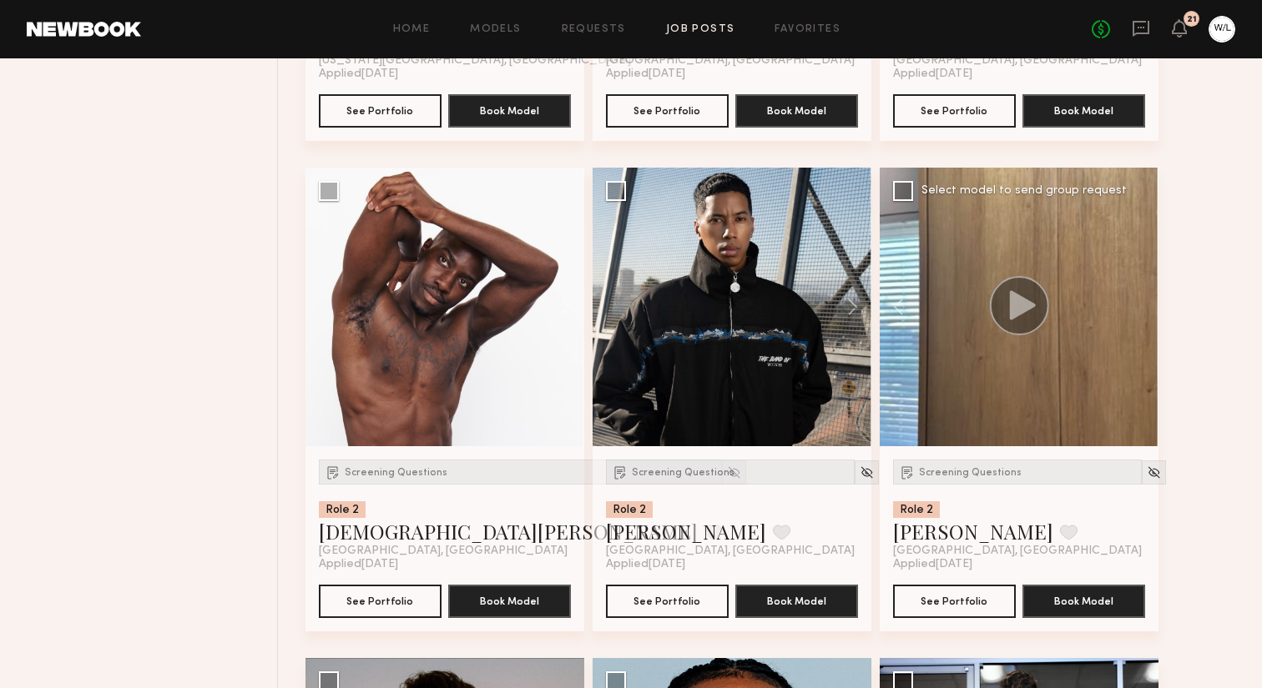
click at [1141, 335] on div at bounding box center [1019, 307] width 279 height 279
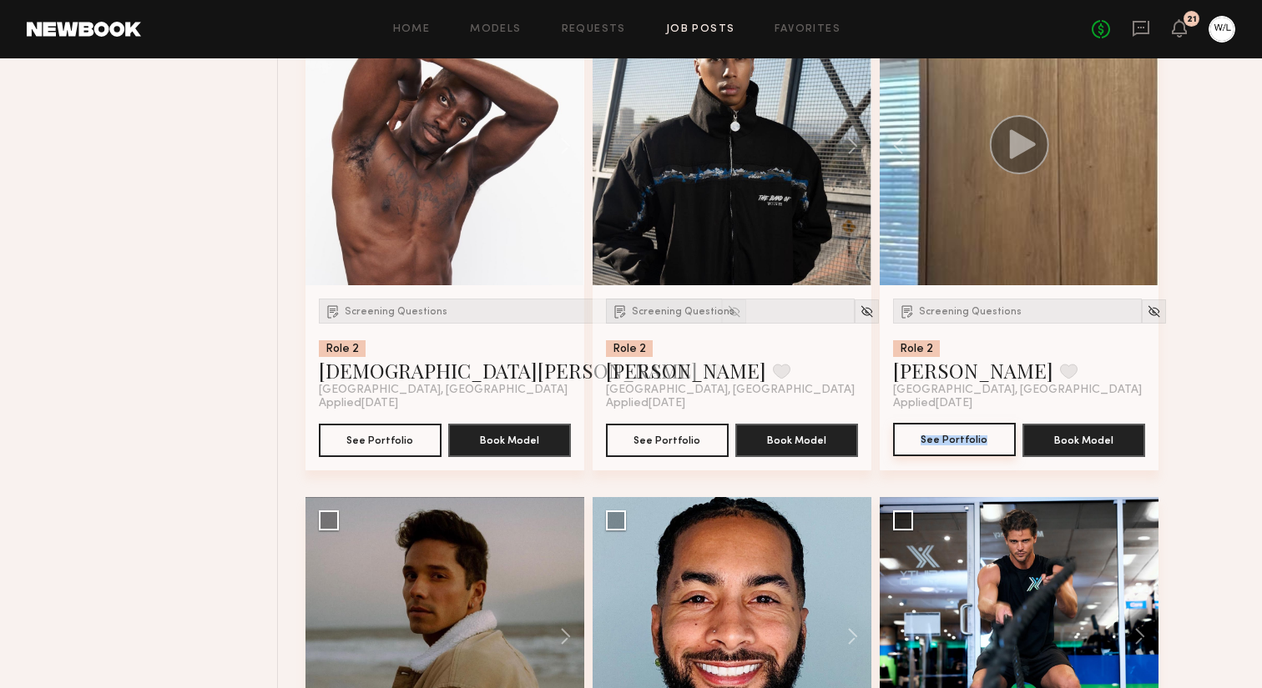
scroll to position [8638, 0]
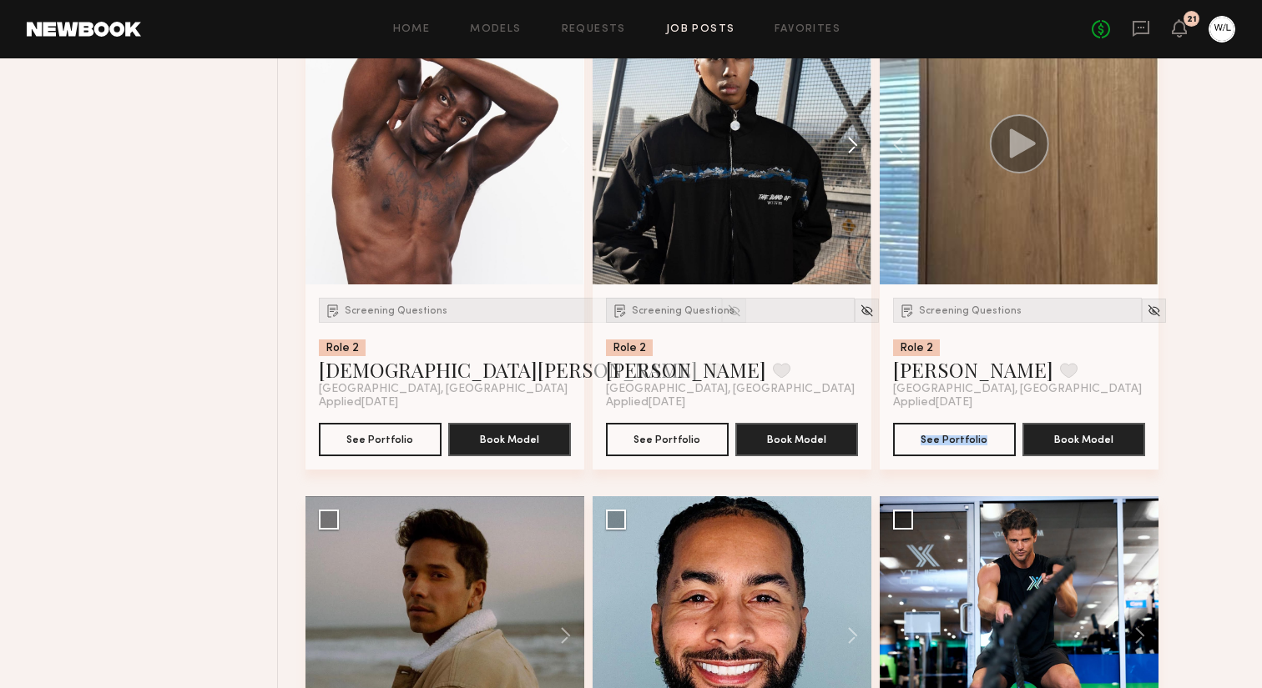
click at [855, 177] on button at bounding box center [844, 145] width 53 height 279
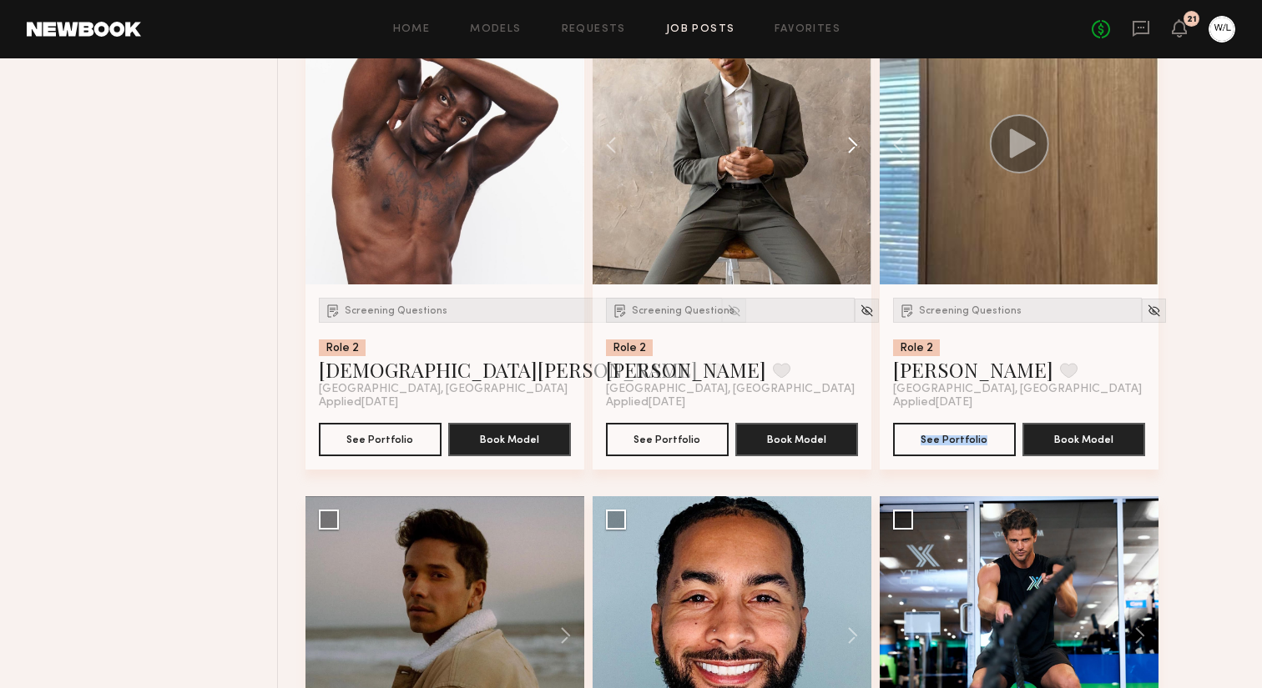
click at [855, 177] on button at bounding box center [844, 145] width 53 height 279
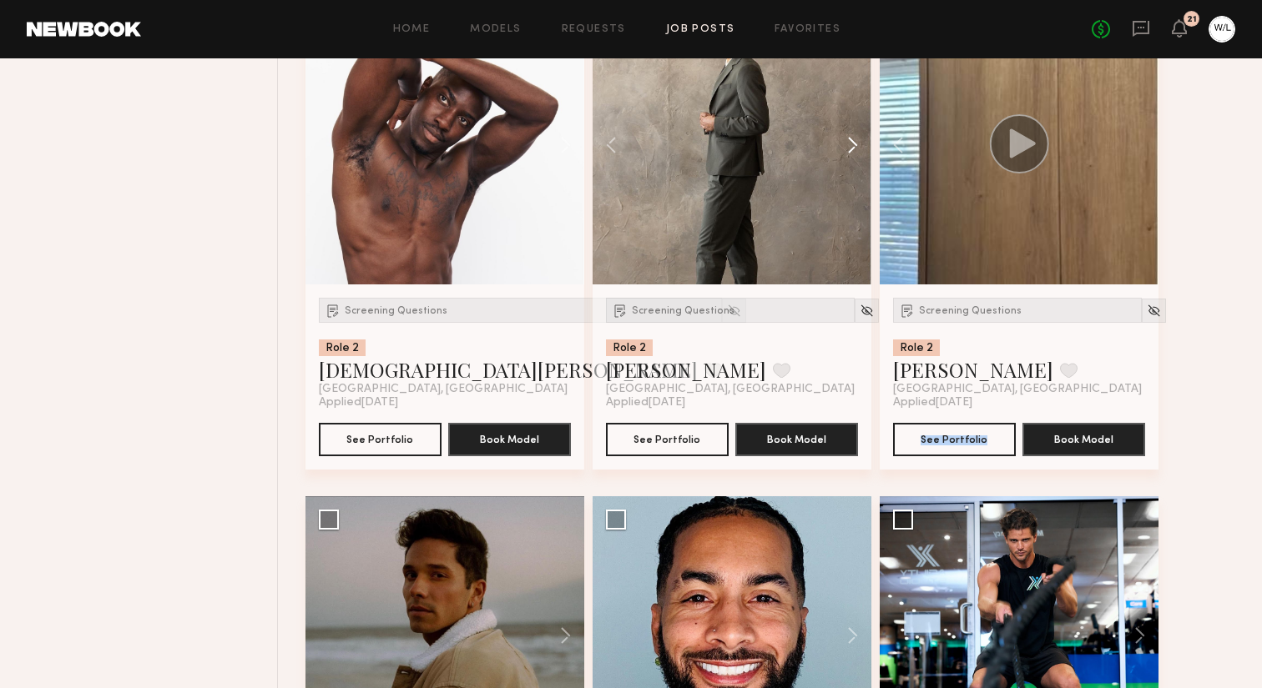
click at [855, 177] on button at bounding box center [844, 145] width 53 height 279
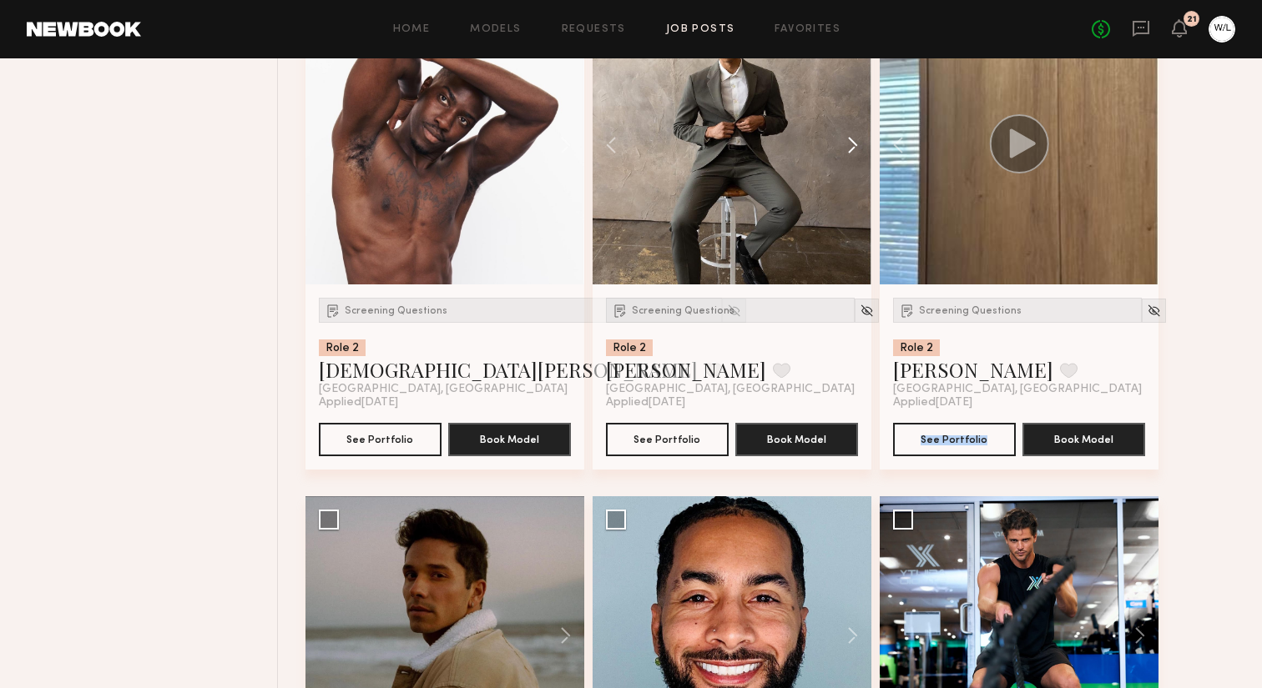
click at [855, 177] on button at bounding box center [844, 145] width 53 height 279
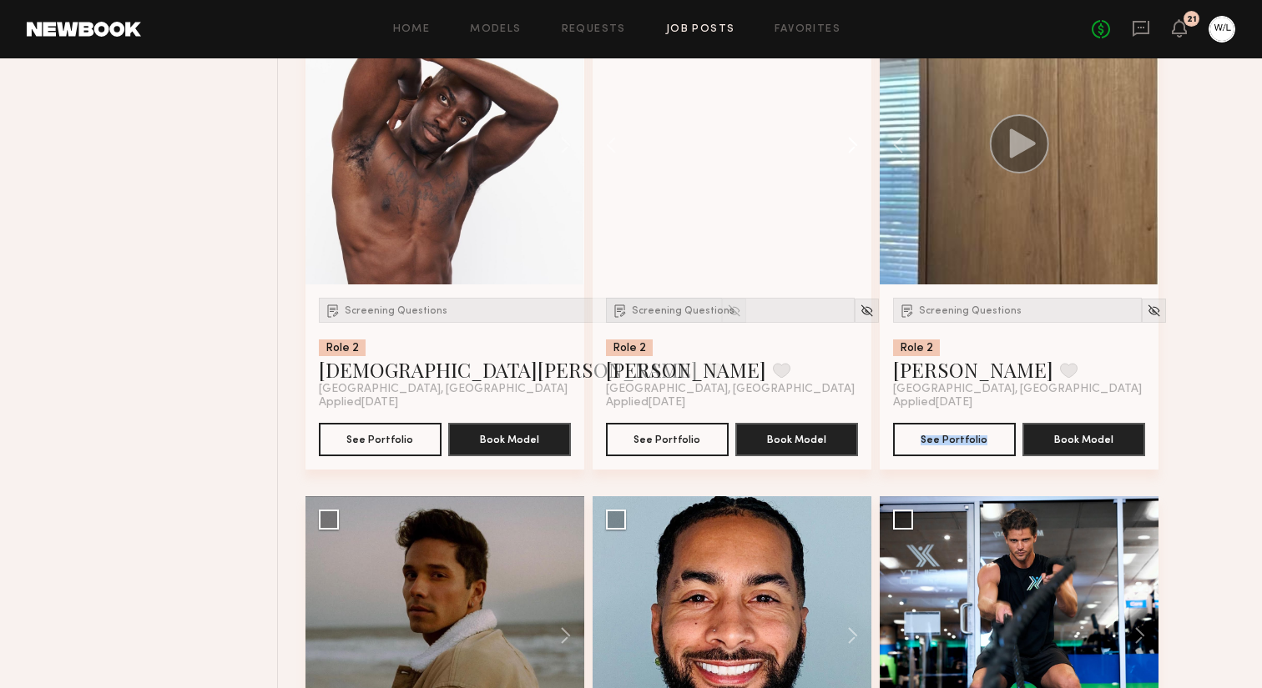
click at [855, 177] on button at bounding box center [844, 145] width 53 height 279
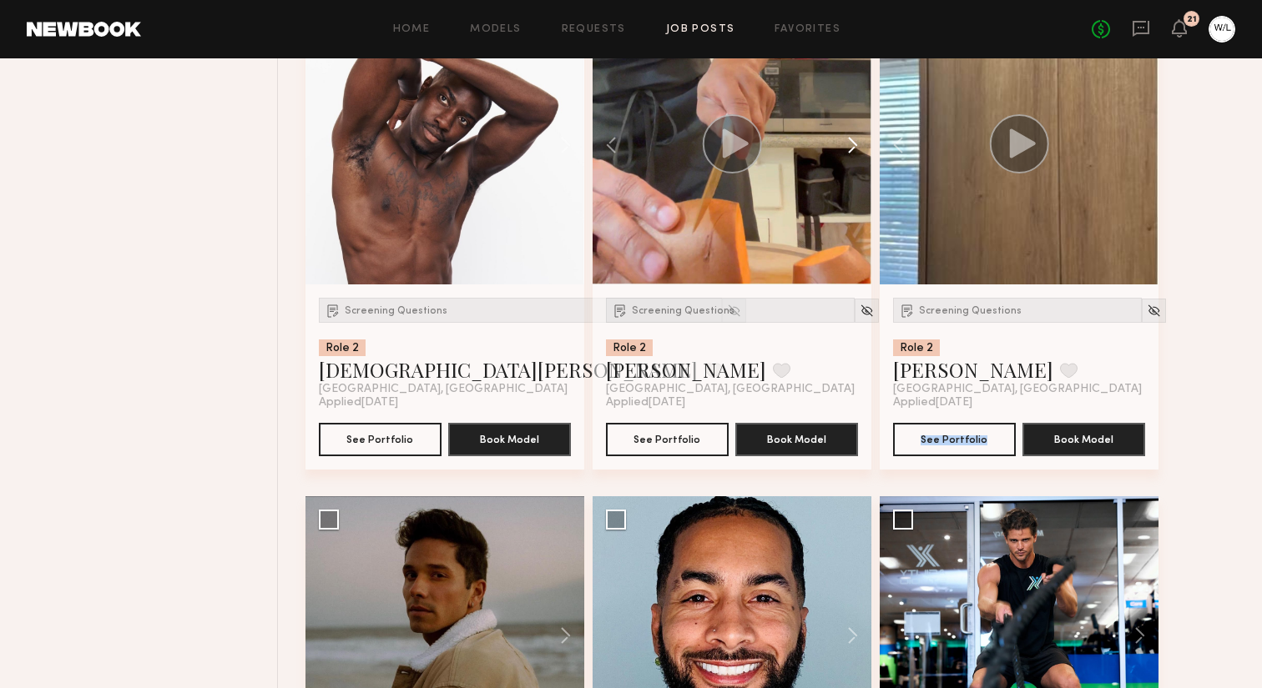
click at [855, 177] on button at bounding box center [844, 145] width 53 height 279
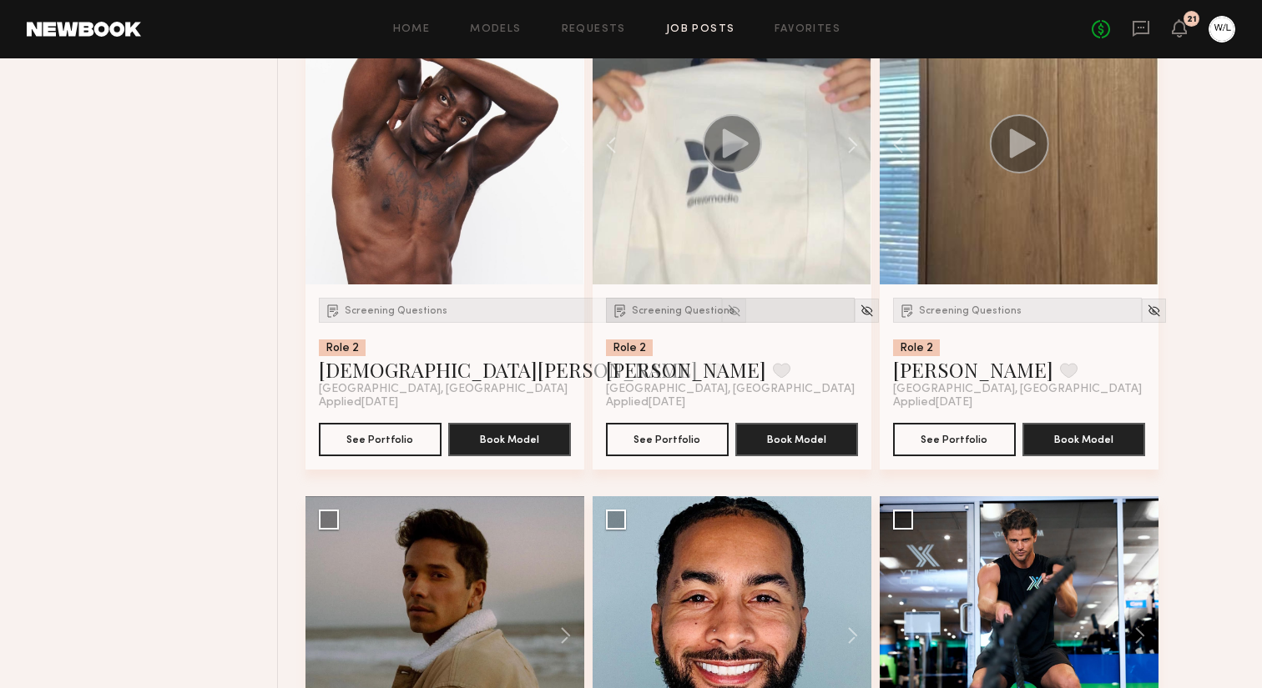
click at [639, 323] on div "Screening Questions" at bounding box center [730, 310] width 249 height 25
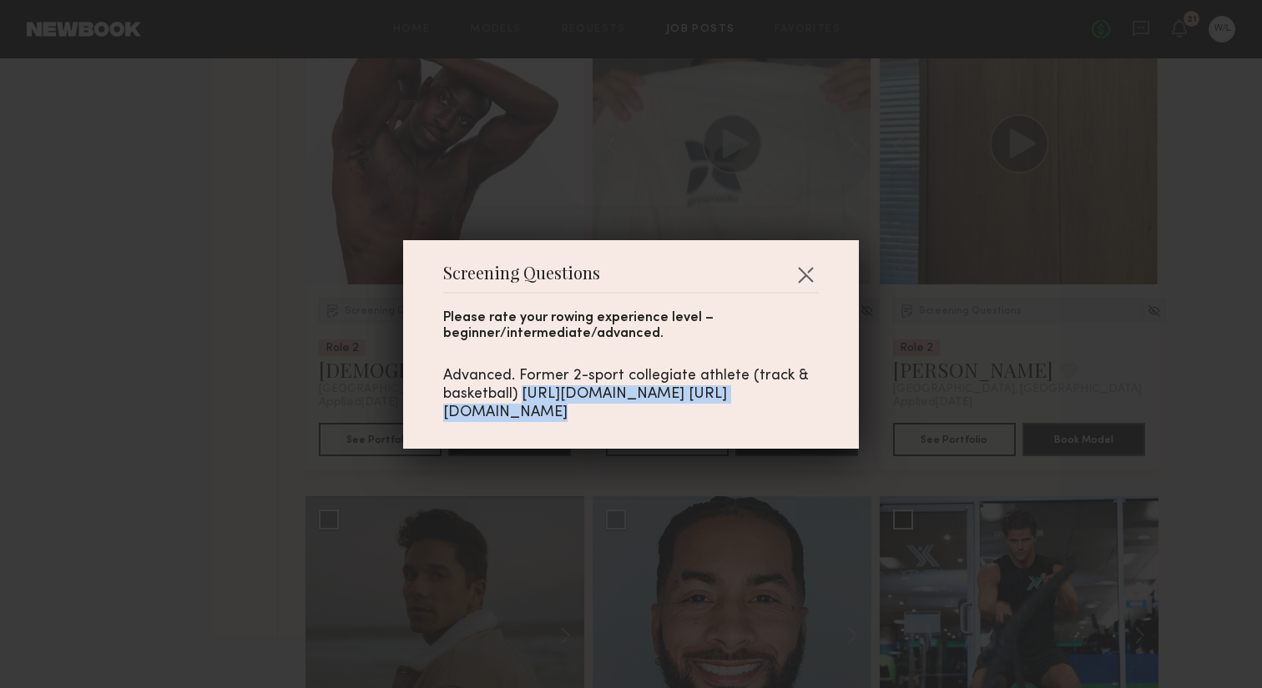
drag, startPoint x: 523, startPoint y: 391, endPoint x: 816, endPoint y: 391, distance: 292.9
click at [816, 391] on div "Advanced. Former 2-sport collegiate athlete (track & basketball) https://www.in…" at bounding box center [631, 394] width 376 height 55
copy div "https://www.instagram.com/mauryrbruce/"
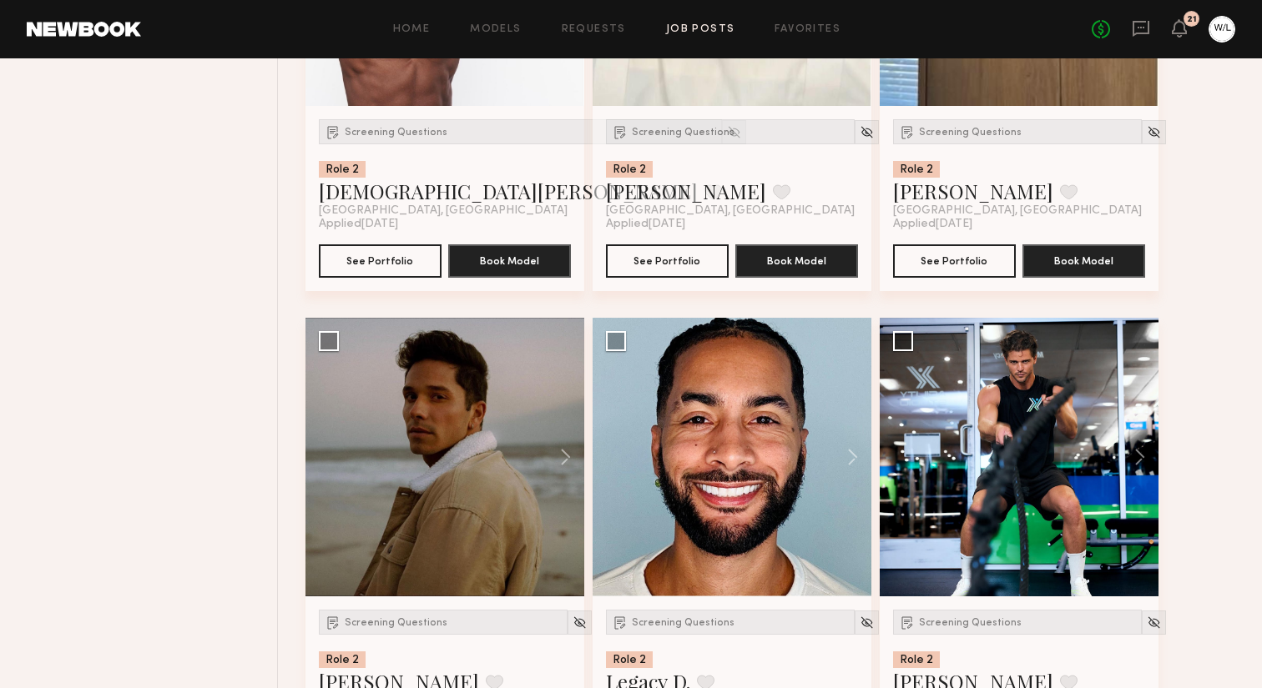
scroll to position [8976, 0]
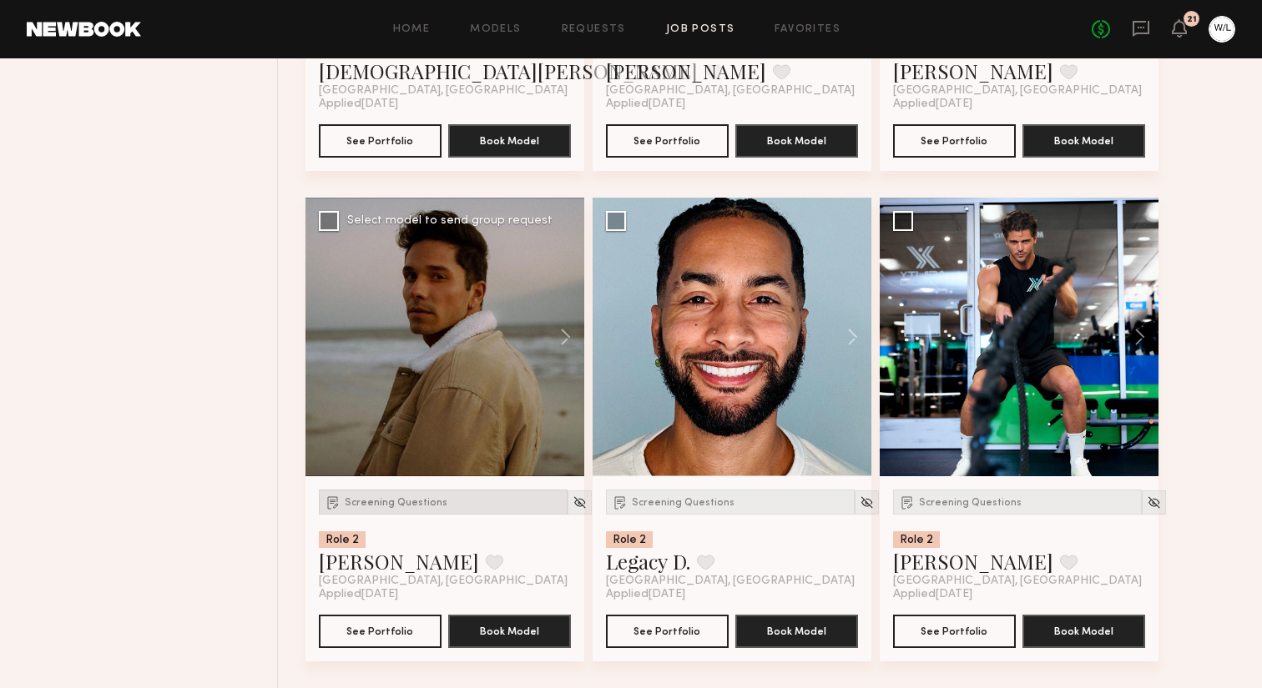
click at [379, 498] on span "Screening Questions" at bounding box center [396, 503] width 103 height 10
click at [951, 502] on span "Screening Questions" at bounding box center [970, 503] width 103 height 10
click at [976, 633] on button "See Portfolio" at bounding box center [954, 630] width 123 height 33
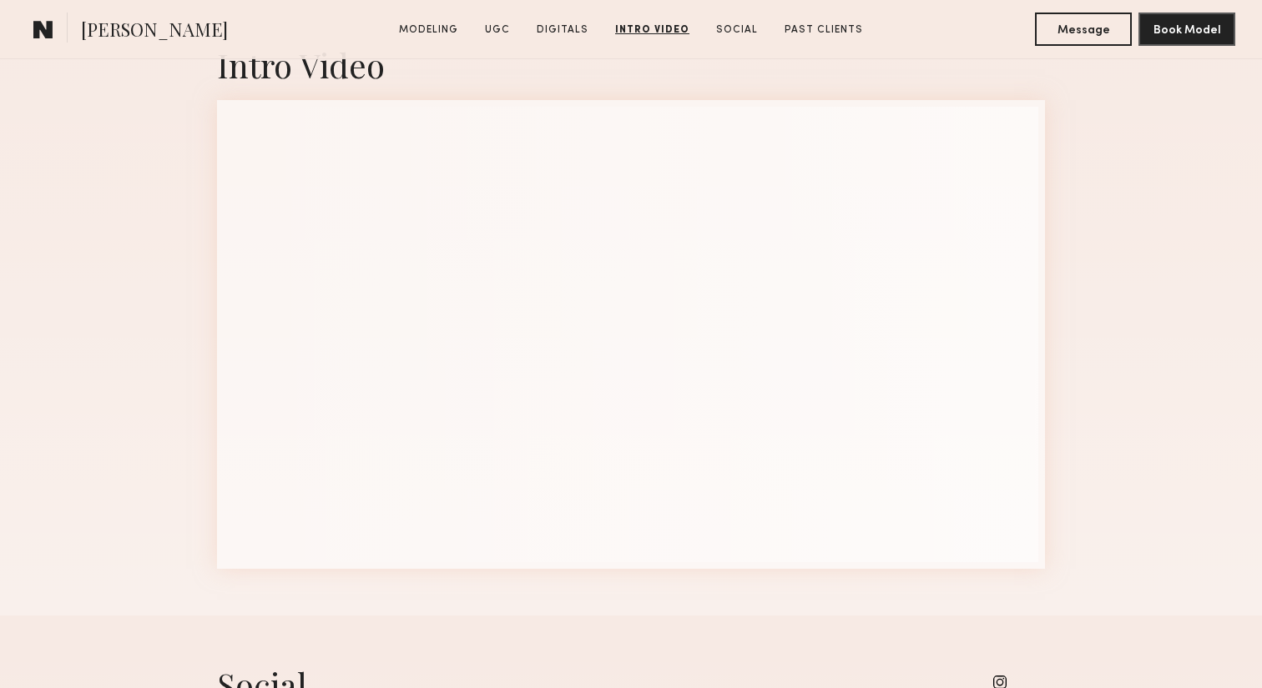
scroll to position [2875, 0]
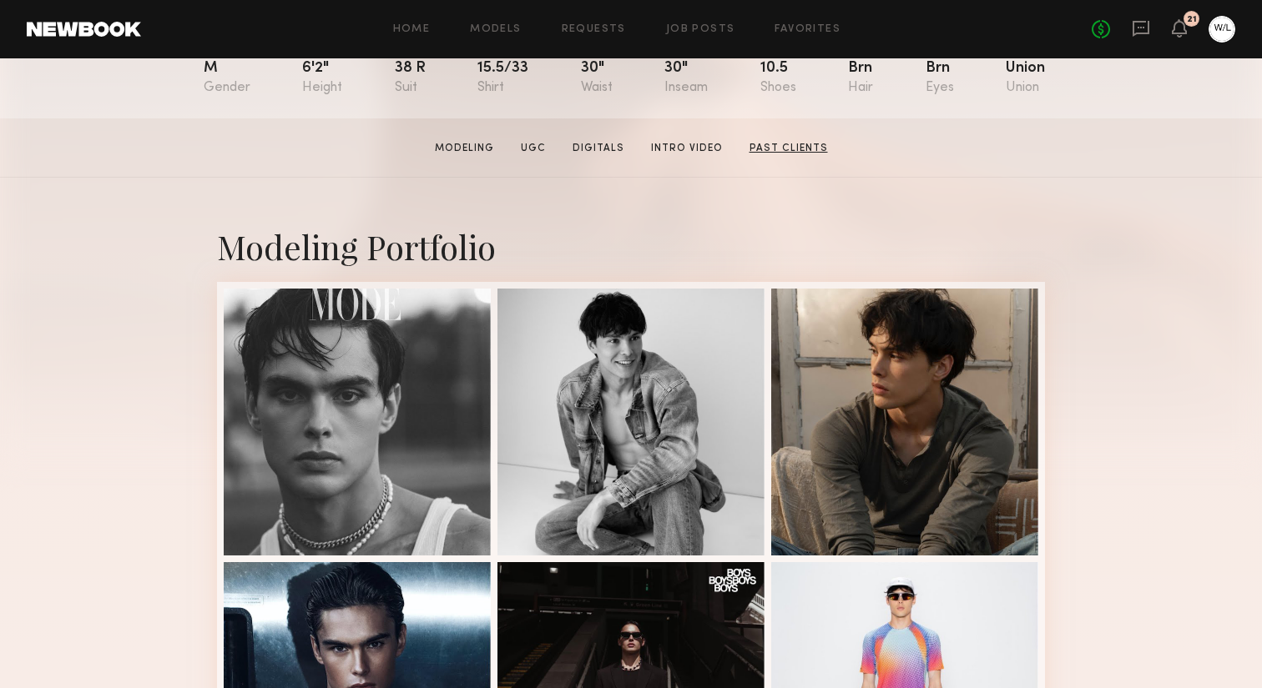
scroll to position [214, 0]
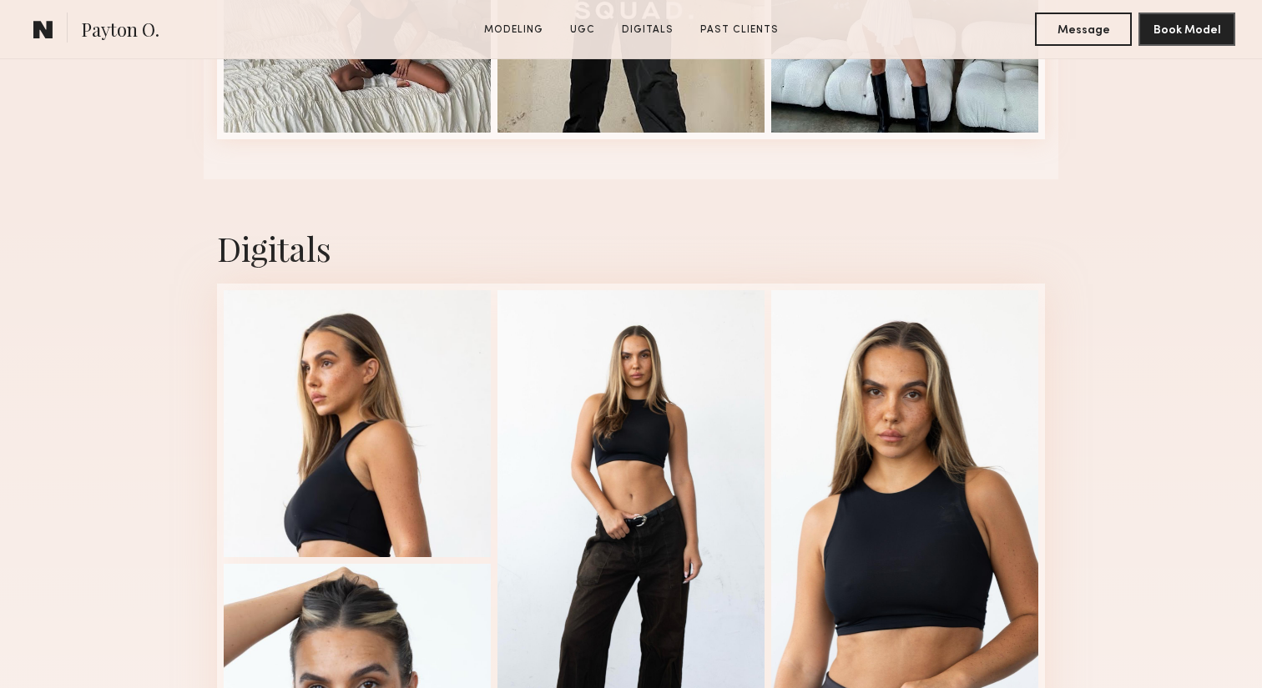
scroll to position [2972, 0]
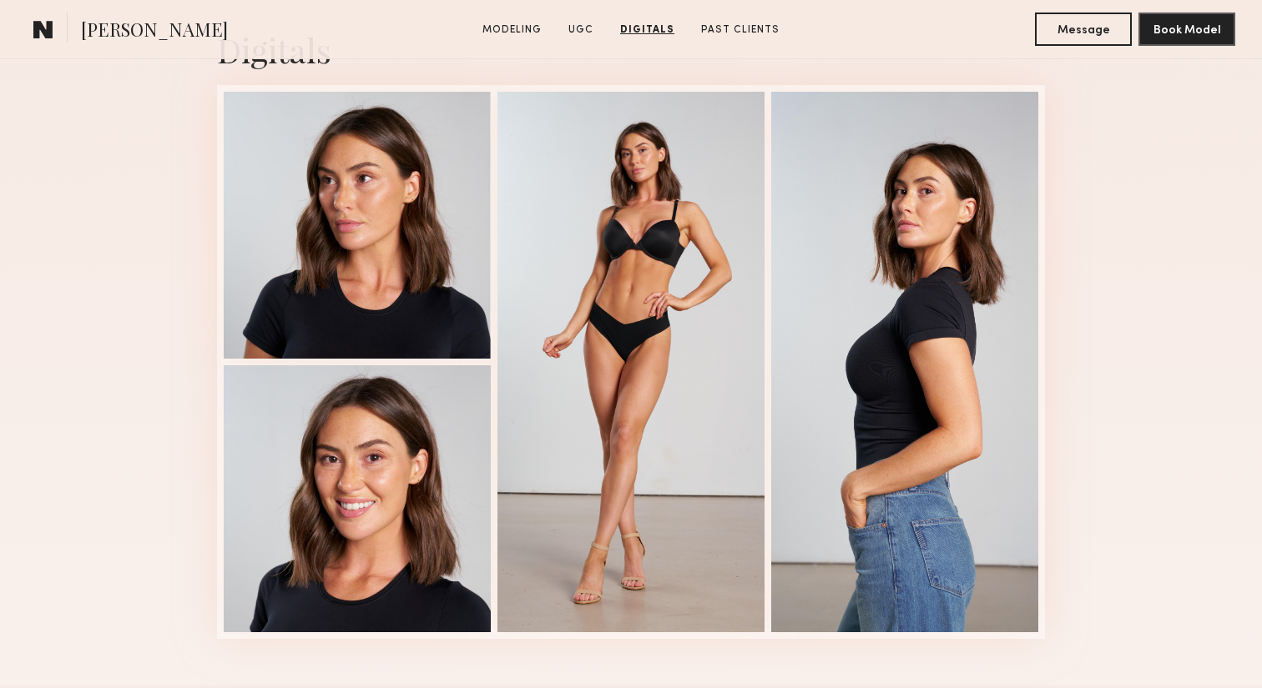
scroll to position [3614, 0]
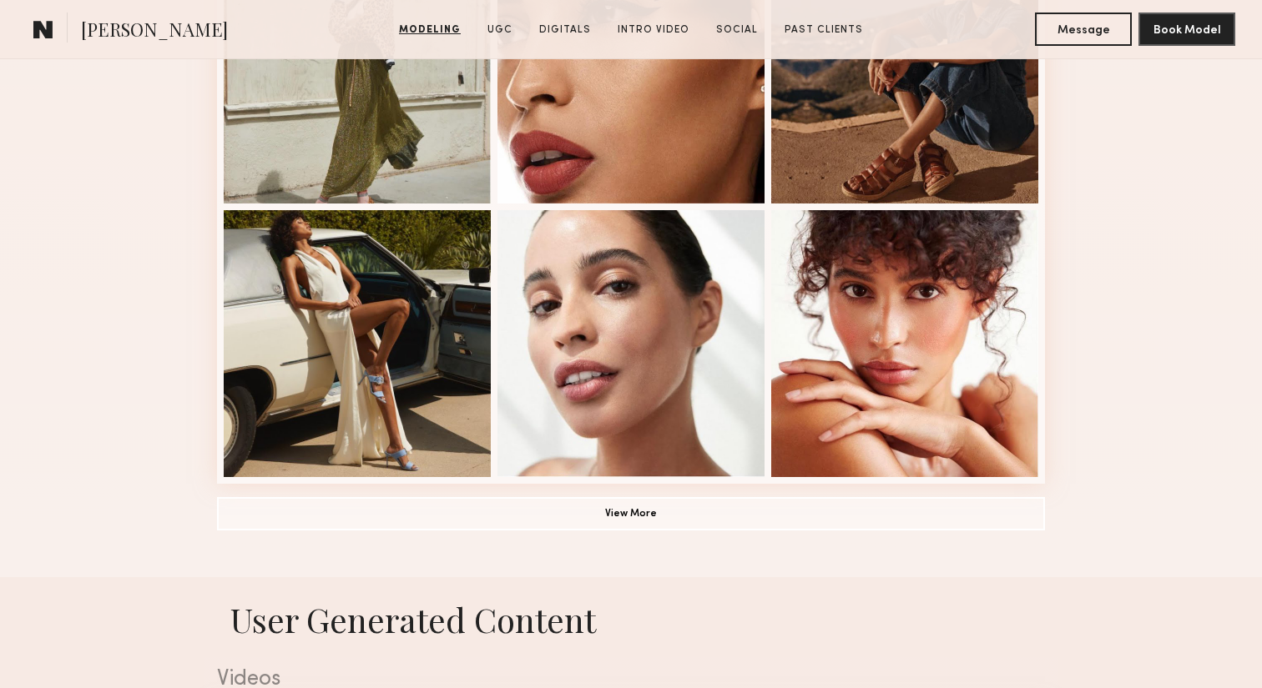
scroll to position [1213, 0]
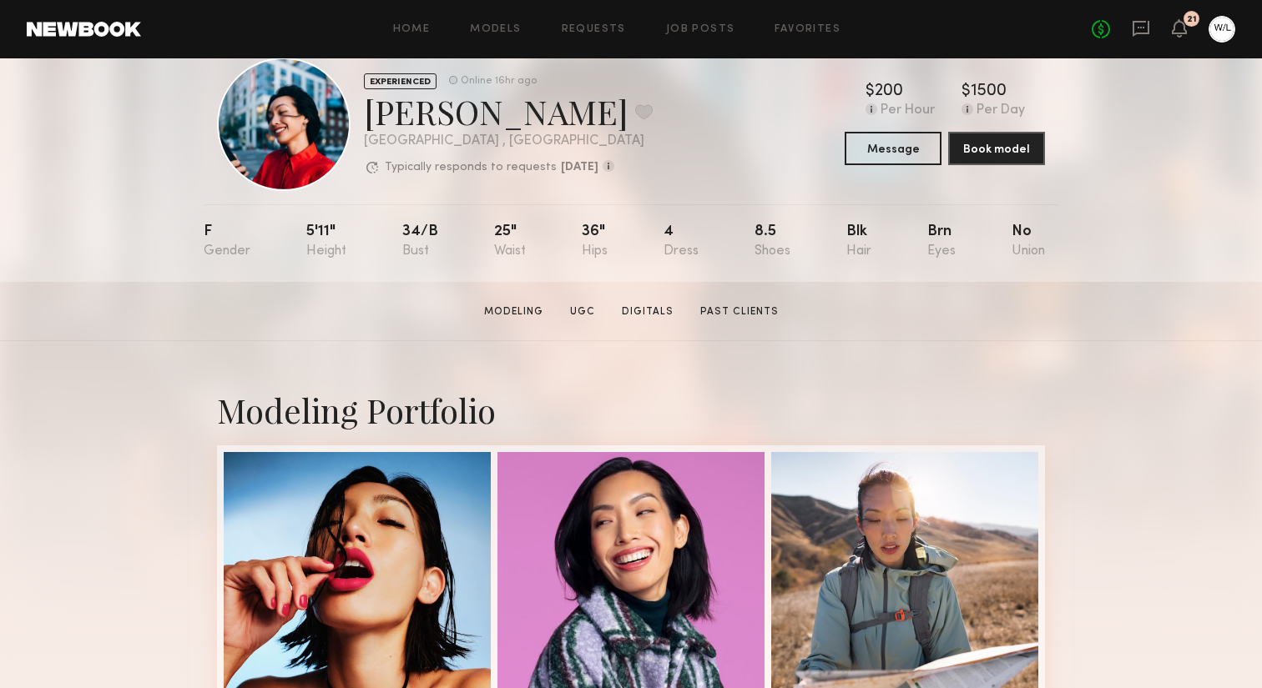
scroll to position [43, 0]
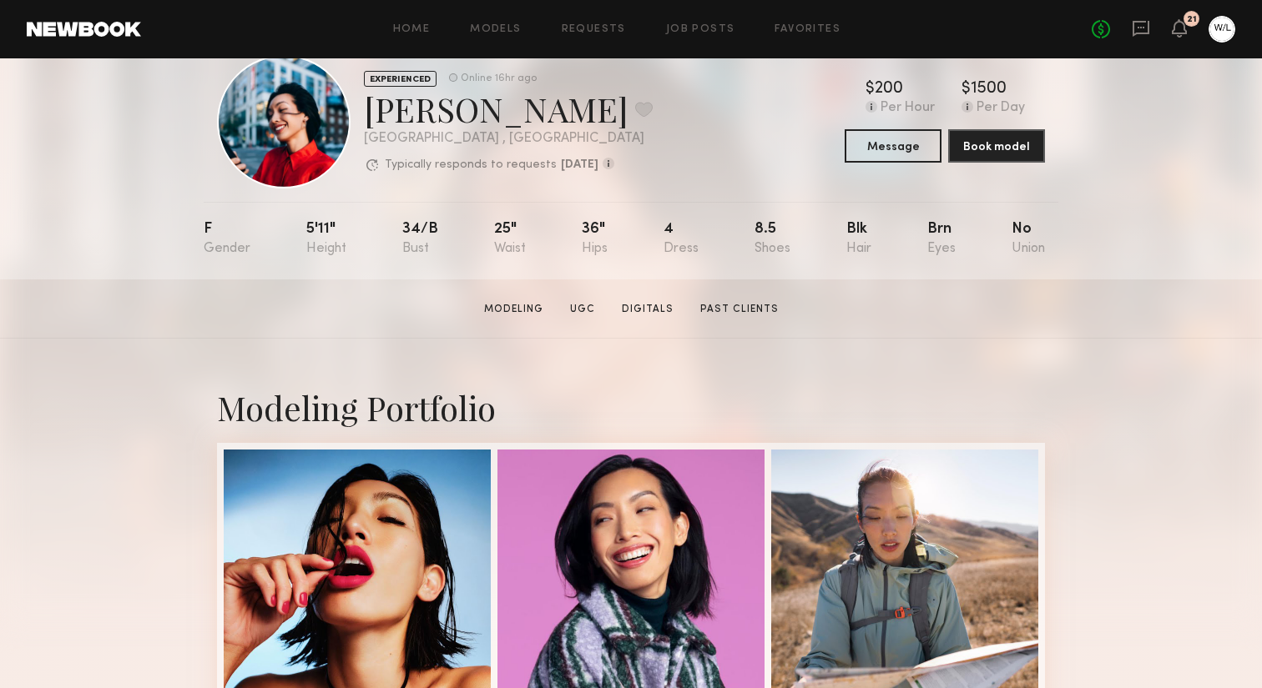
click at [426, 109] on div "Piyawan C. Favorite" at bounding box center [508, 109] width 289 height 44
copy div "Piyawan"
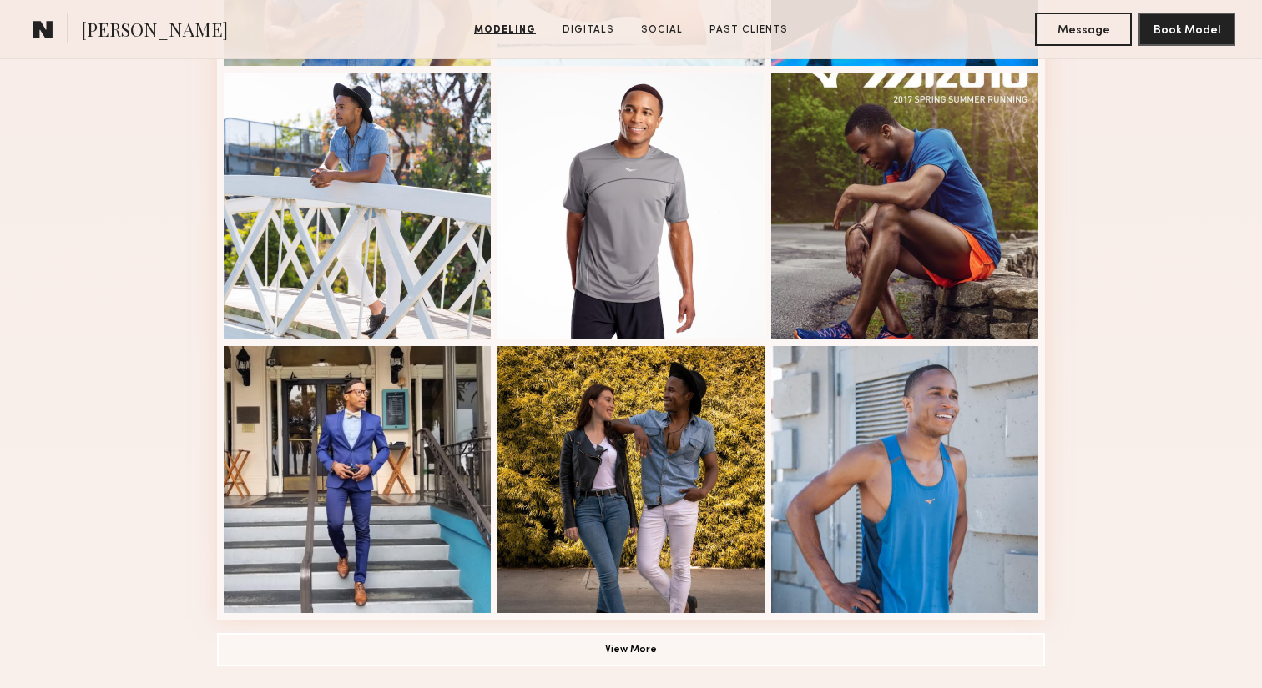
scroll to position [948, 0]
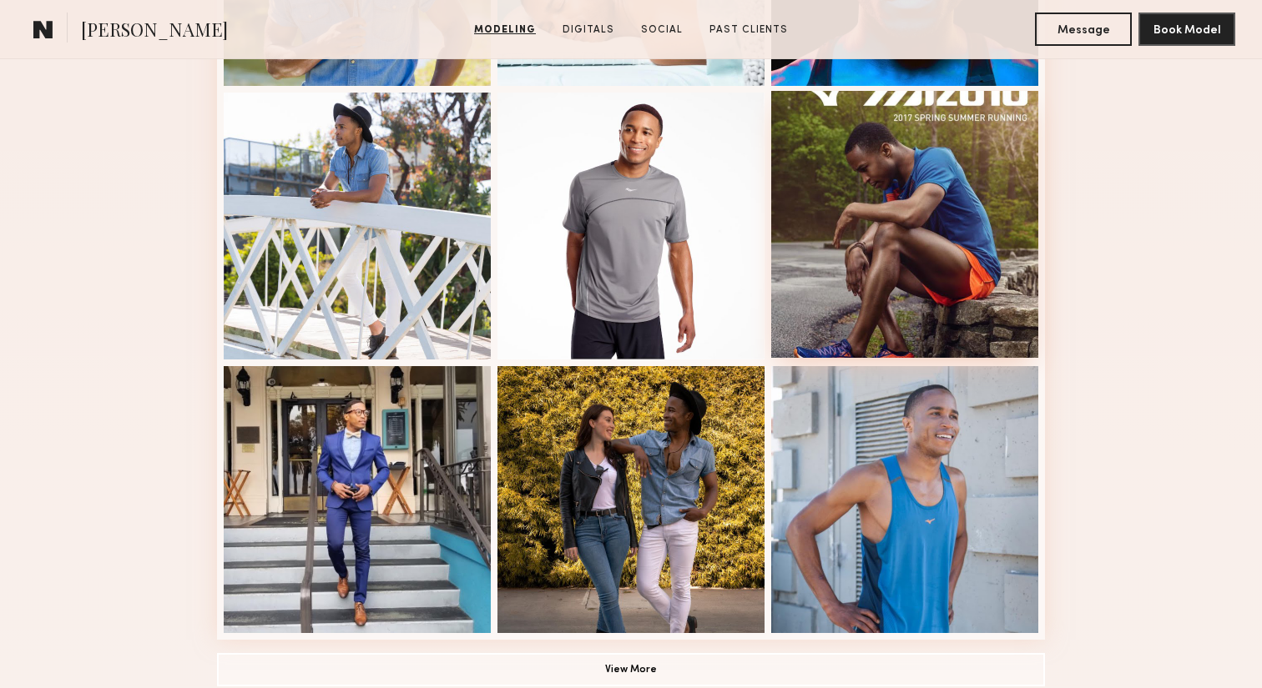
click at [834, 260] on div at bounding box center [904, 224] width 267 height 267
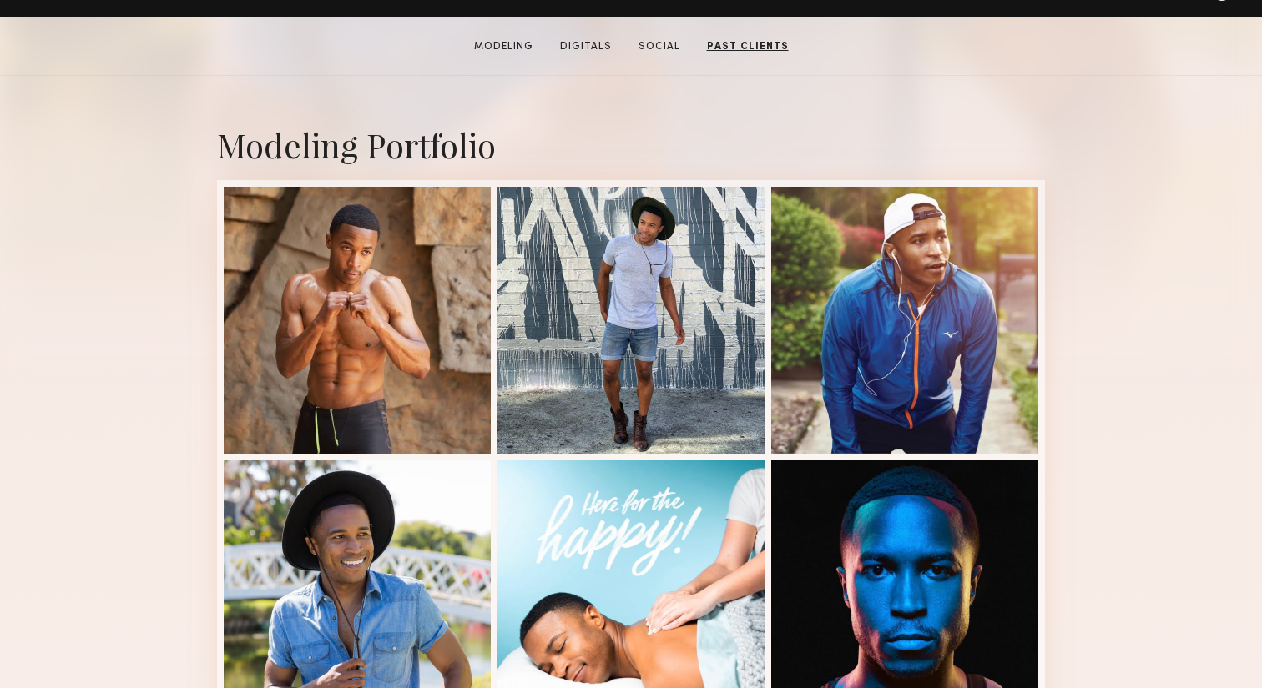
scroll to position [0, 0]
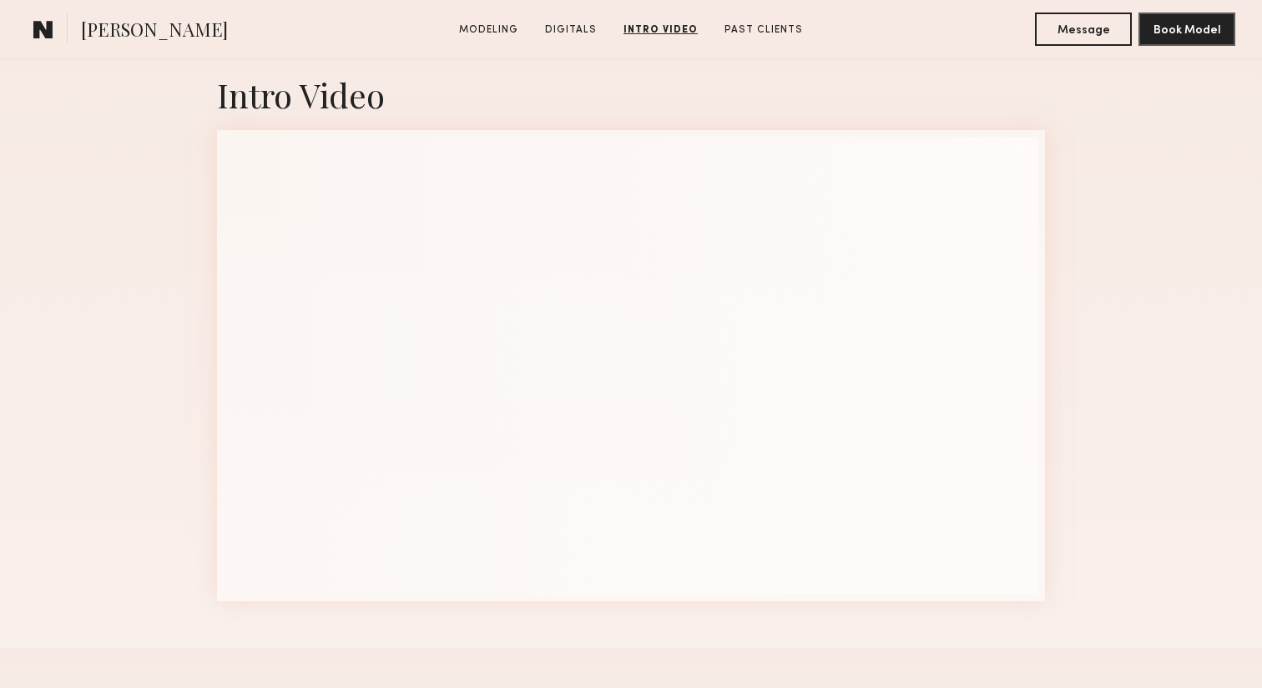
scroll to position [2357, 0]
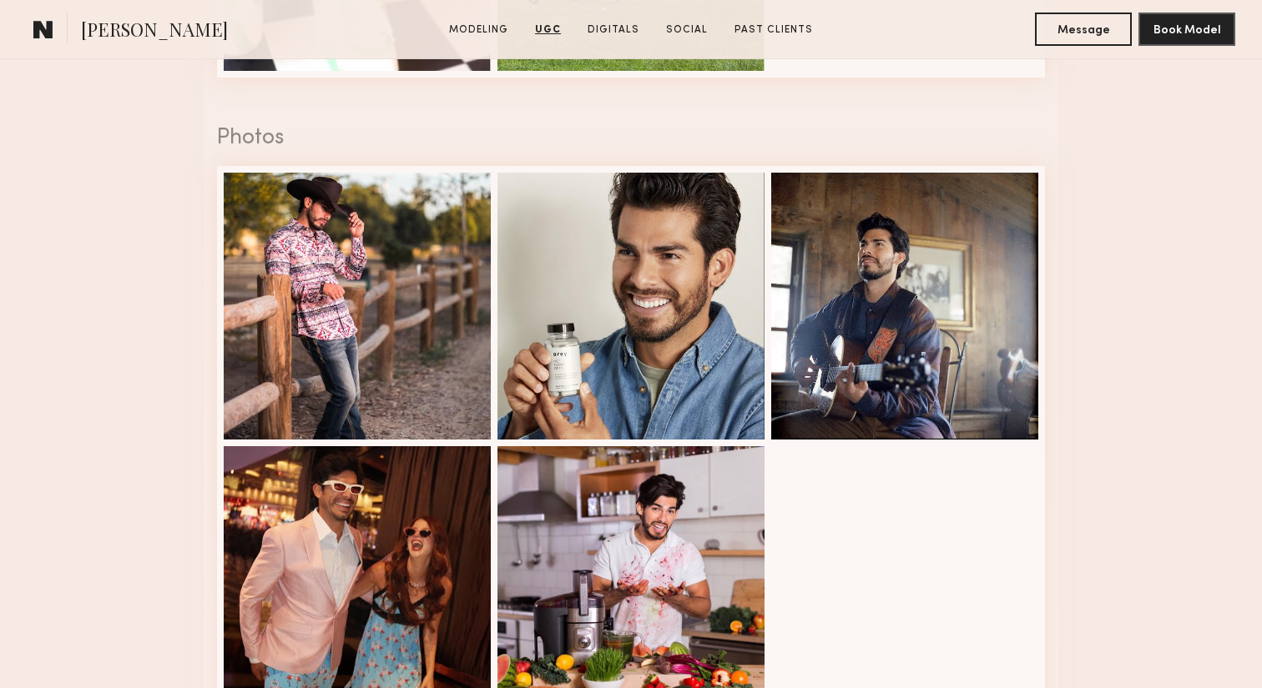
scroll to position [2290, 0]
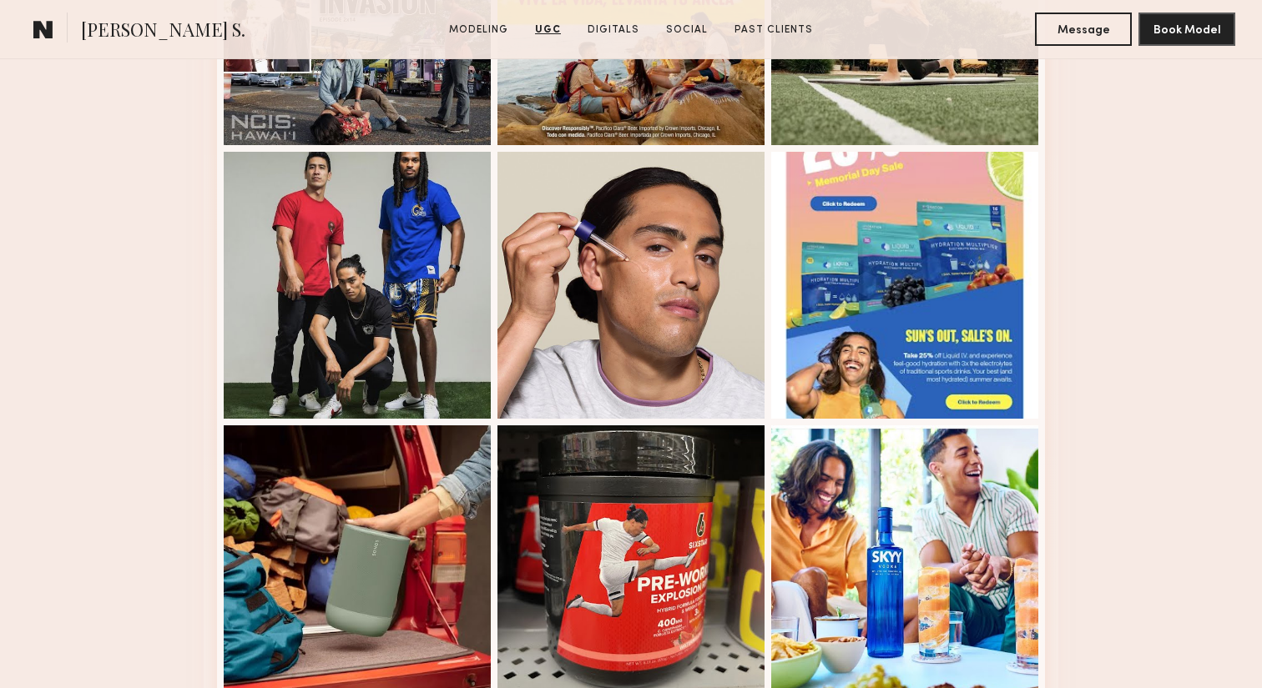
scroll to position [2584, 0]
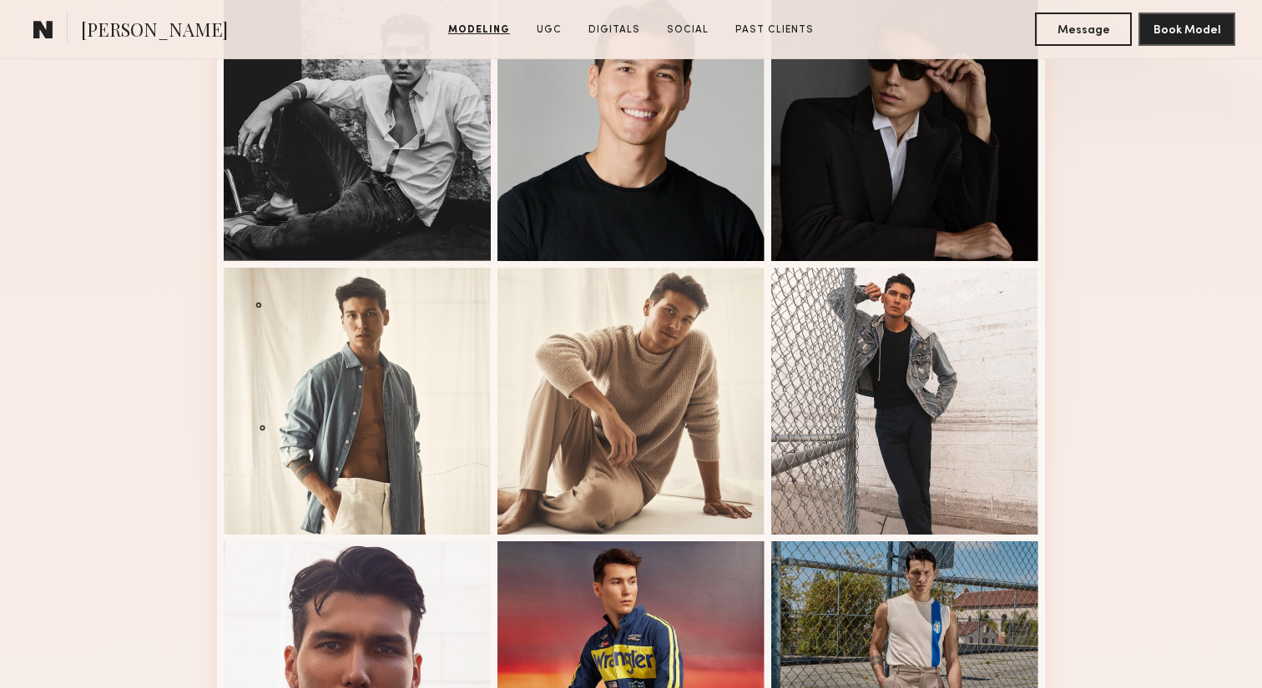
scroll to position [381, 0]
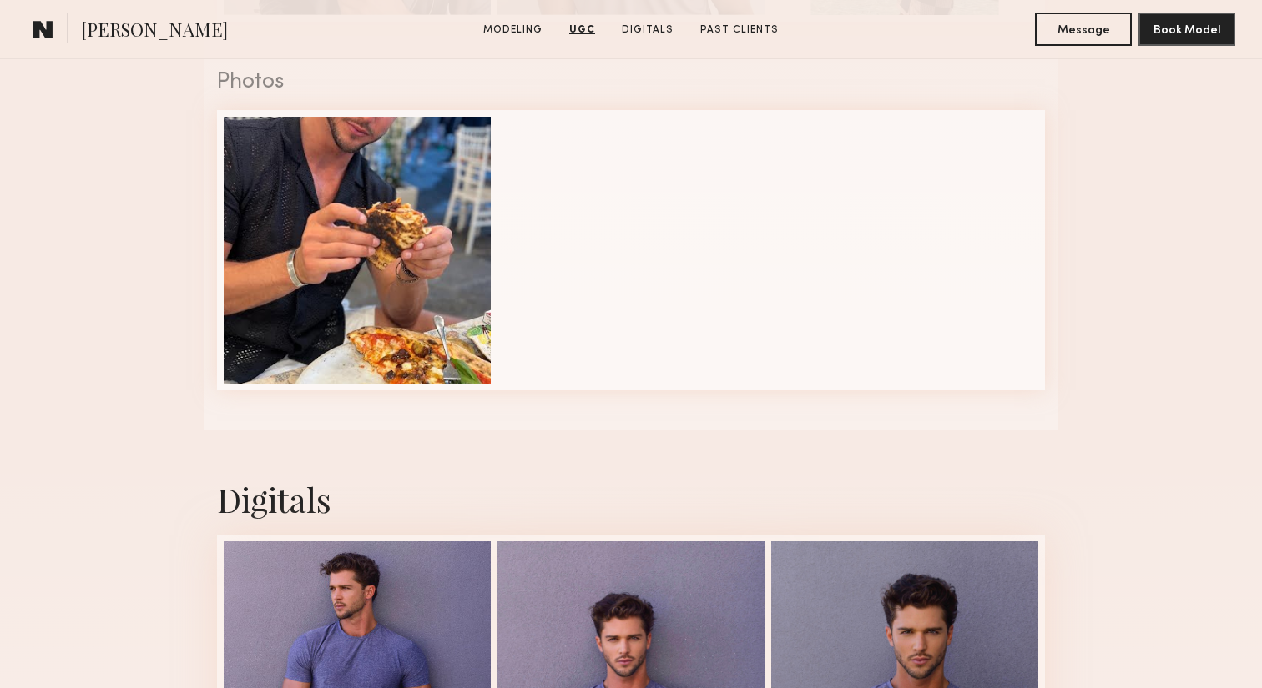
scroll to position [2098, 0]
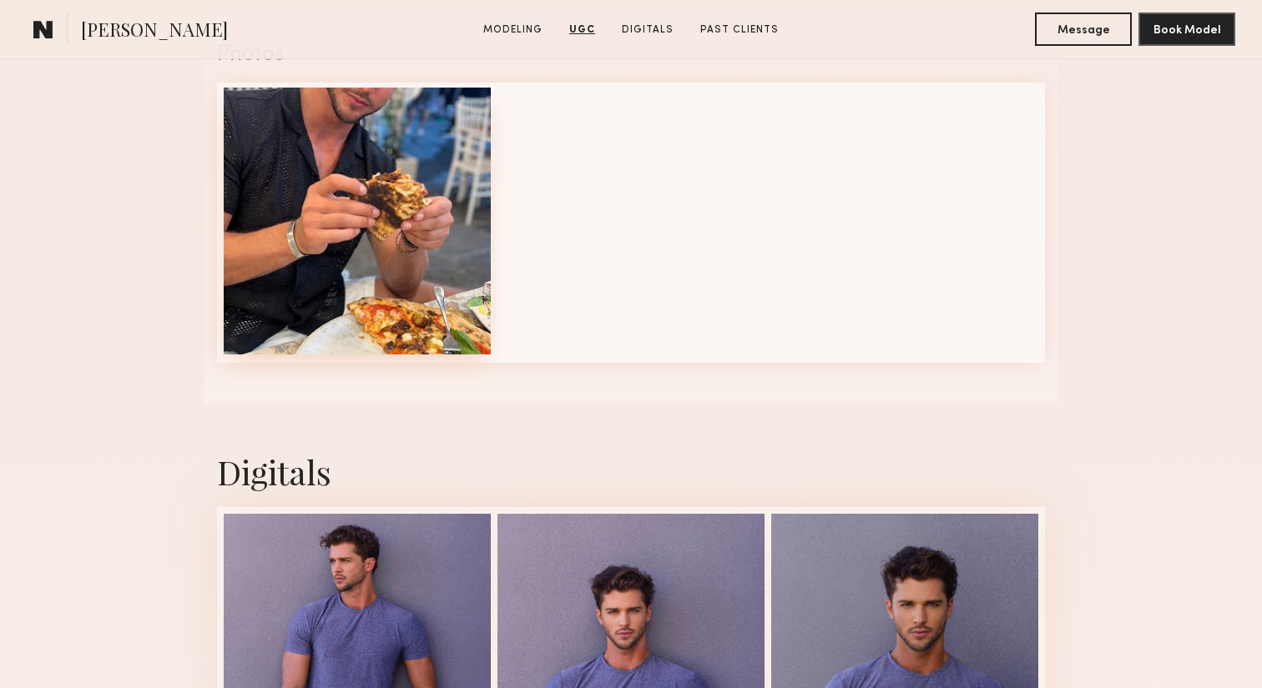
click at [421, 263] on div at bounding box center [357, 221] width 267 height 267
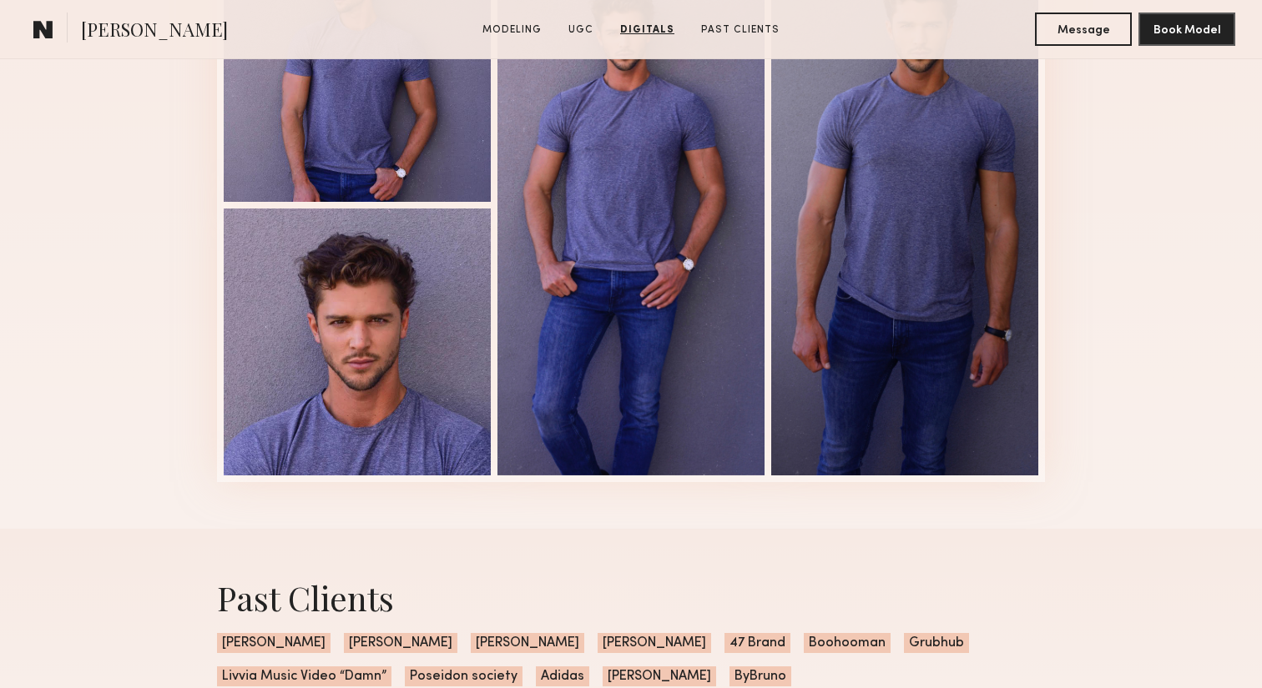
scroll to position [2733, 0]
